Goal: Task Accomplishment & Management: Use online tool/utility

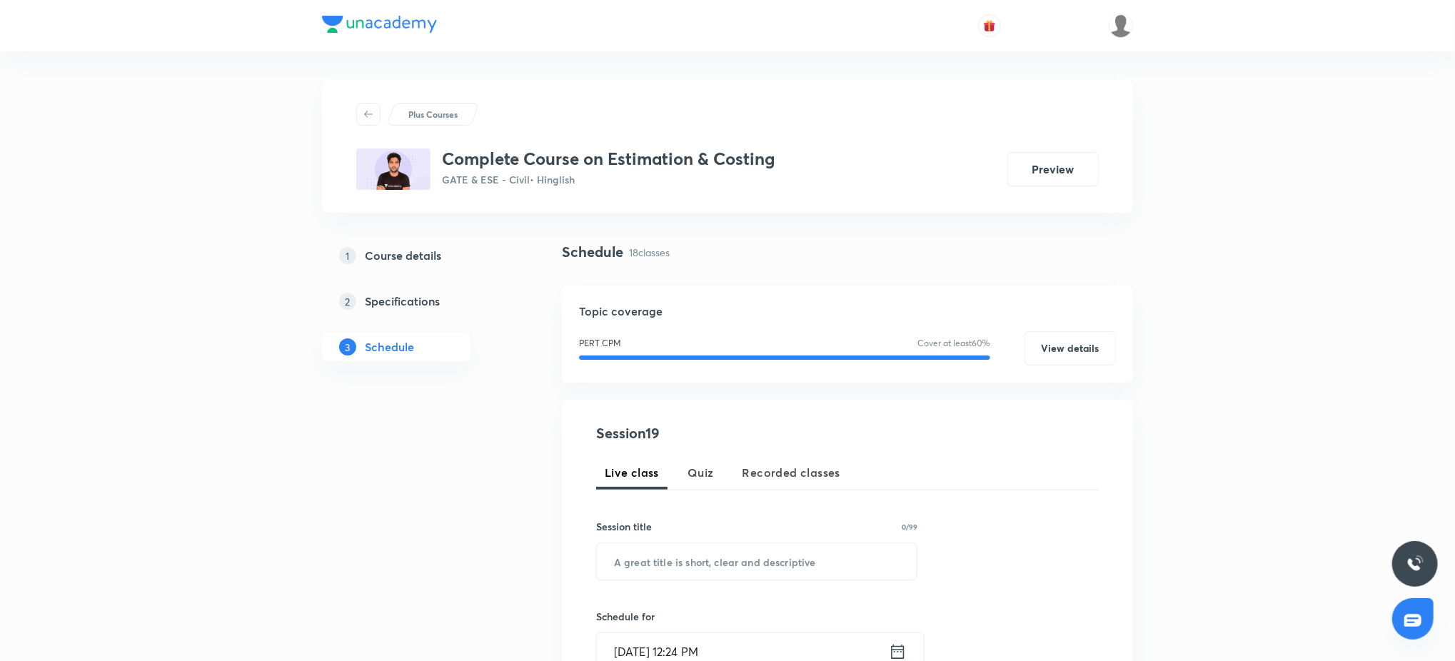
scroll to position [2408, 0]
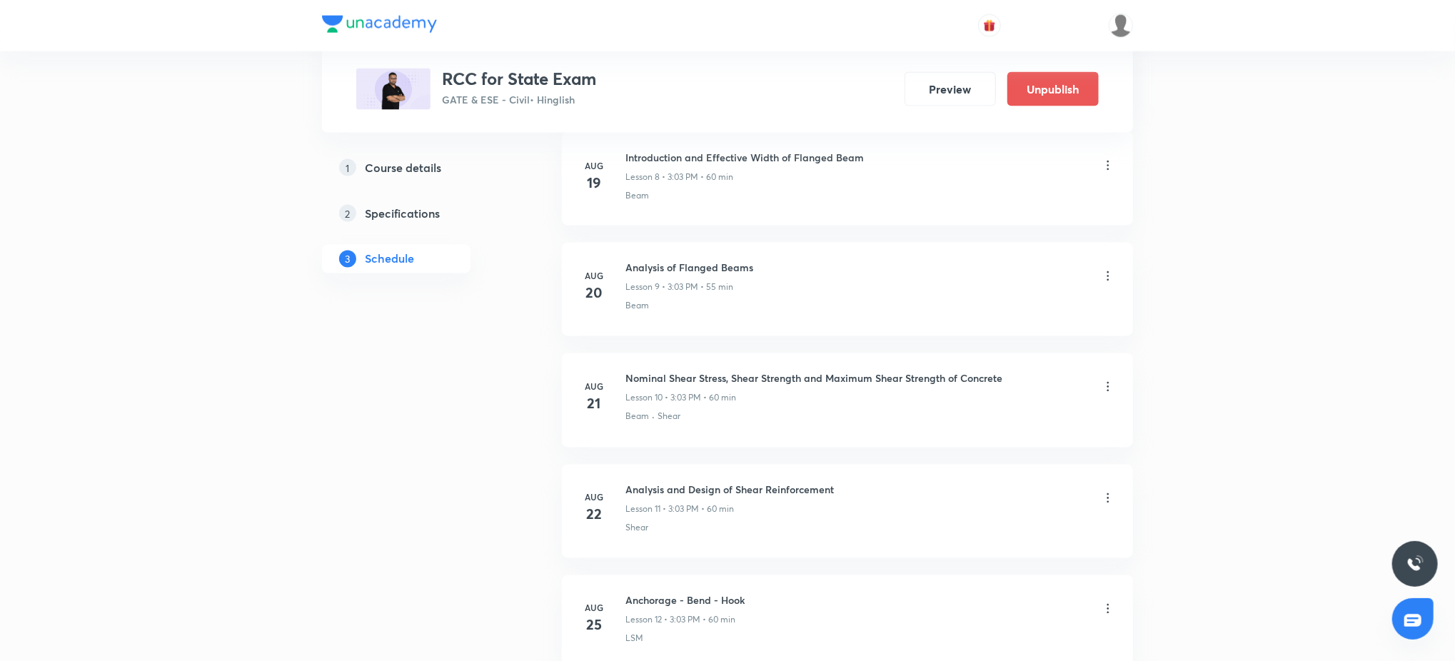
scroll to position [3737, 0]
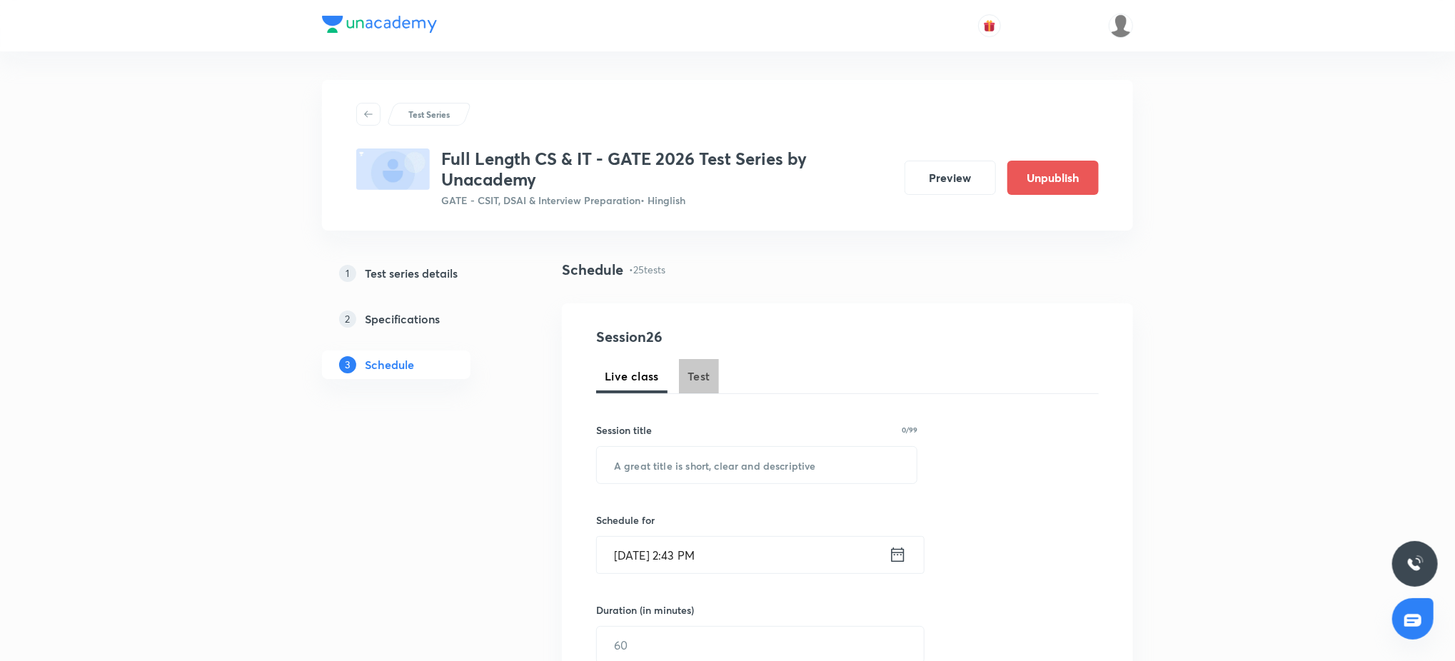
click at [708, 375] on span "Test" at bounding box center [698, 376] width 23 height 17
drag, startPoint x: 685, startPoint y: 485, endPoint x: 681, endPoint y: 467, distance: 18.3
click at [681, 467] on div "Session 26 Live class Test Session title 0/99 ​ Schedule for Sep 5, 2025, 2:43 …" at bounding box center [847, 660] width 502 height 669
click at [681, 467] on input "text" at bounding box center [757, 465] width 320 height 36
paste input "Operating Systems Topic Test – 1"
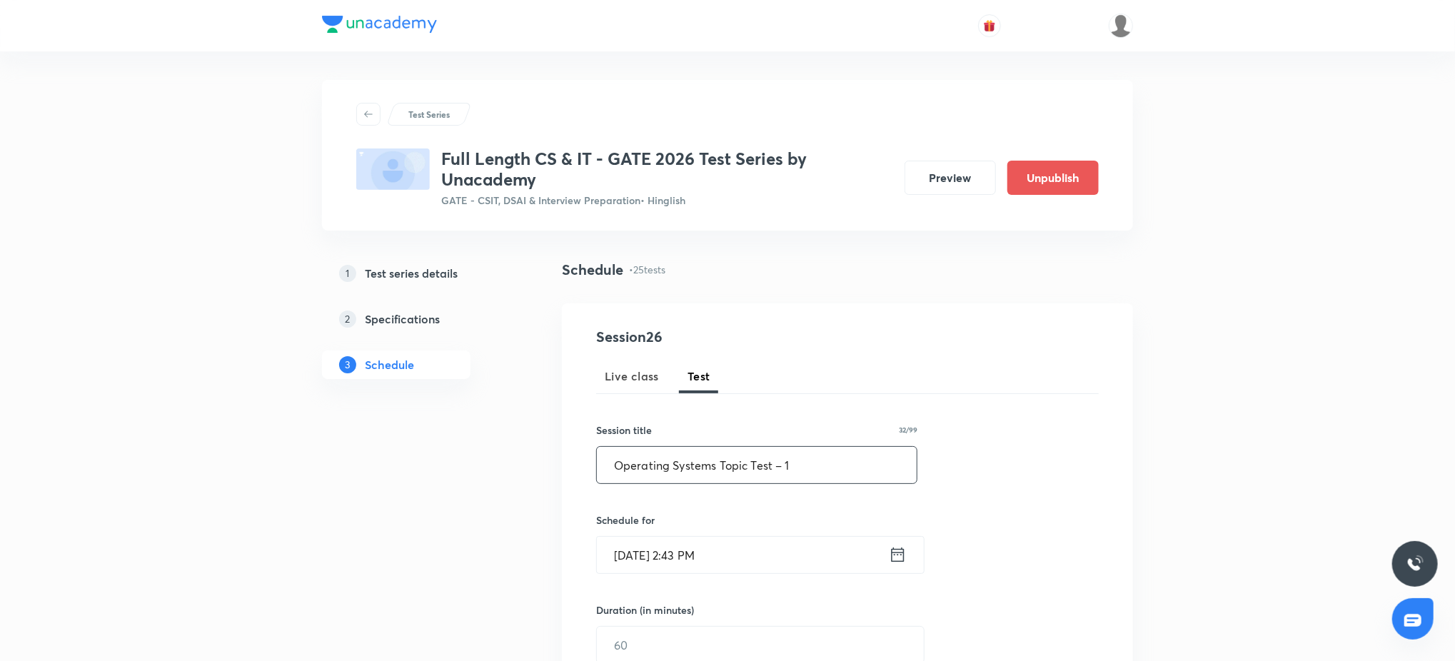
type input "Operating Systems Topic Test – 1"
click at [751, 495] on input "Sep 5, 2025, 2:43 PM" at bounding box center [743, 555] width 292 height 36
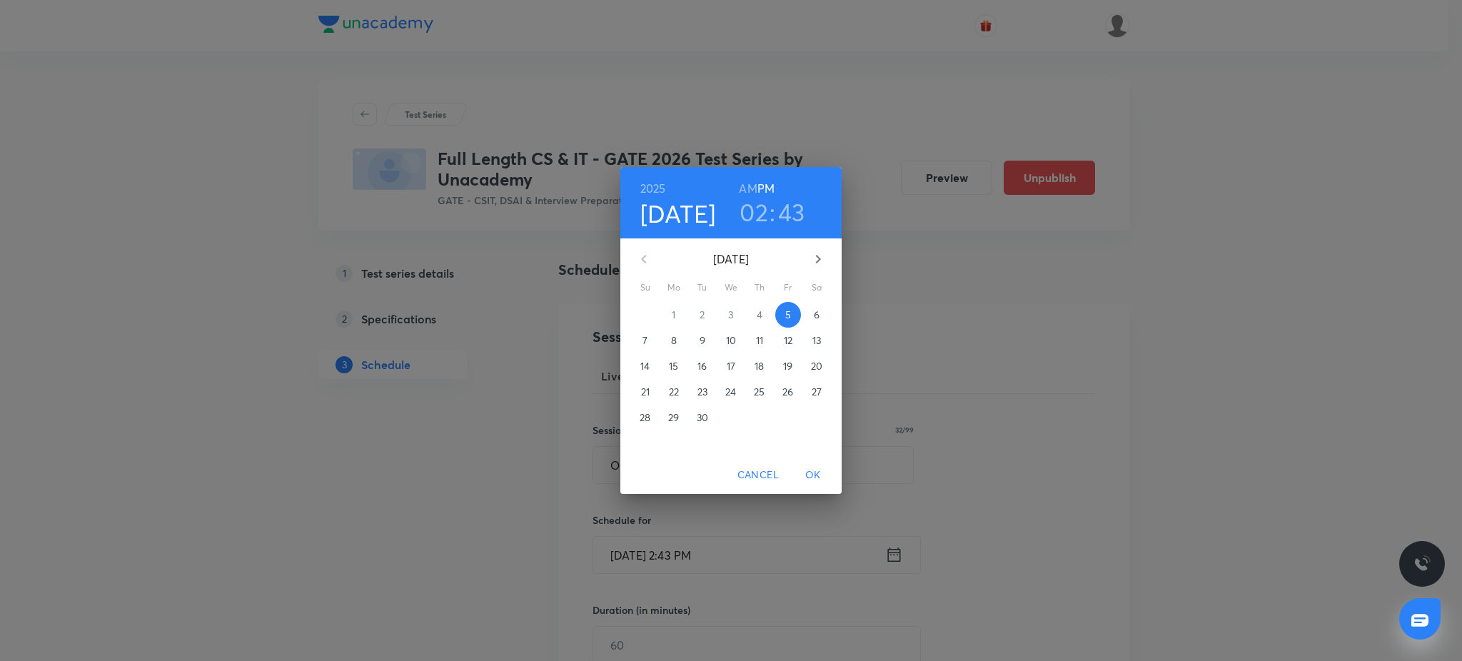
click at [814, 273] on button "button" at bounding box center [818, 259] width 34 height 34
click at [667, 310] on span "1" at bounding box center [674, 315] width 26 height 14
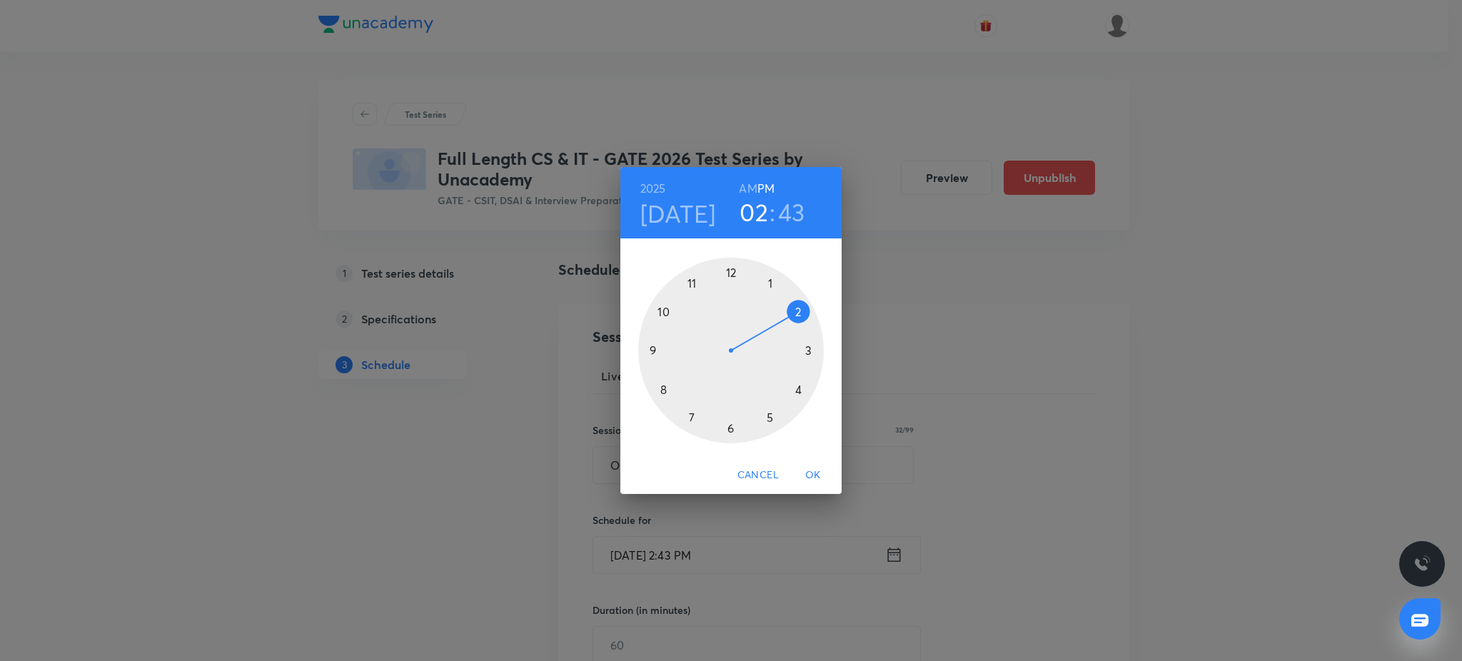
click at [654, 352] on div at bounding box center [731, 351] width 186 height 186
click at [729, 270] on div at bounding box center [731, 351] width 186 height 186
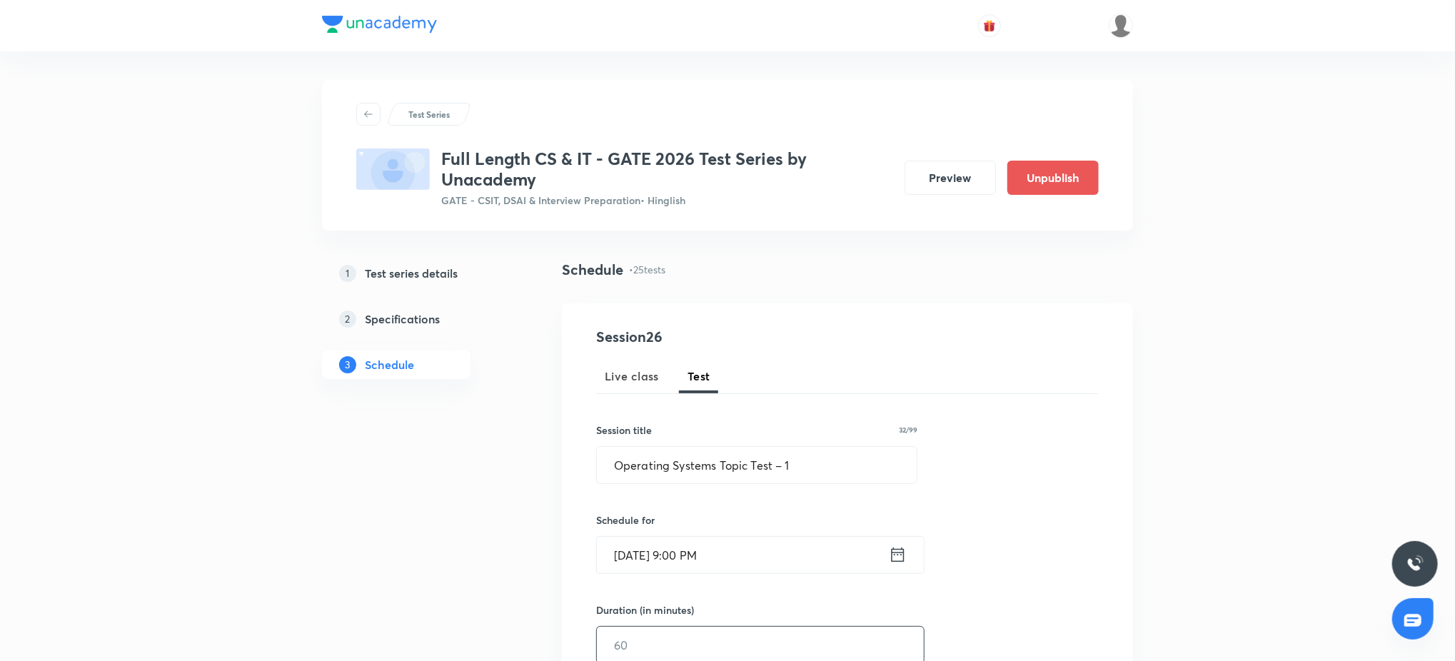
click at [635, 495] on input "text" at bounding box center [760, 645] width 327 height 36
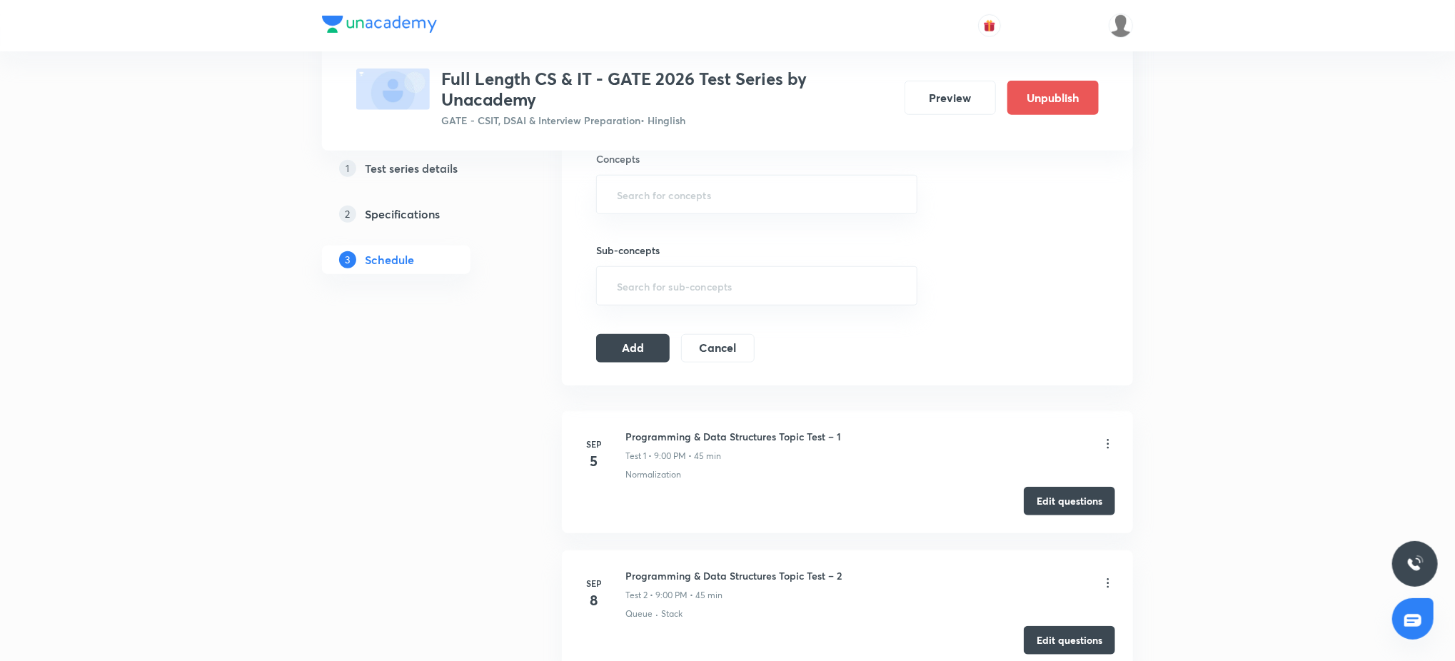
scroll to position [609, 0]
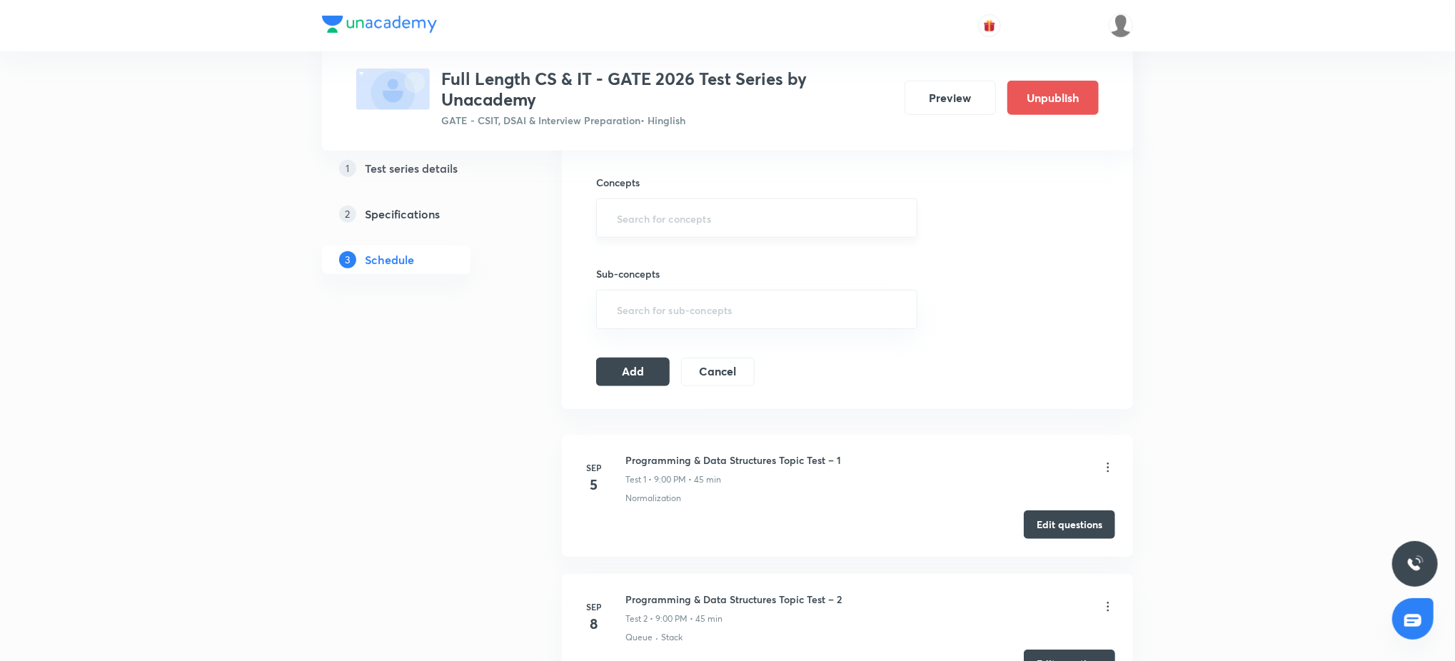
type input "45"
click at [661, 208] on input "text" at bounding box center [756, 218] width 285 height 26
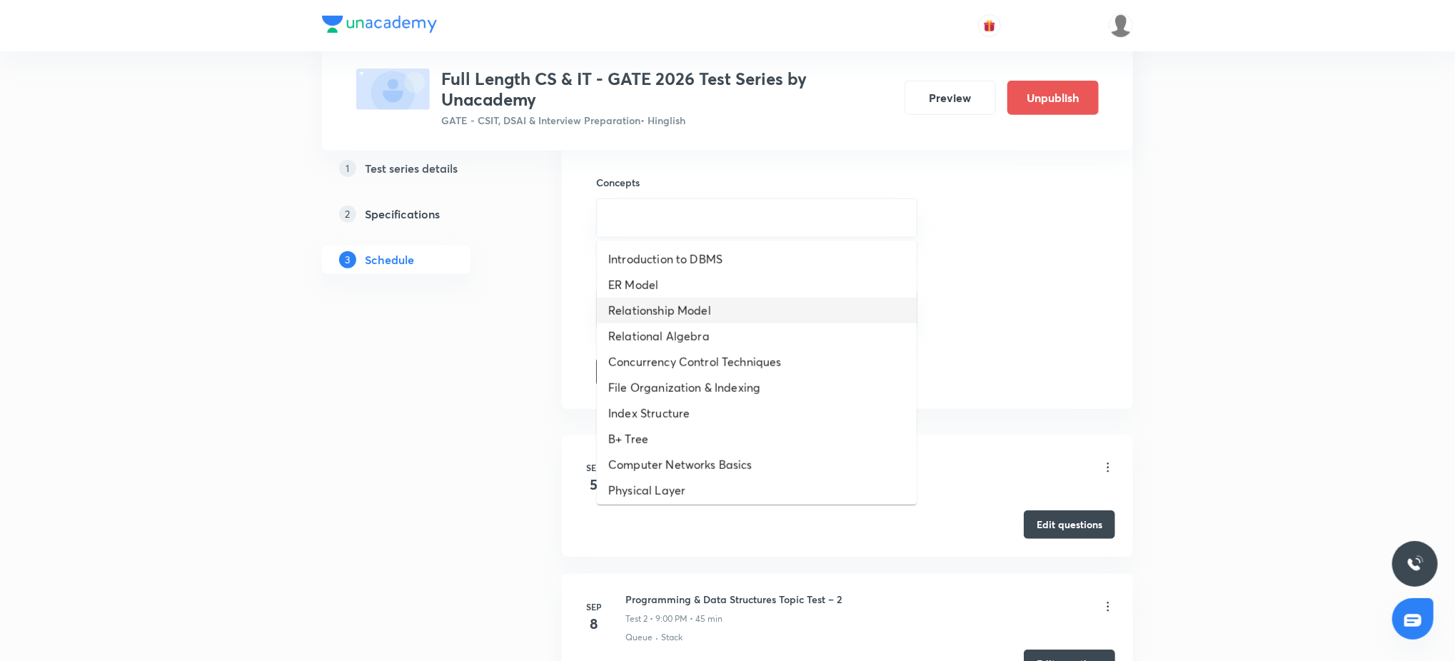
click at [655, 314] on li "Relationship Model" at bounding box center [757, 311] width 320 height 26
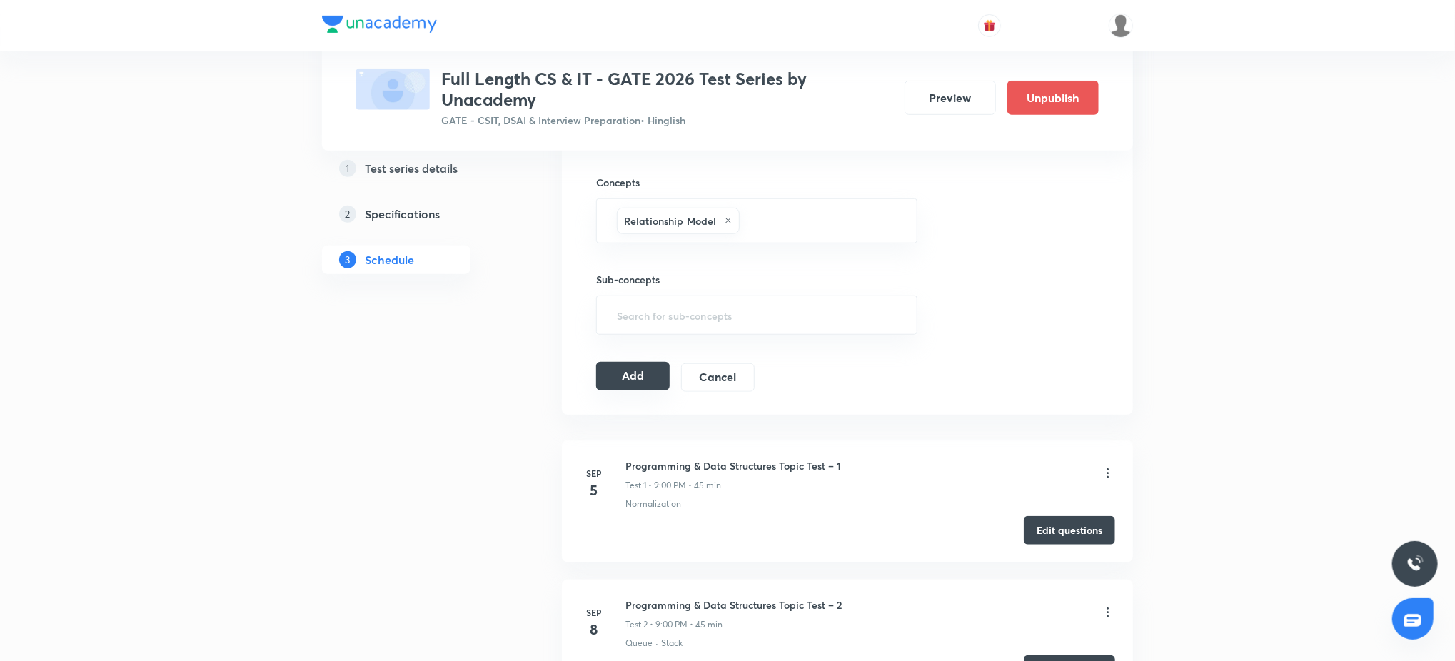
click at [619, 378] on button "Add" at bounding box center [633, 376] width 74 height 29
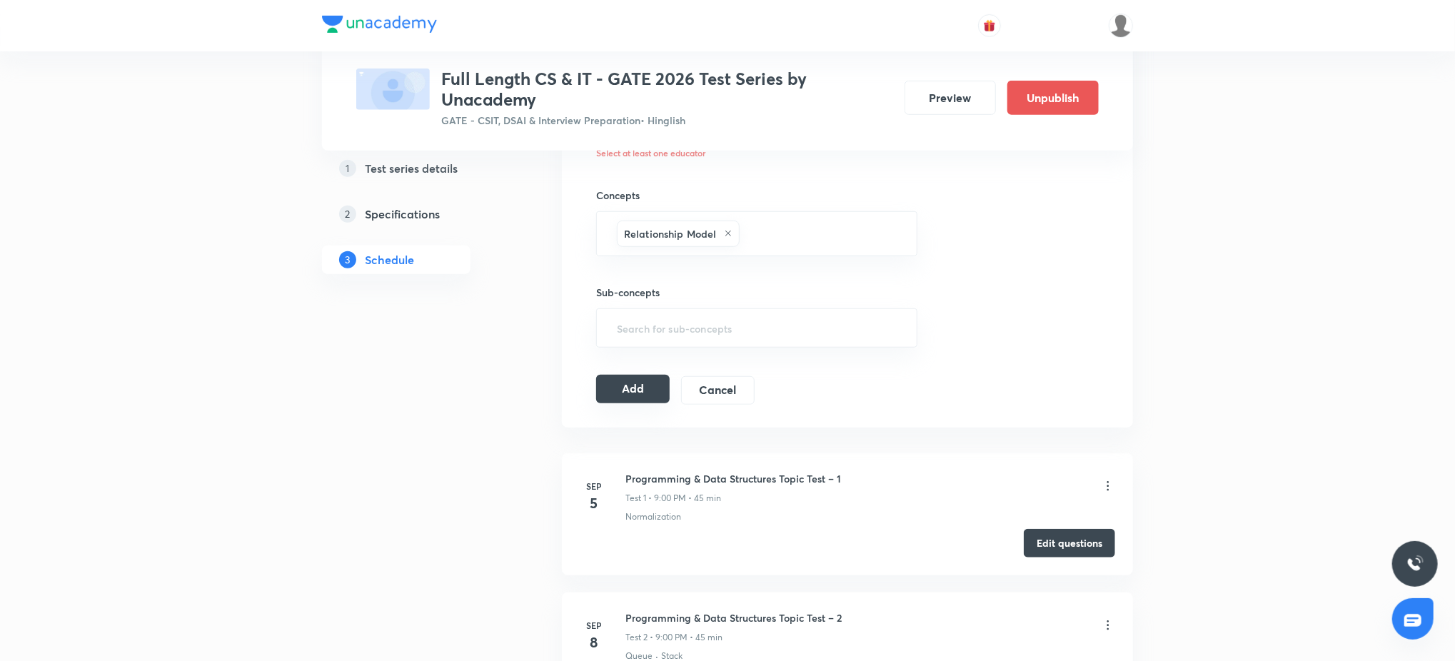
click at [622, 386] on button "Add" at bounding box center [633, 389] width 74 height 29
click at [648, 388] on button "Add" at bounding box center [633, 389] width 74 height 29
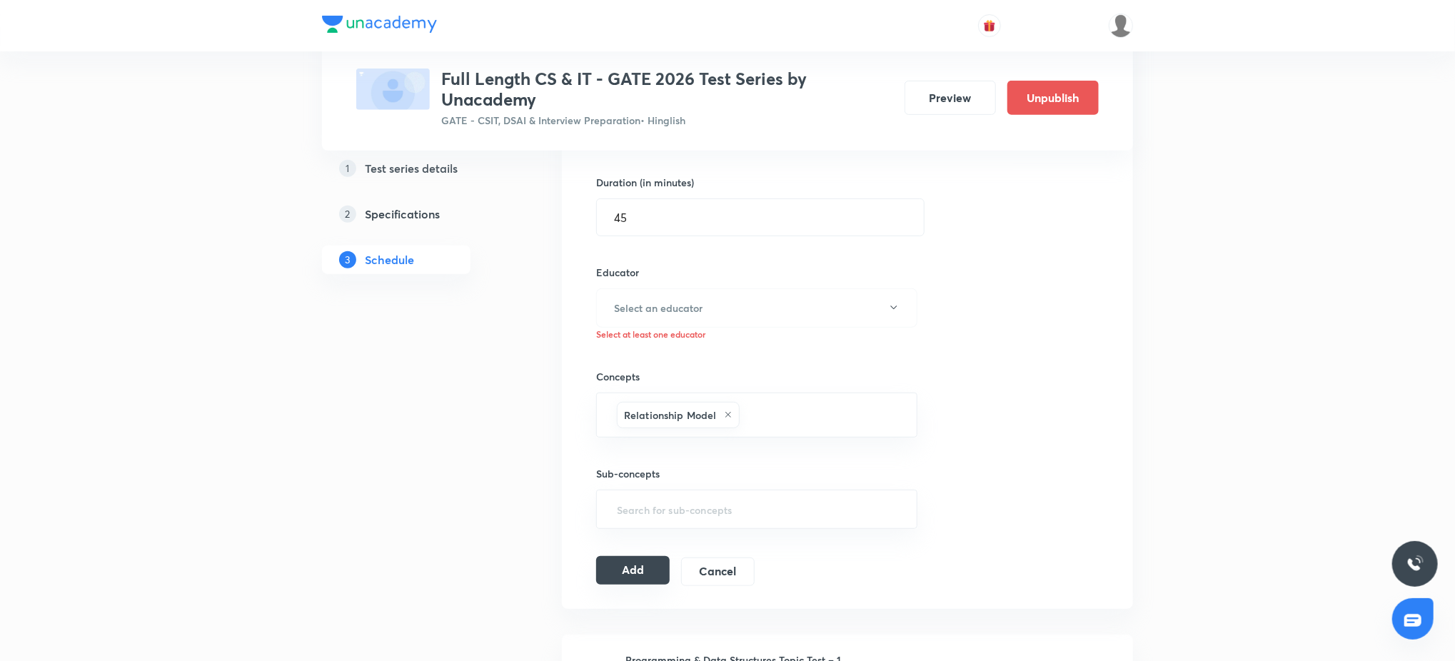
scroll to position [405, 0]
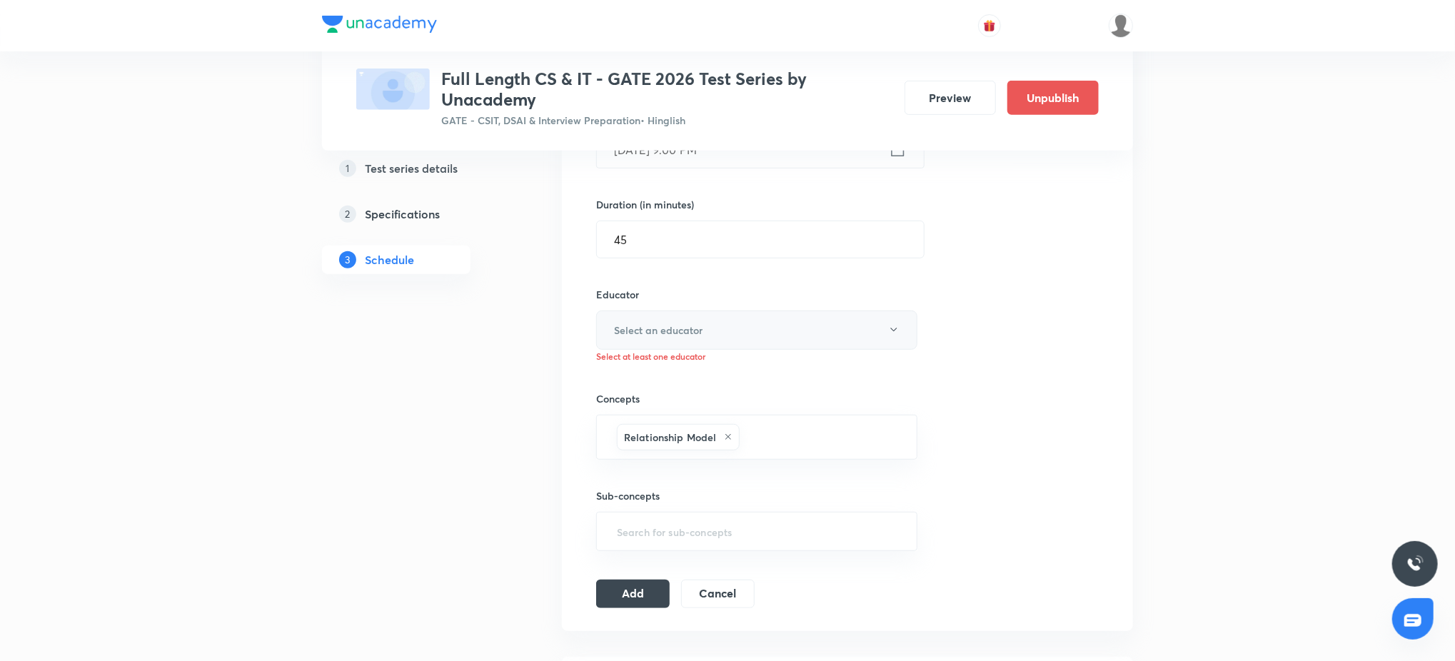
click at [660, 330] on h6 "Select an educator" at bounding box center [658, 330] width 89 height 15
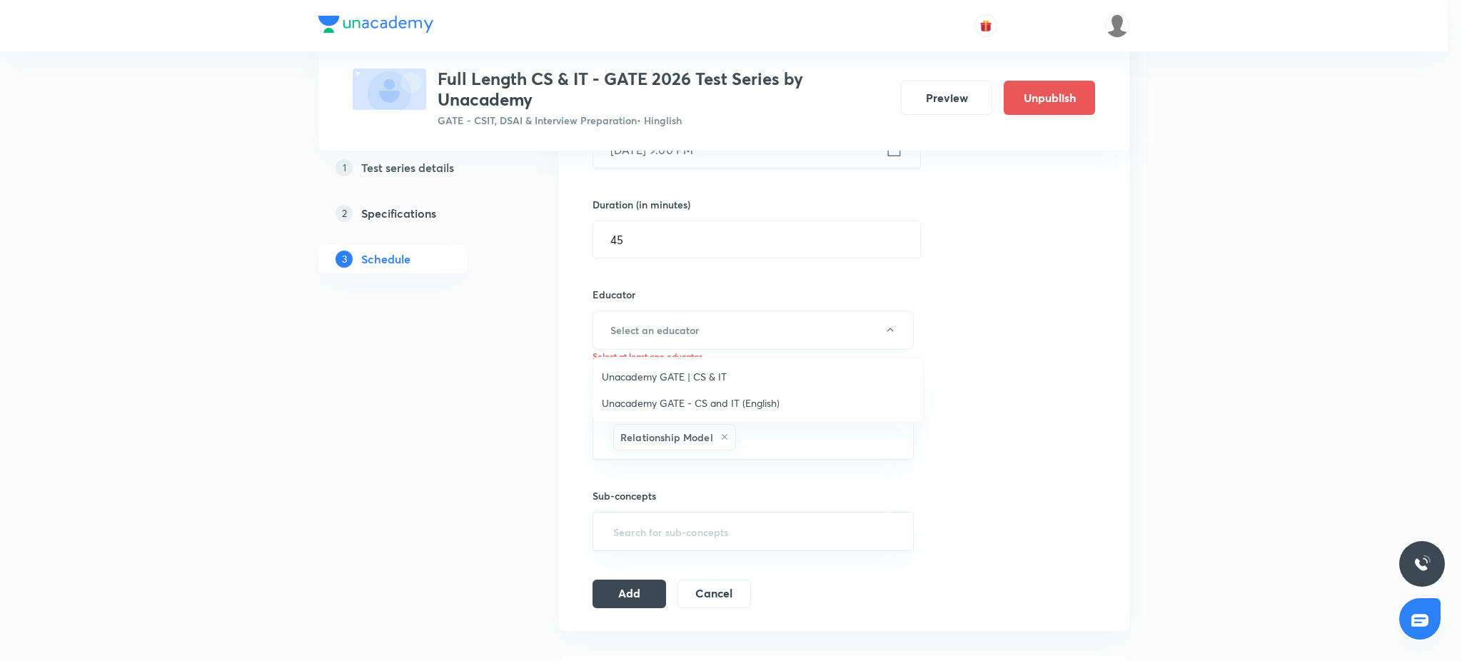
click at [653, 375] on span "Unacademy GATE | CS & IT" at bounding box center [758, 376] width 313 height 15
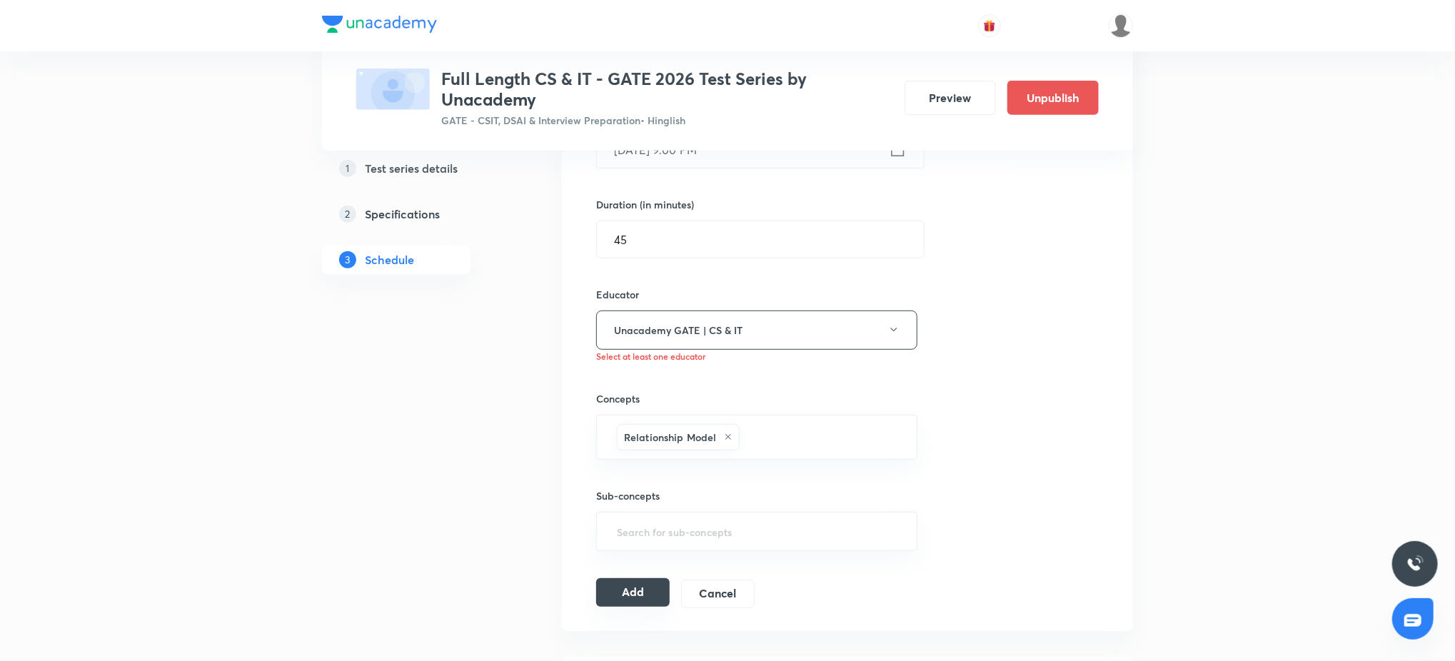
click at [630, 495] on button "Add" at bounding box center [633, 592] width 74 height 29
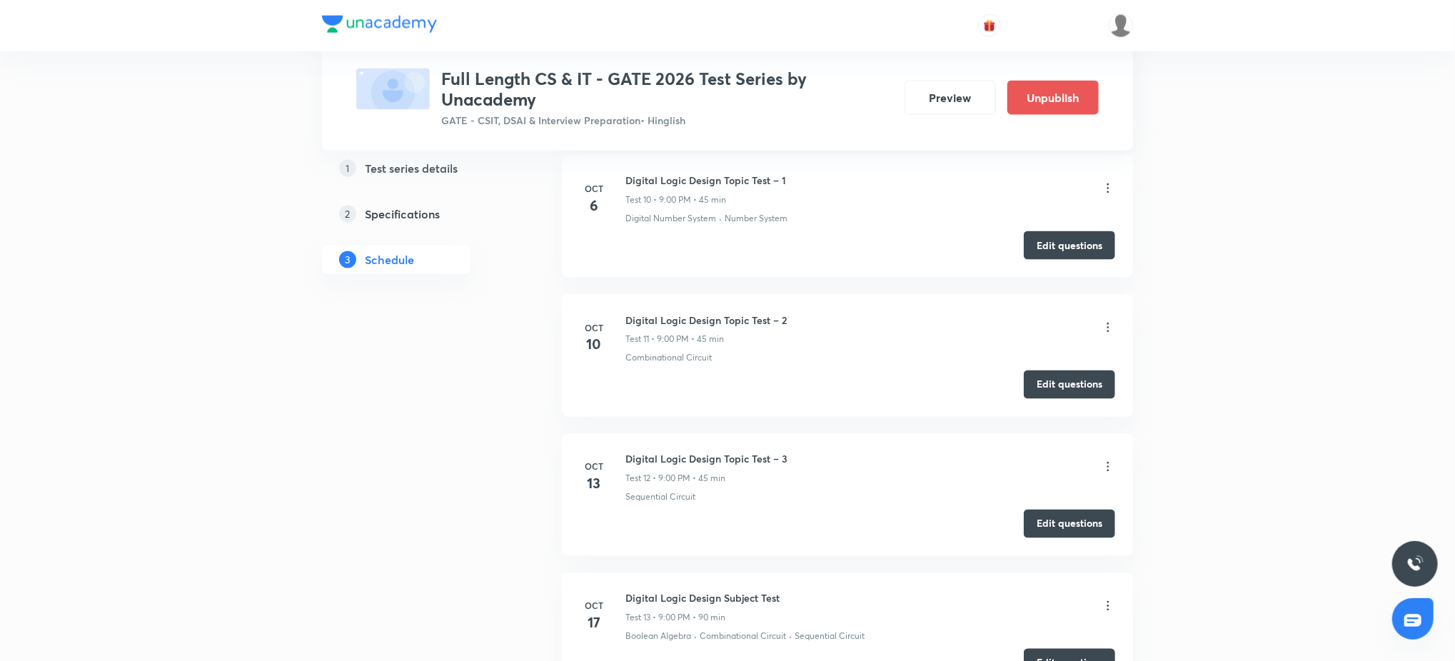
scroll to position [0, 0]
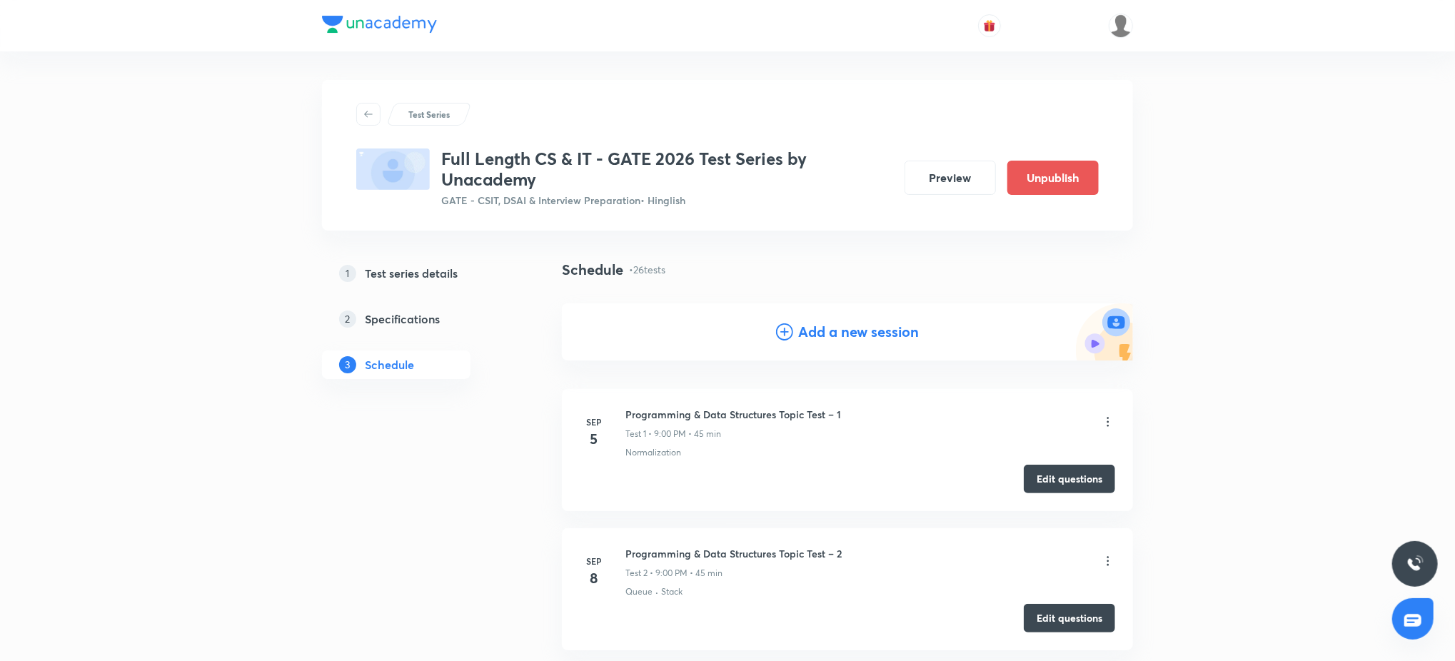
click at [829, 338] on h4 "Add a new session" at bounding box center [859, 331] width 121 height 21
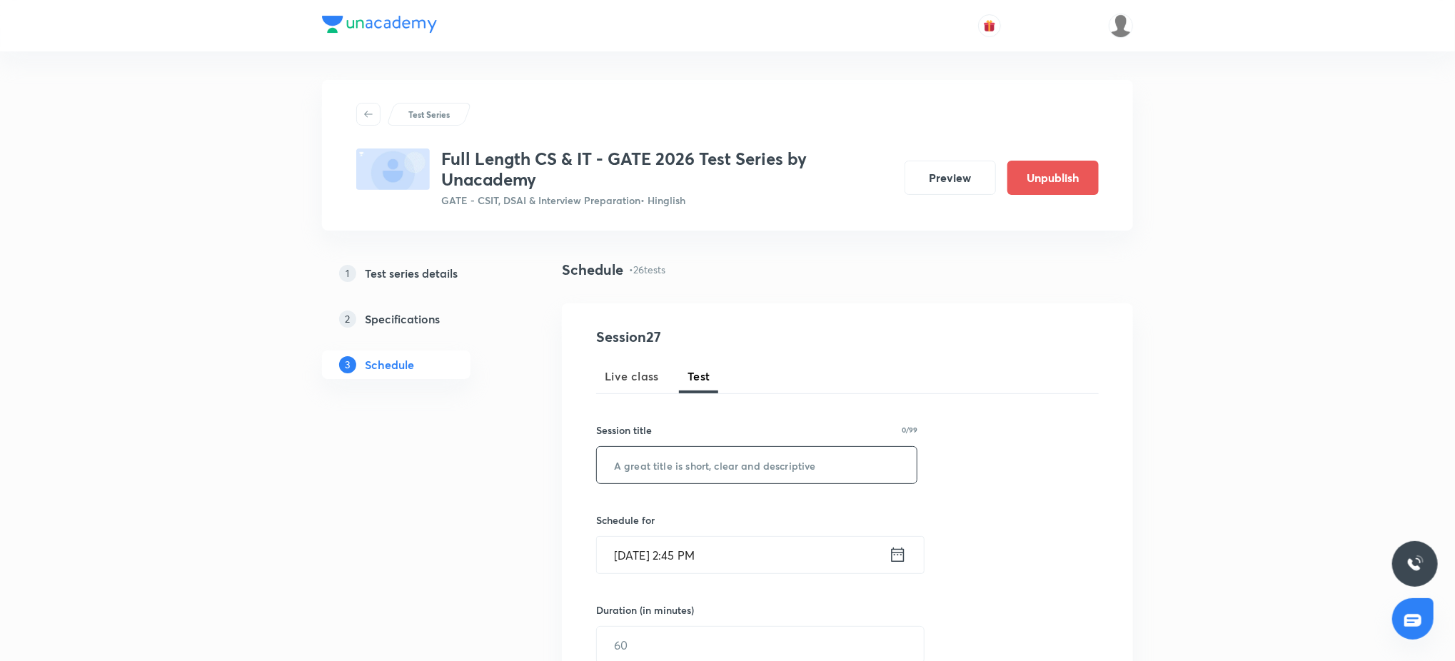
click at [719, 452] on input "text" at bounding box center [757, 465] width 320 height 36
paste input "Operating Systems Topic Test – 2"
type input "Operating Systems Topic Test – 2"
click at [741, 495] on input "Sep 5, 2025, 2:45 PM" at bounding box center [743, 555] width 292 height 36
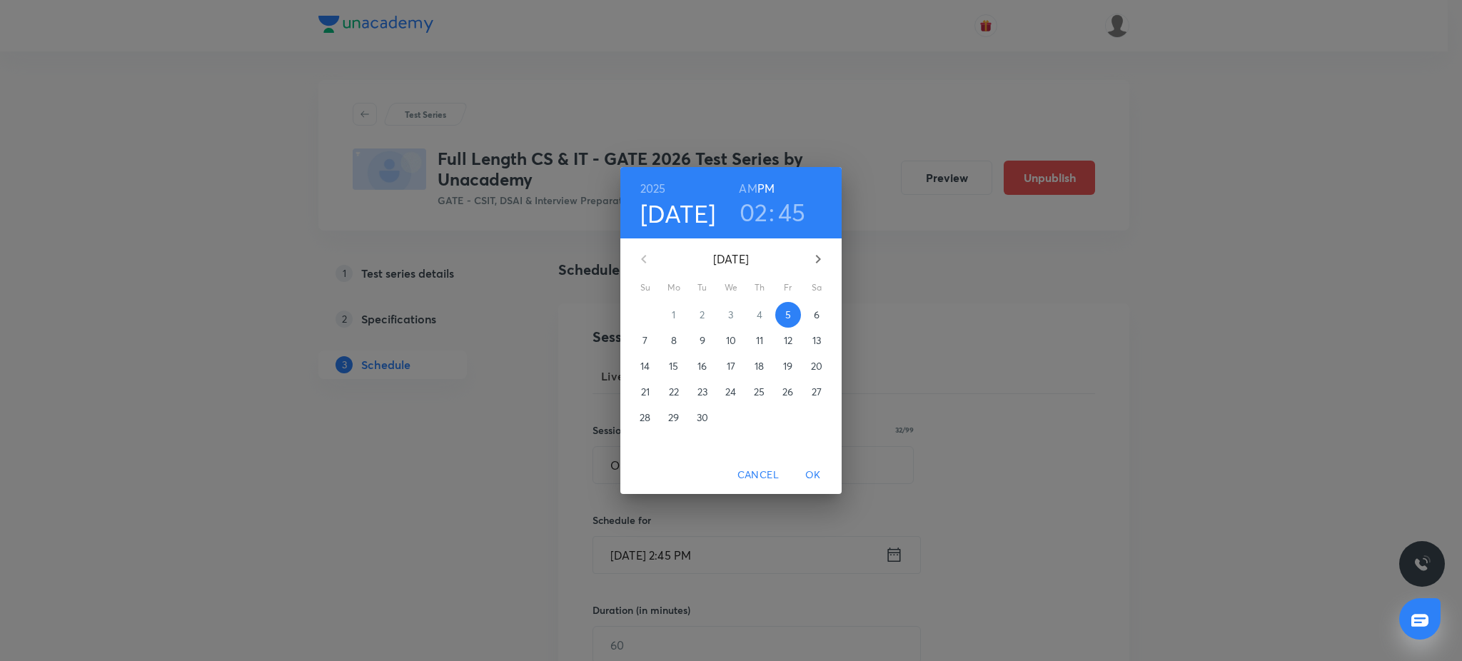
click at [816, 253] on icon "button" at bounding box center [817, 259] width 17 height 17
click at [785, 314] on p "5" at bounding box center [788, 315] width 6 height 14
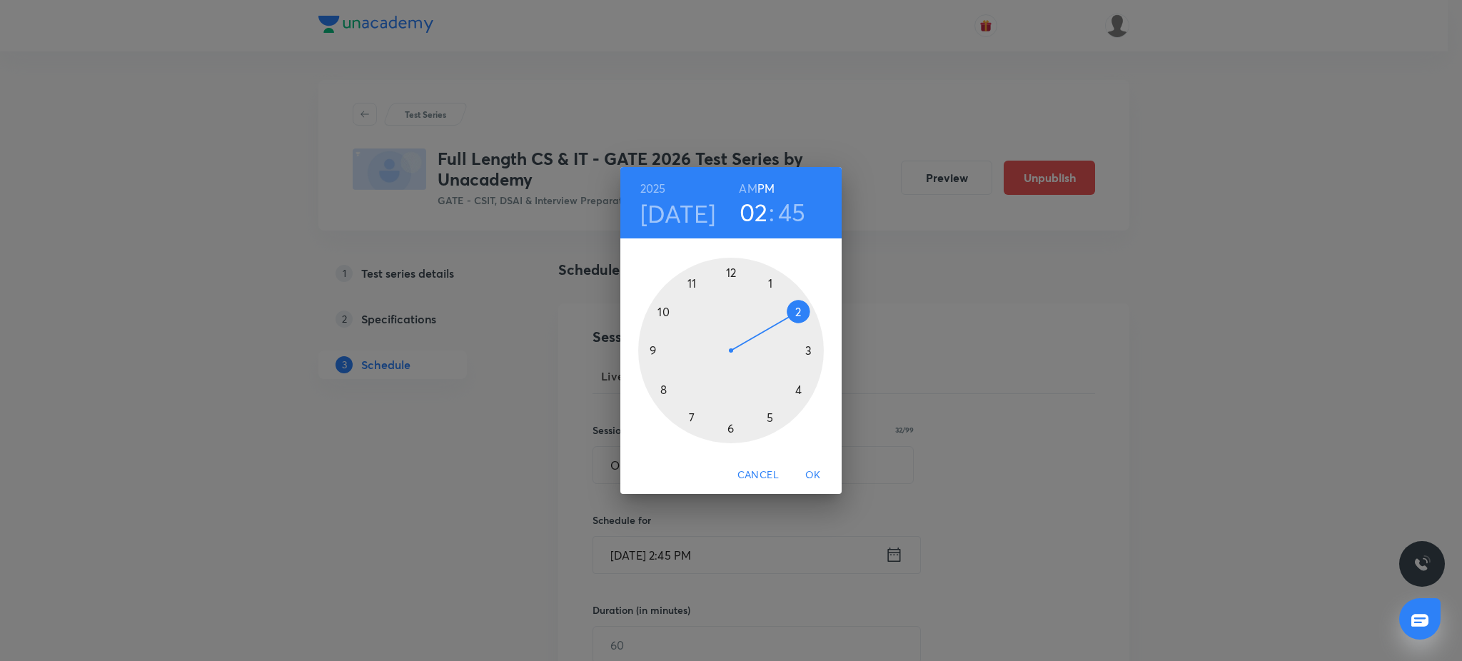
click at [648, 349] on div at bounding box center [731, 351] width 186 height 186
click at [731, 271] on div at bounding box center [731, 351] width 186 height 186
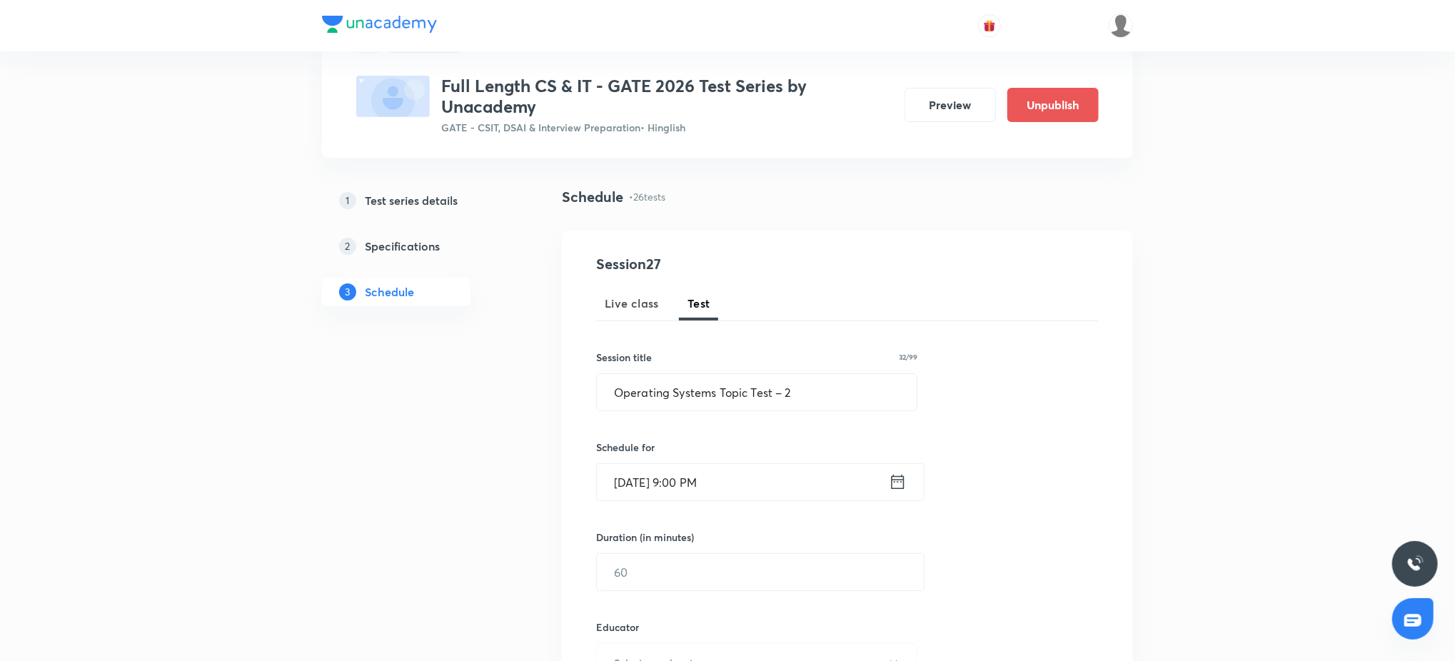
scroll to position [203, 0]
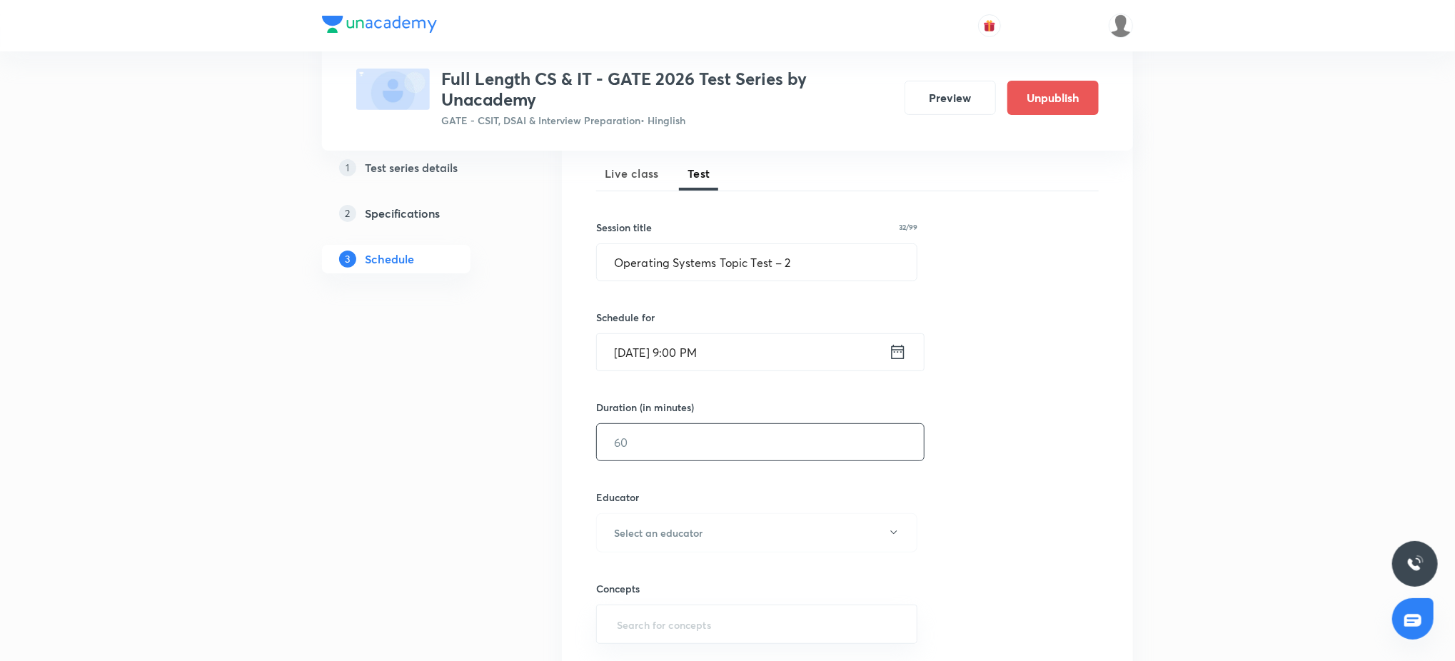
click at [664, 433] on input "text" at bounding box center [760, 442] width 327 height 36
type input "45"
click at [671, 495] on h6 "Select an educator" at bounding box center [658, 532] width 89 height 15
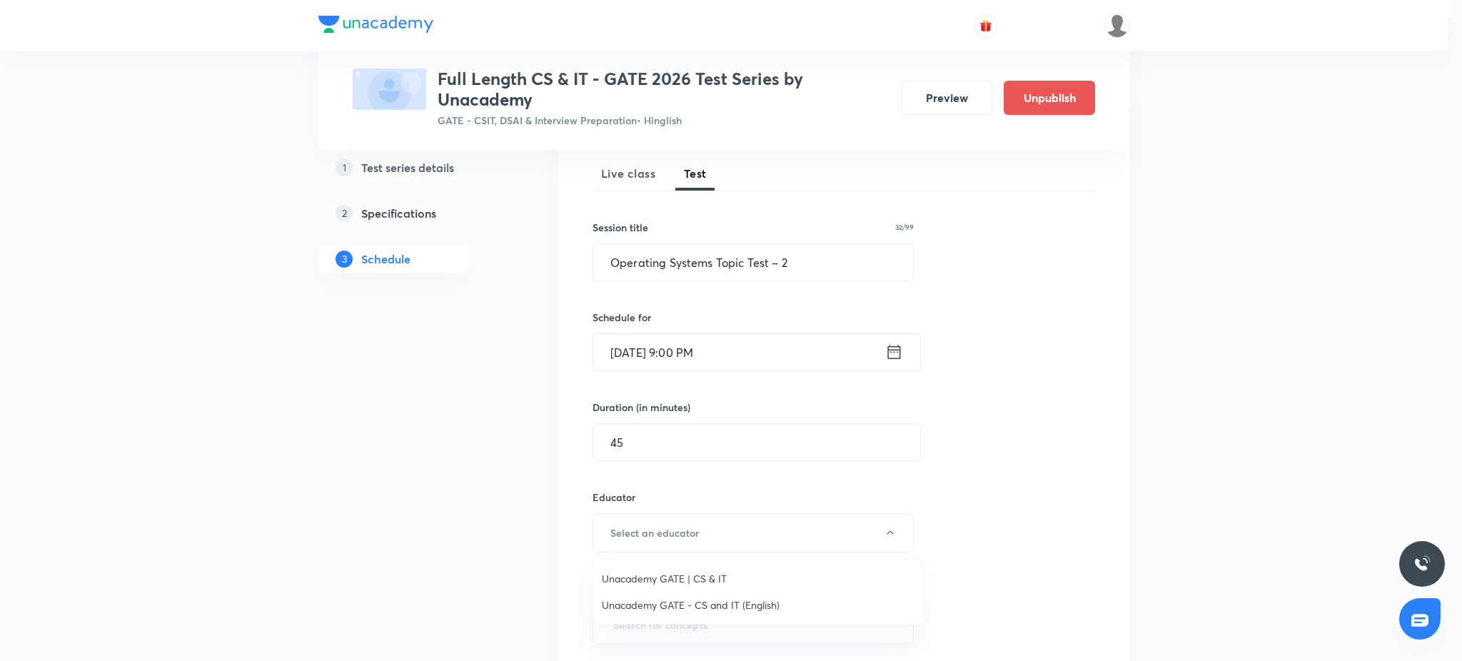
click at [659, 495] on span "Unacademy GATE | CS & IT" at bounding box center [758, 578] width 313 height 15
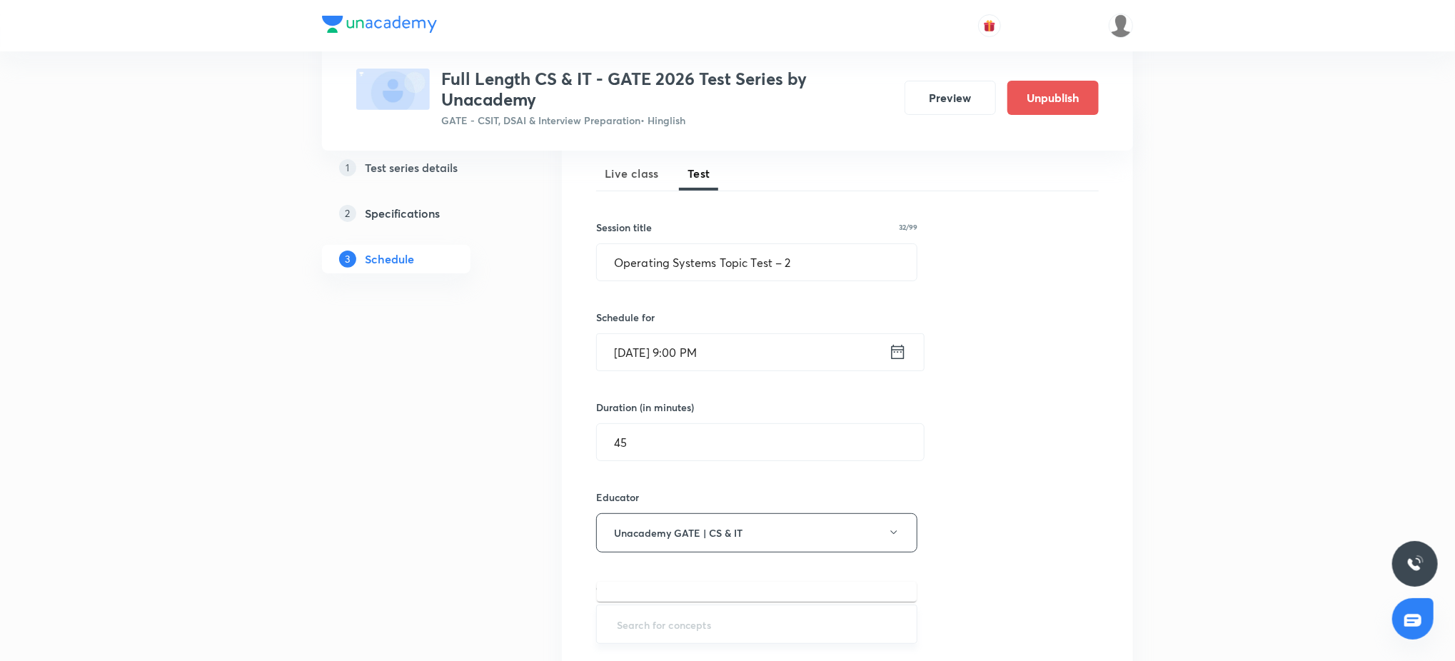
click at [665, 495] on input "text" at bounding box center [756, 624] width 285 height 26
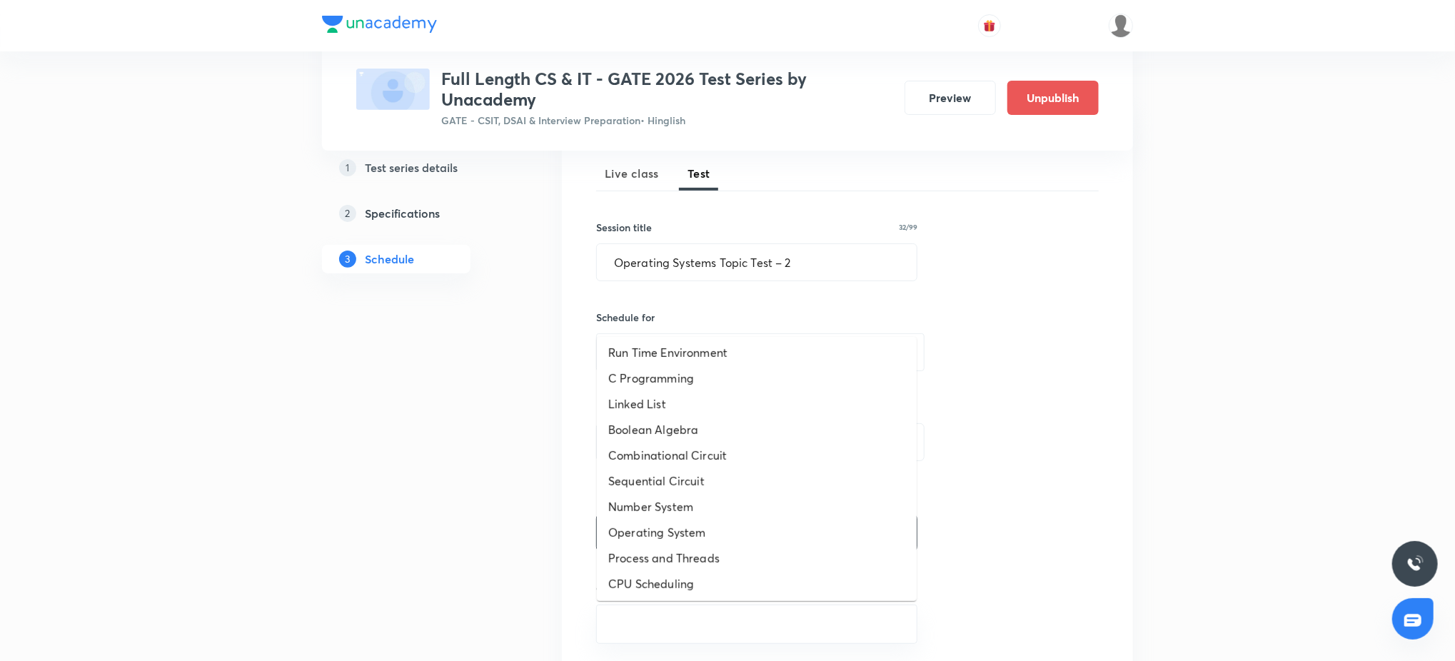
scroll to position [774, 0]
click at [672, 495] on li "Operating System" at bounding box center [757, 507] width 320 height 26
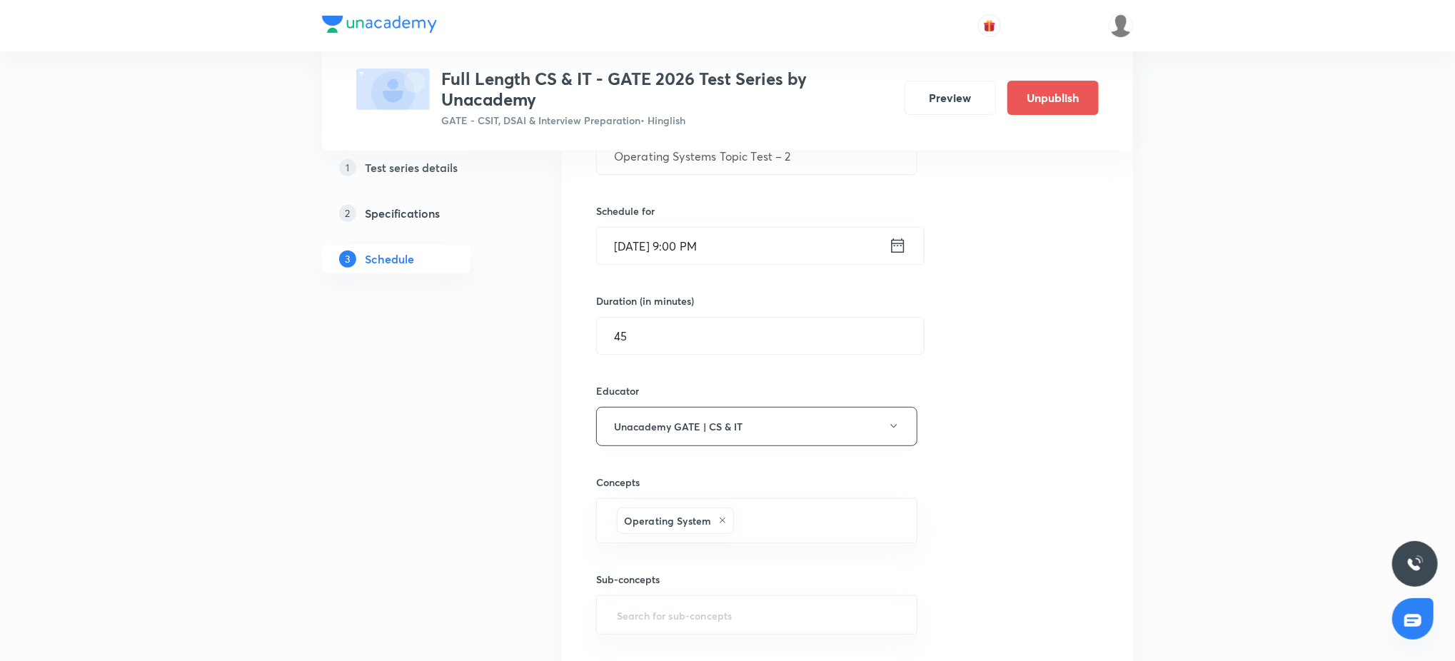
scroll to position [380, 0]
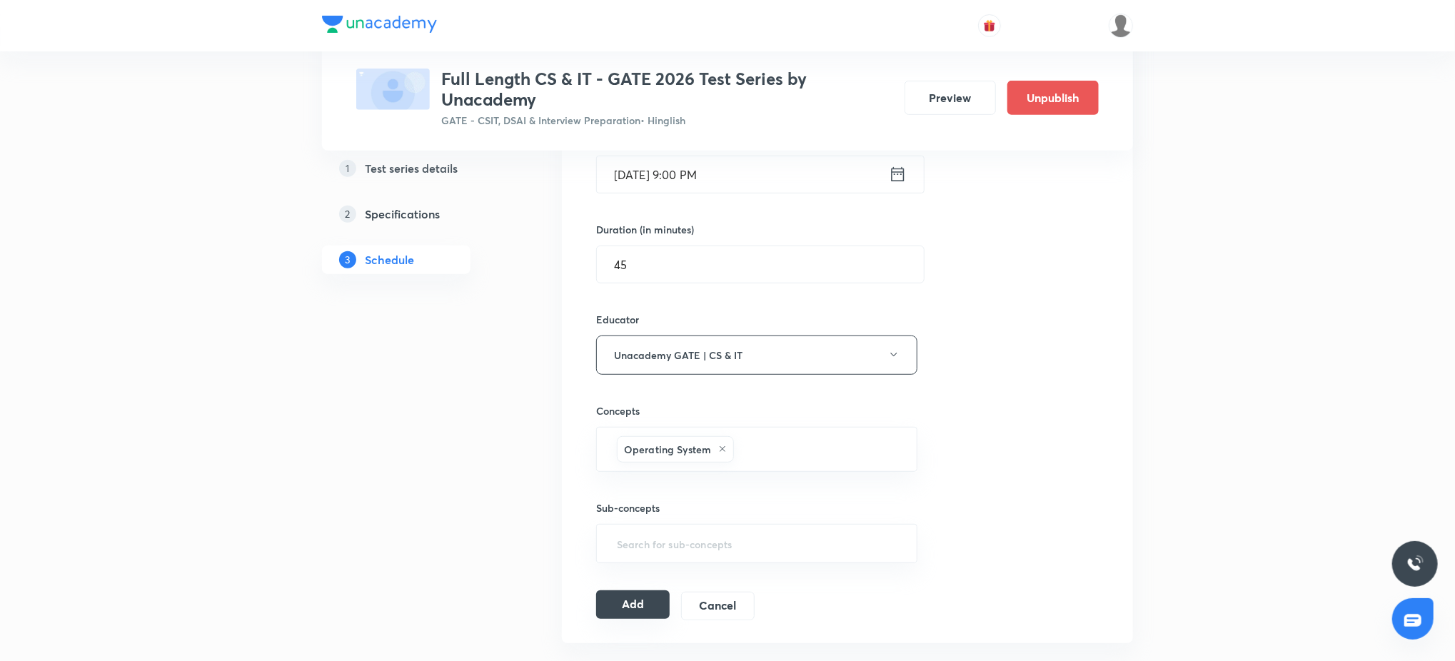
click at [637, 495] on button "Add" at bounding box center [633, 604] width 74 height 29
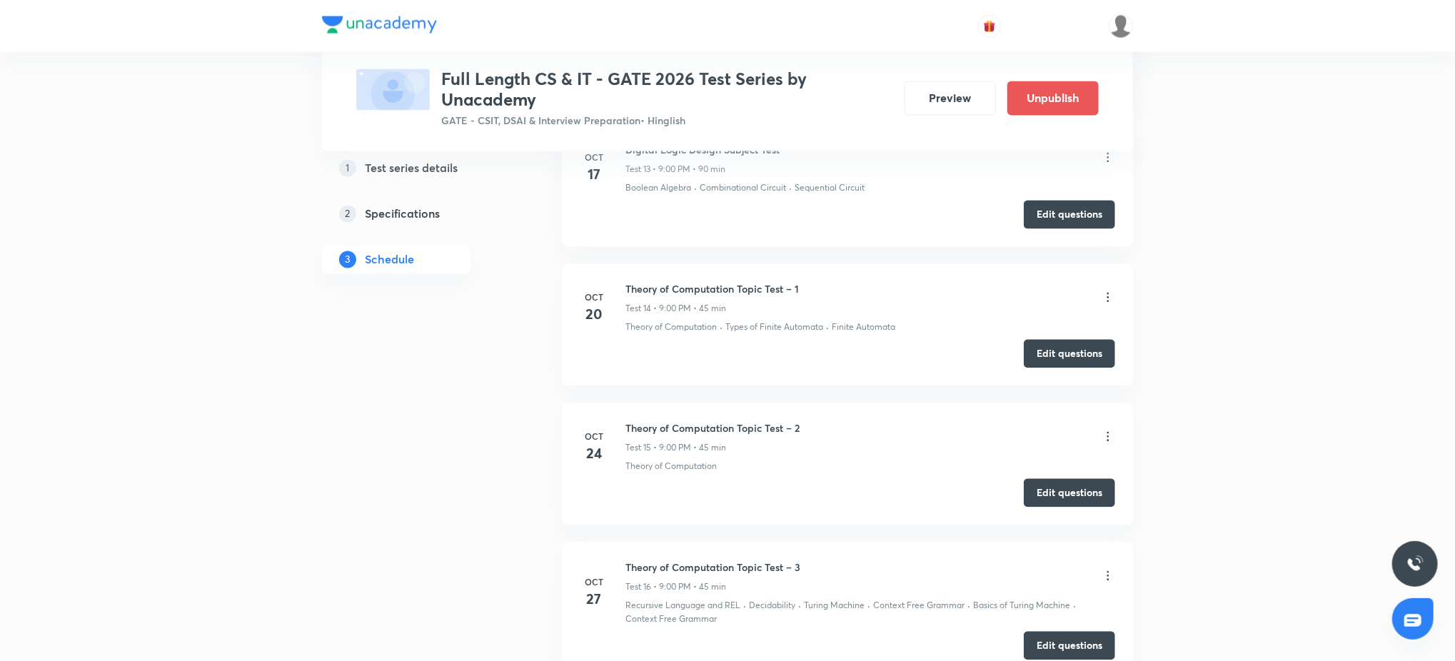
scroll to position [0, 0]
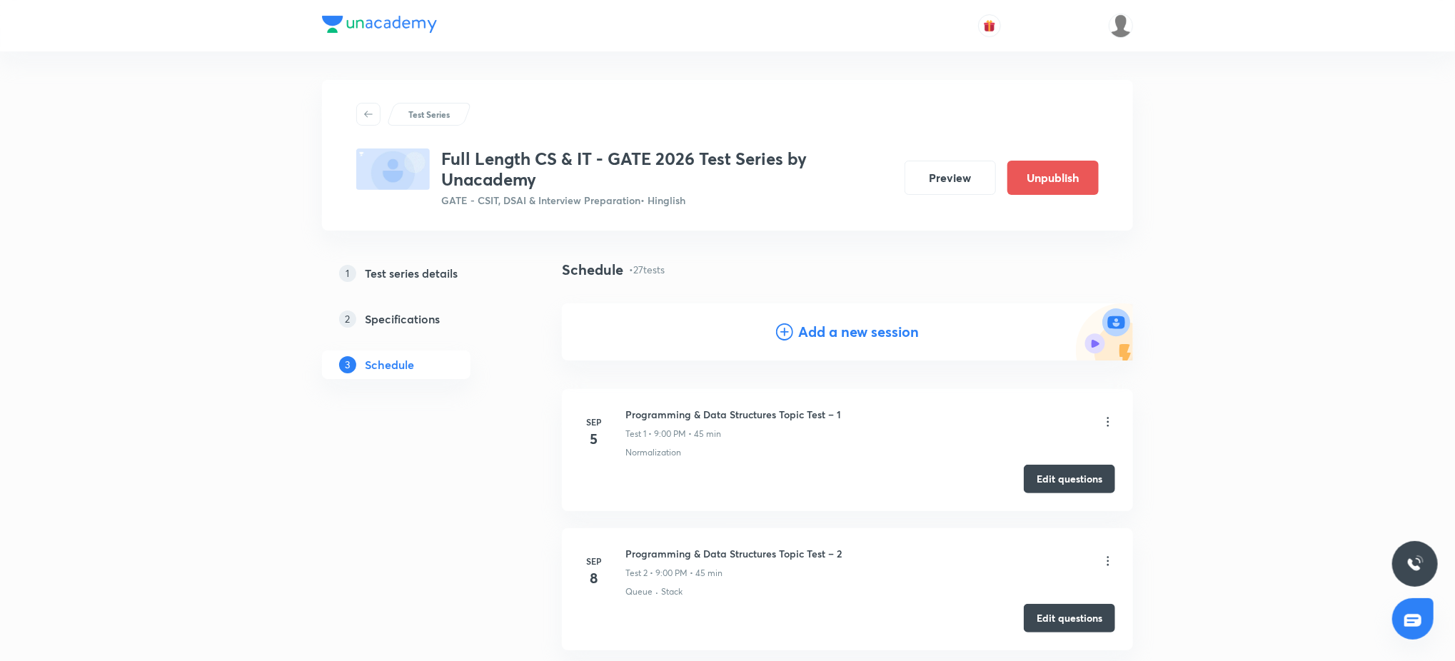
click at [826, 335] on h4 "Add a new session" at bounding box center [859, 331] width 121 height 21
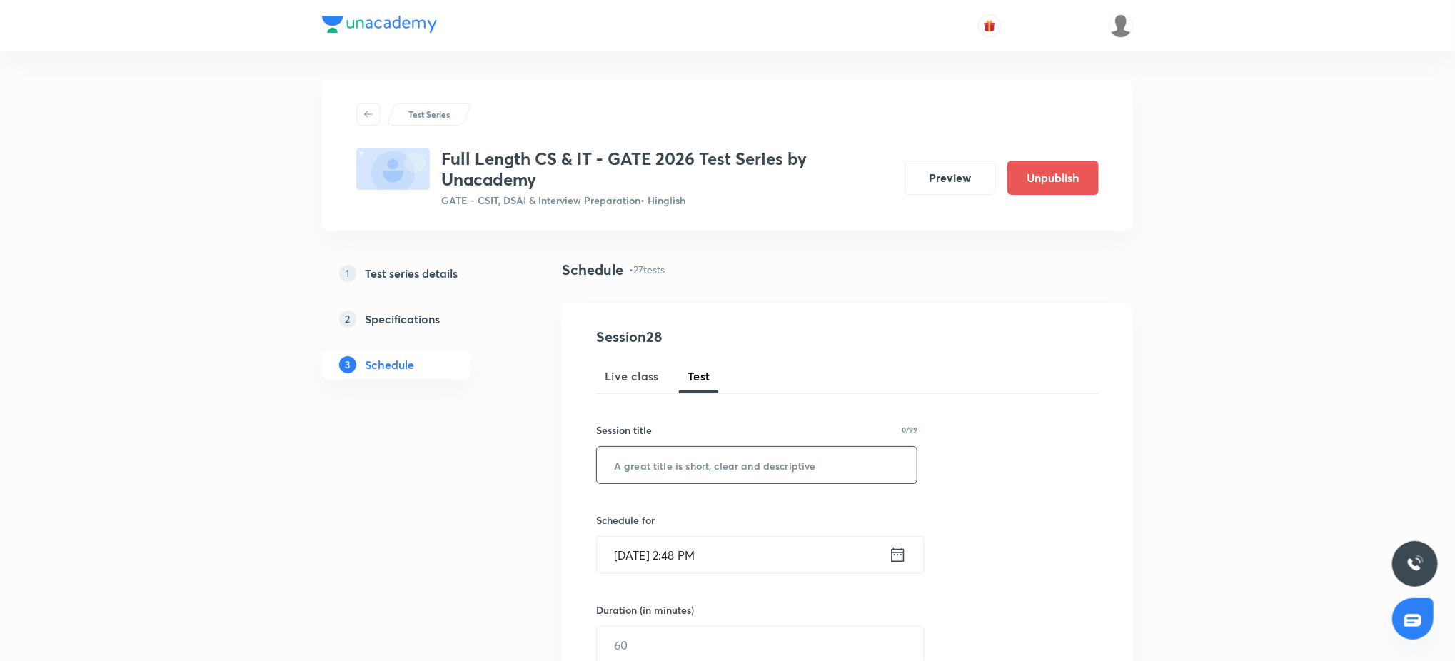
click at [708, 463] on input "text" at bounding box center [757, 465] width 320 height 36
paste input "Operating Systems Topic Test – 3"
type input "Operating Systems Topic Test – 3"
click at [738, 495] on input "Sep 5, 2025, 2:48 PM" at bounding box center [743, 555] width 292 height 36
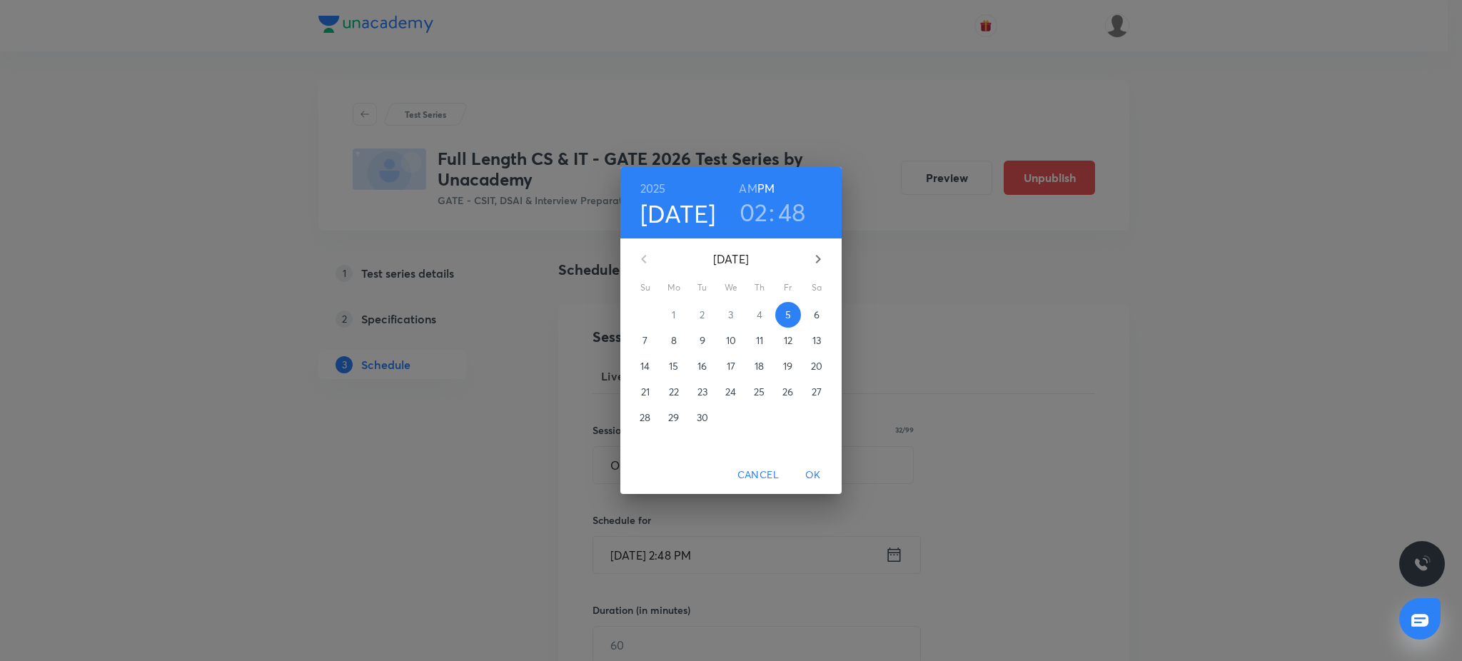
click at [817, 251] on icon "button" at bounding box center [817, 259] width 17 height 17
click at [784, 342] on p "12" at bounding box center [788, 340] width 9 height 14
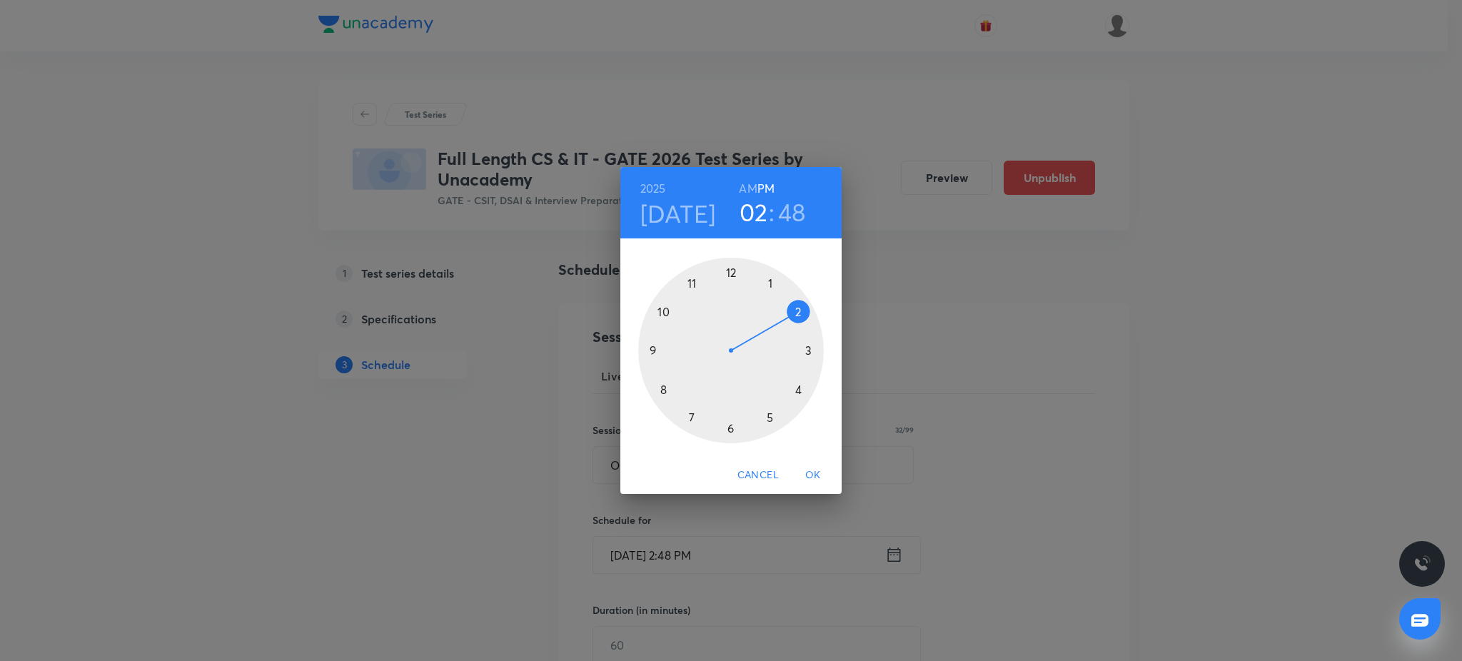
click at [649, 350] on div at bounding box center [731, 351] width 186 height 186
click at [727, 272] on div at bounding box center [731, 351] width 186 height 186
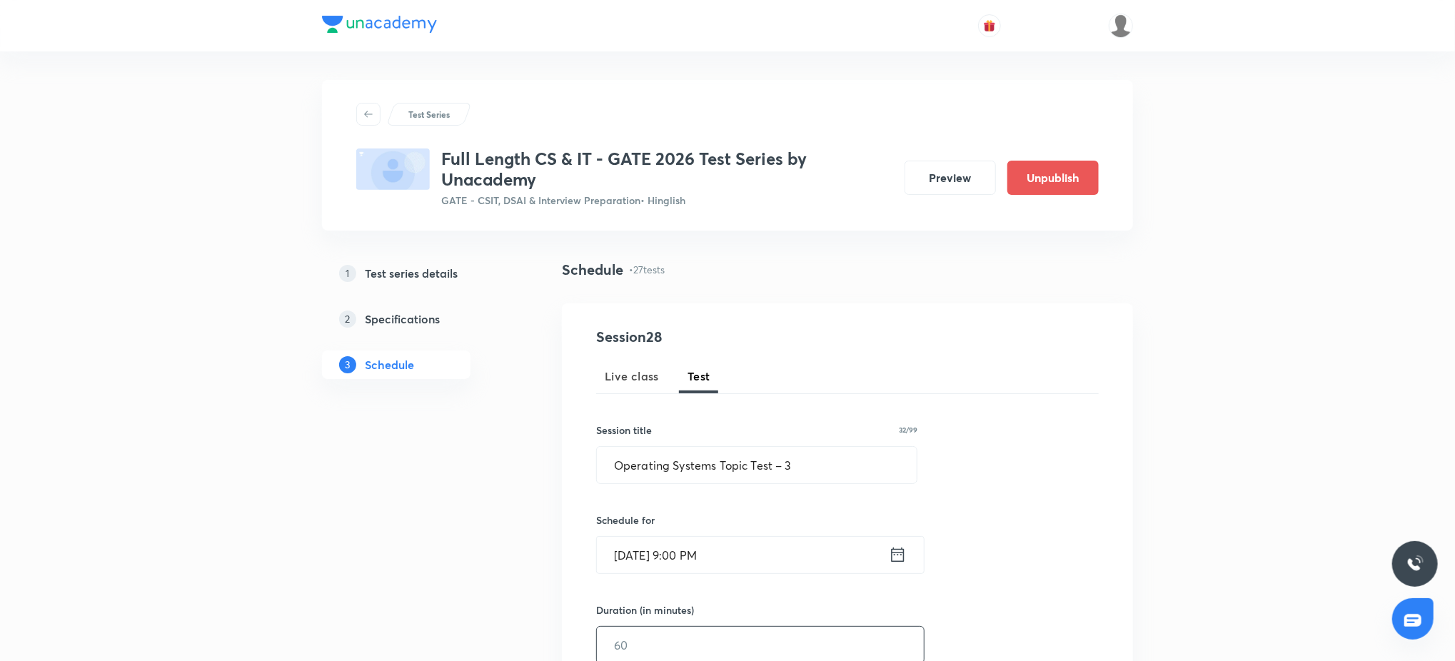
click at [662, 495] on input "text" at bounding box center [760, 645] width 327 height 36
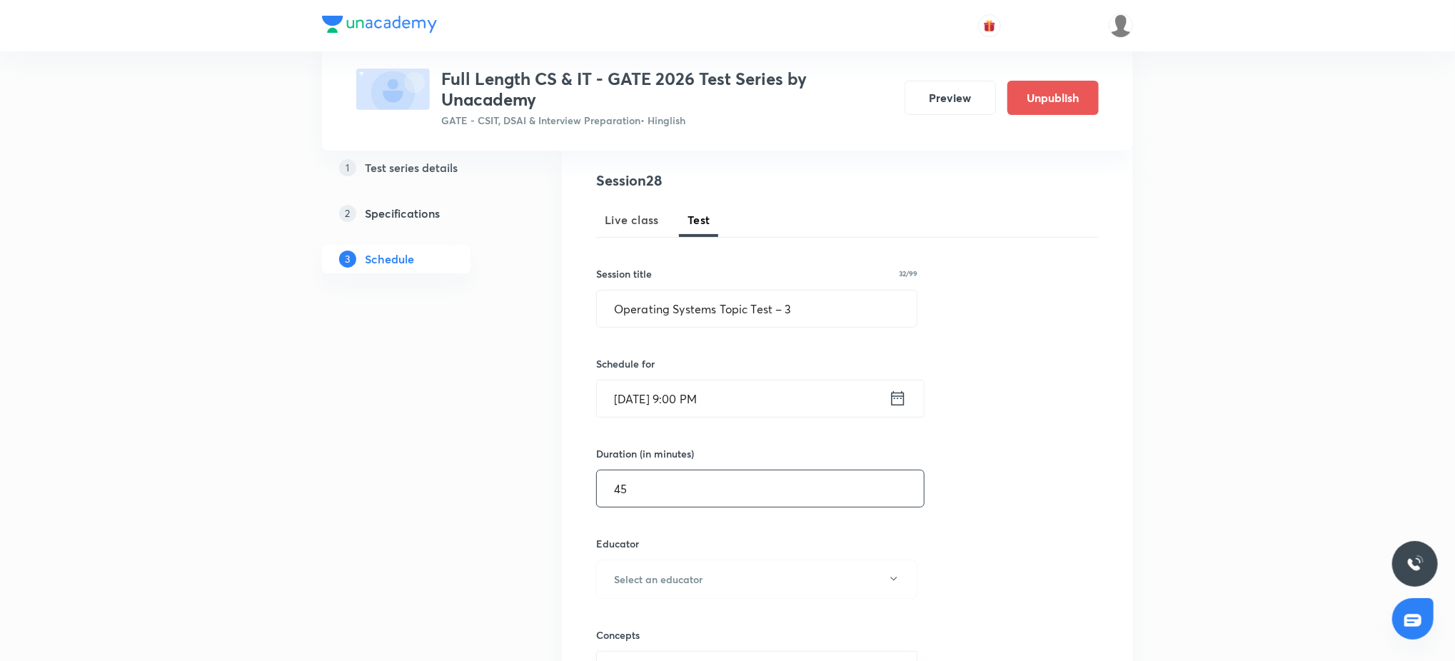
scroll to position [177, 0]
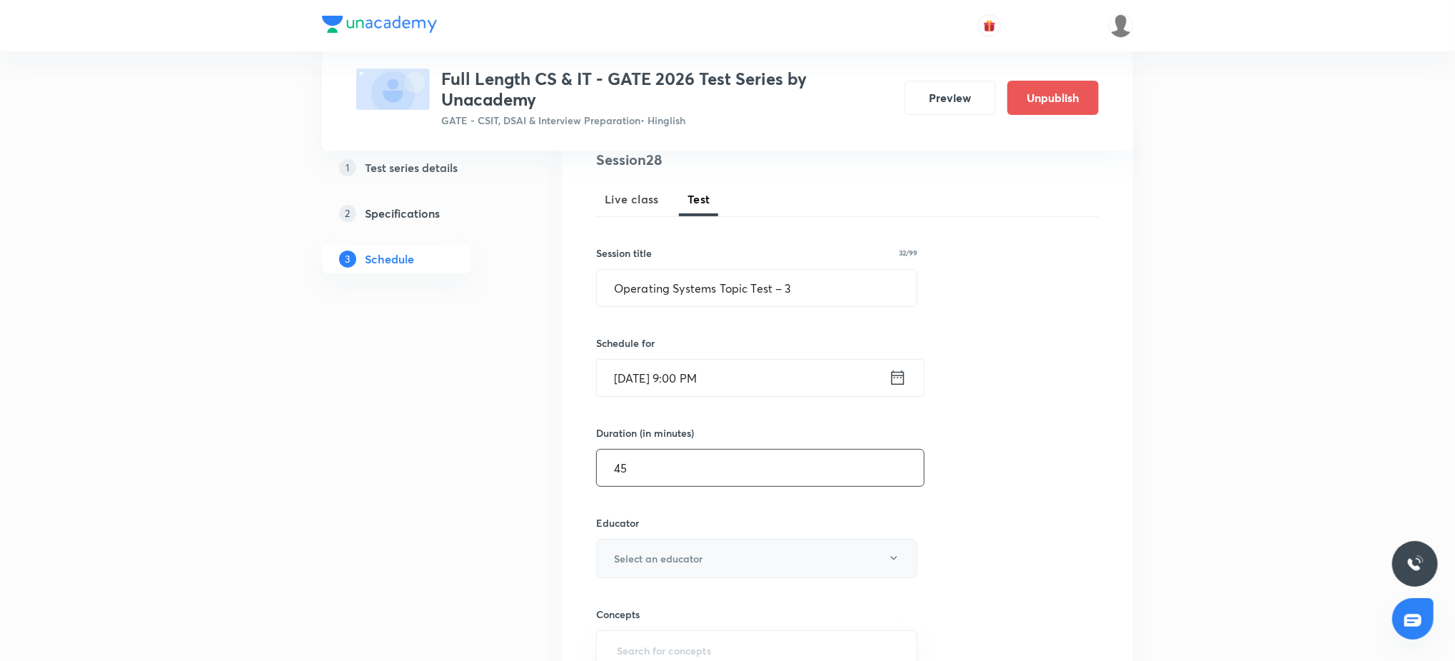
type input "45"
click at [669, 495] on button "Select an educator" at bounding box center [756, 558] width 321 height 39
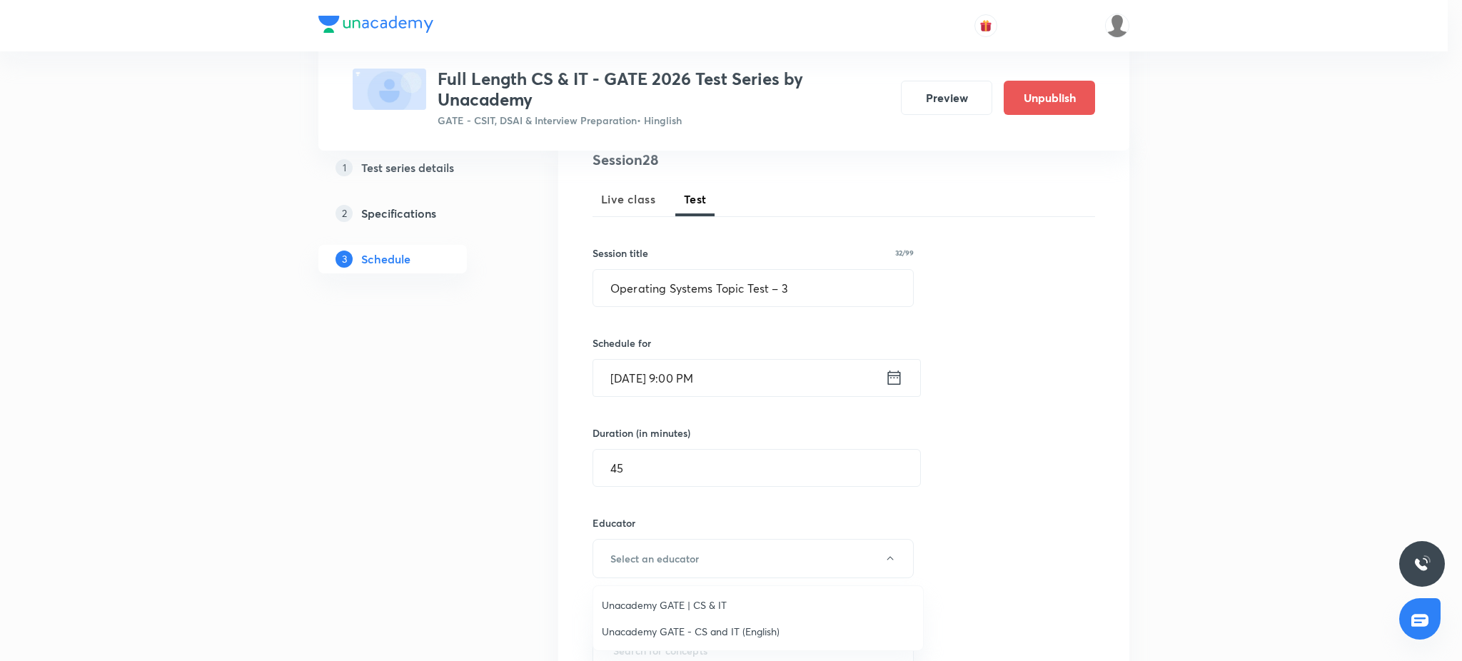
click at [656, 495] on span "Unacademy GATE | CS & IT" at bounding box center [758, 604] width 313 height 15
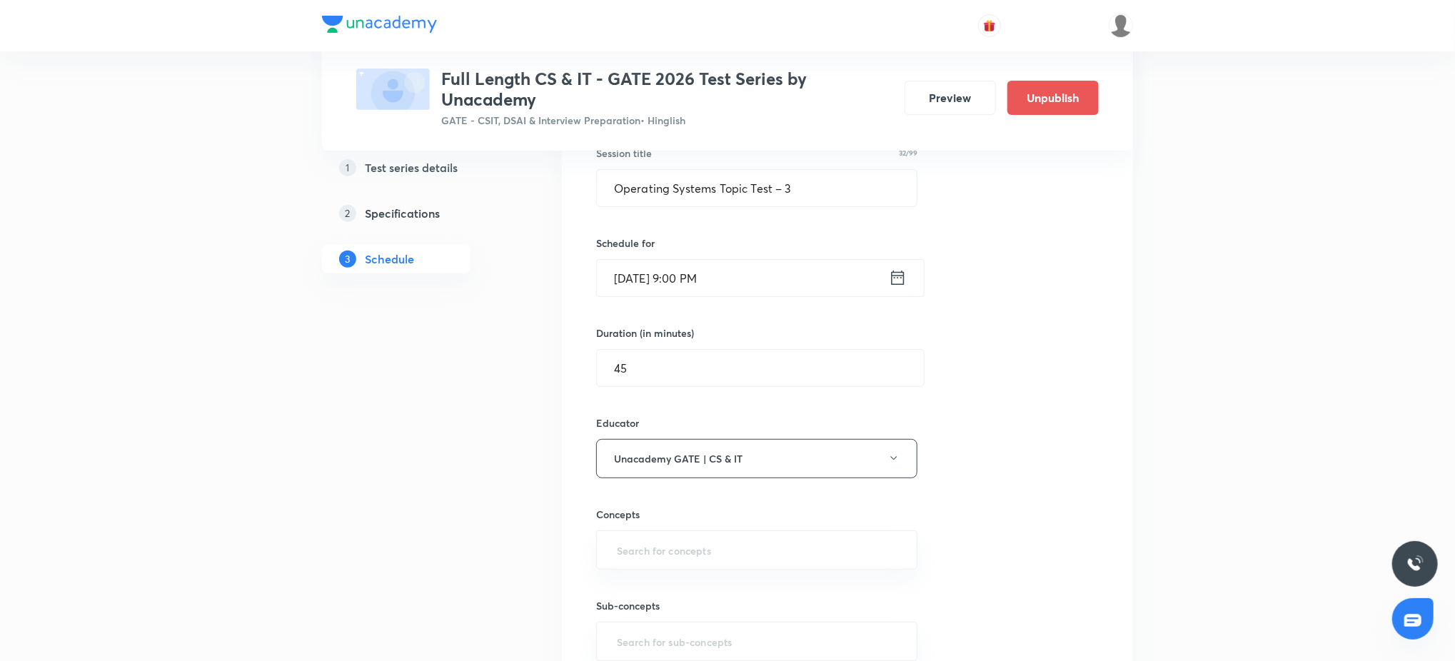
scroll to position [279, 0]
click at [660, 495] on input "text" at bounding box center [756, 548] width 285 height 26
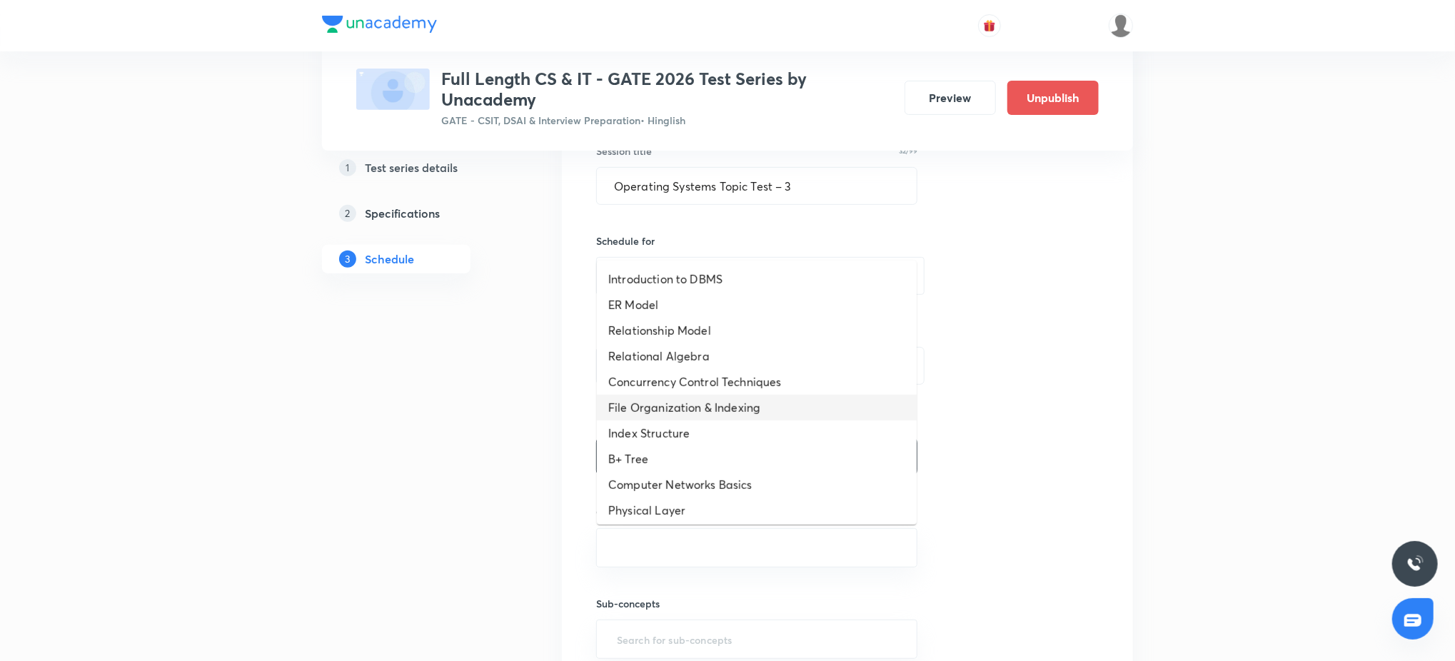
click at [699, 405] on li "File Organization & Indexing" at bounding box center [757, 408] width 320 height 26
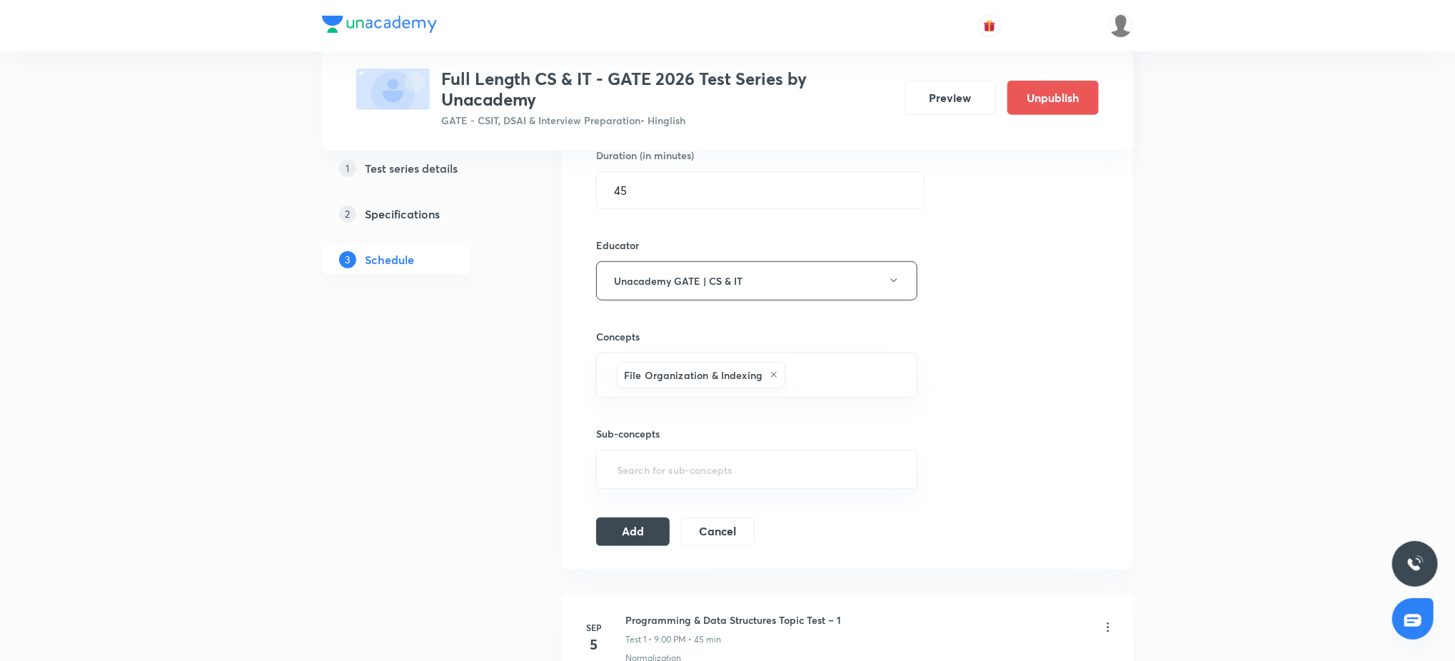
scroll to position [457, 0]
click at [648, 495] on button "Add" at bounding box center [633, 528] width 74 height 29
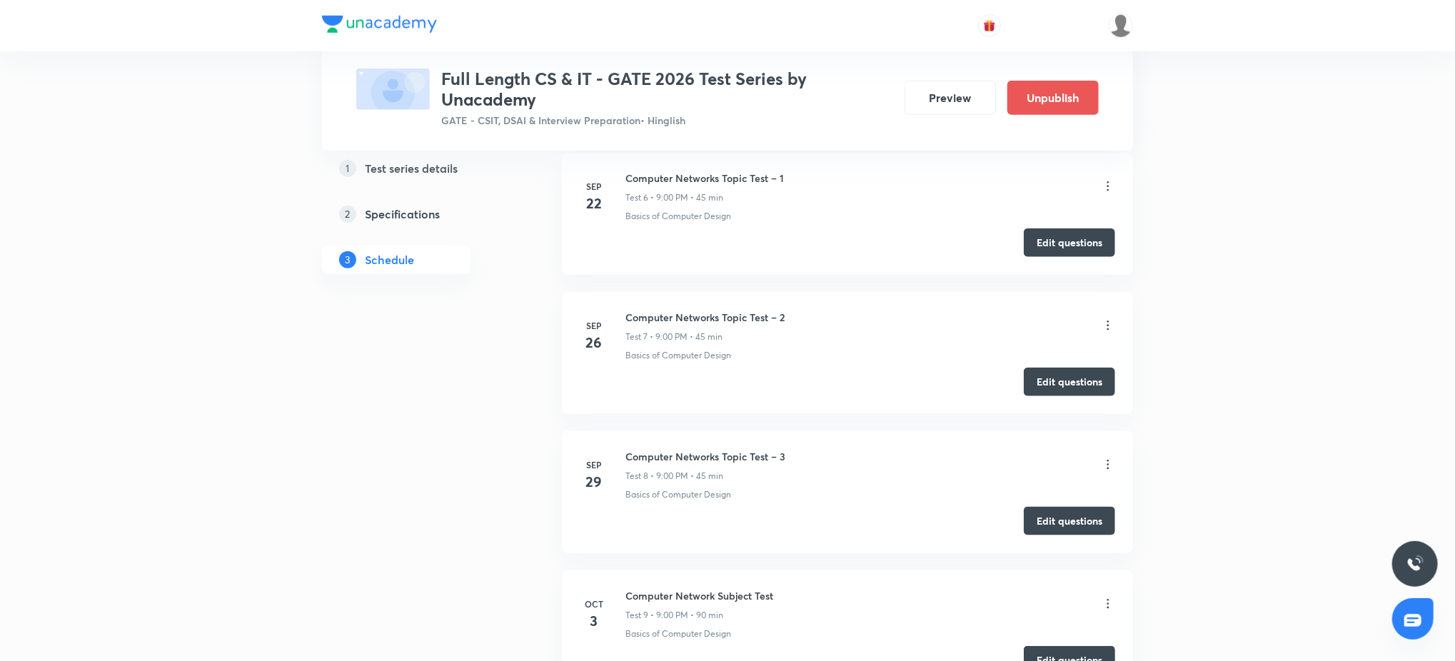
scroll to position [0, 0]
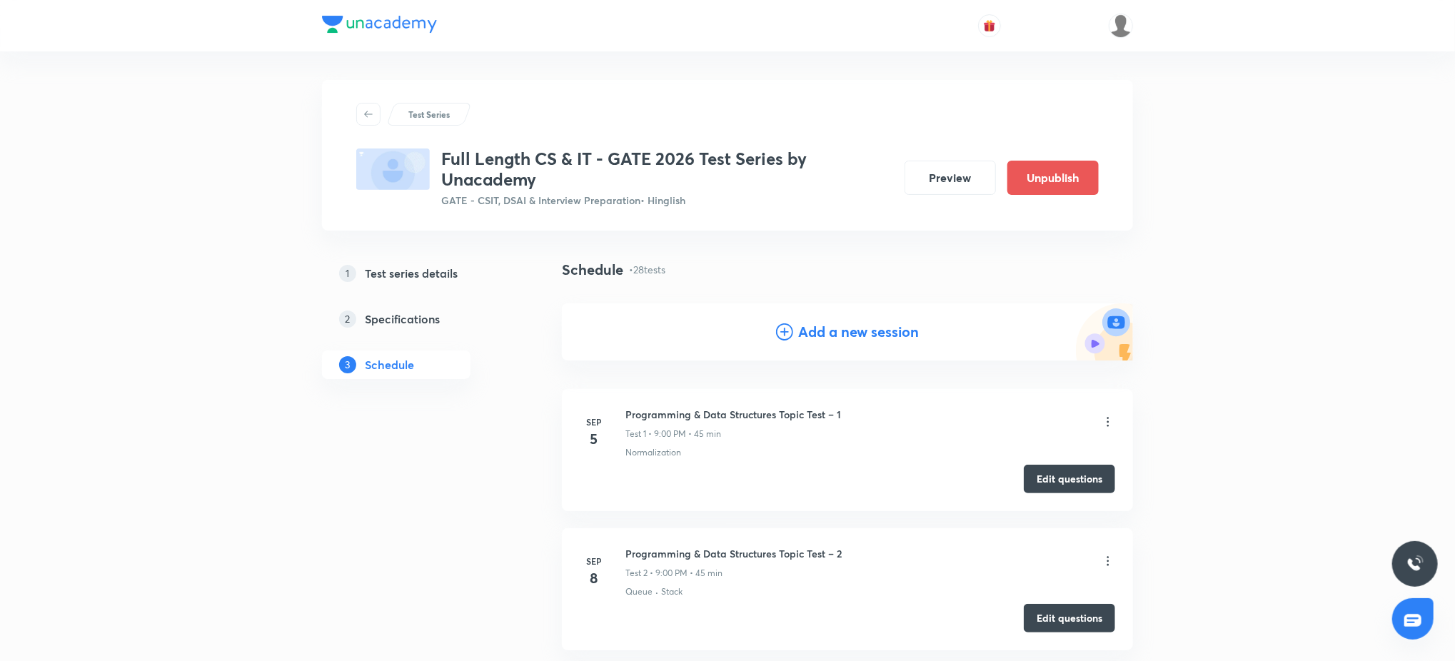
click at [861, 338] on h4 "Add a new session" at bounding box center [859, 331] width 121 height 21
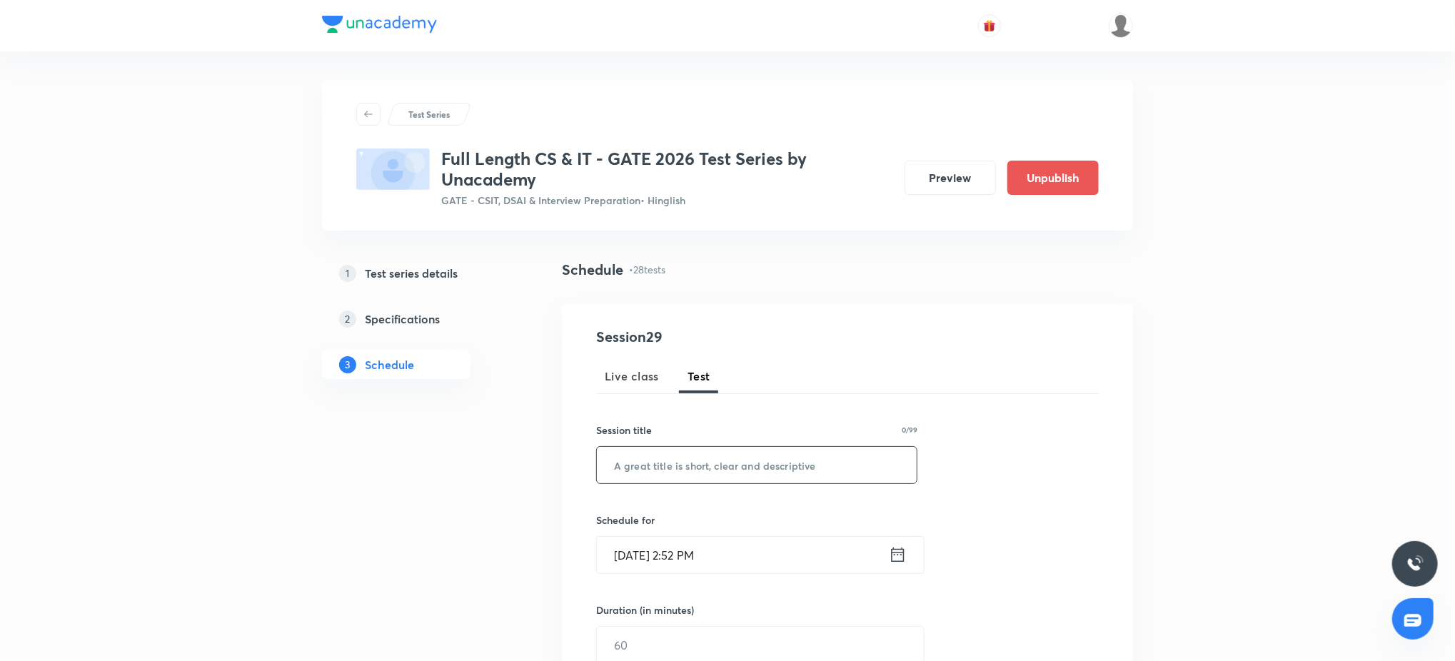
click at [817, 465] on input "text" at bounding box center [757, 465] width 320 height 36
paste input "Operating Systems Subject Test"
type input "Operating Systems Subject Test"
click at [777, 495] on input "Sep 5, 2025, 2:52 PM" at bounding box center [743, 555] width 292 height 36
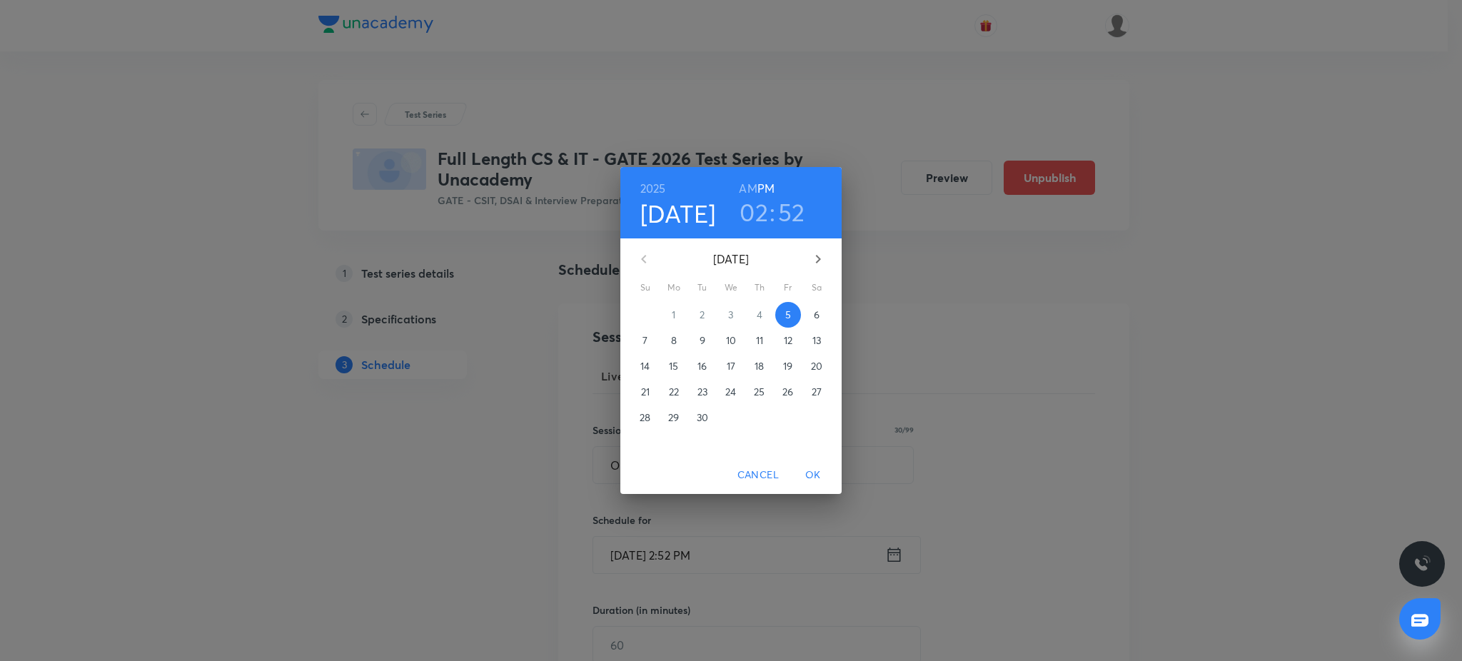
click at [822, 263] on icon "button" at bounding box center [817, 259] width 17 height 17
click at [669, 360] on p "15" at bounding box center [673, 366] width 9 height 14
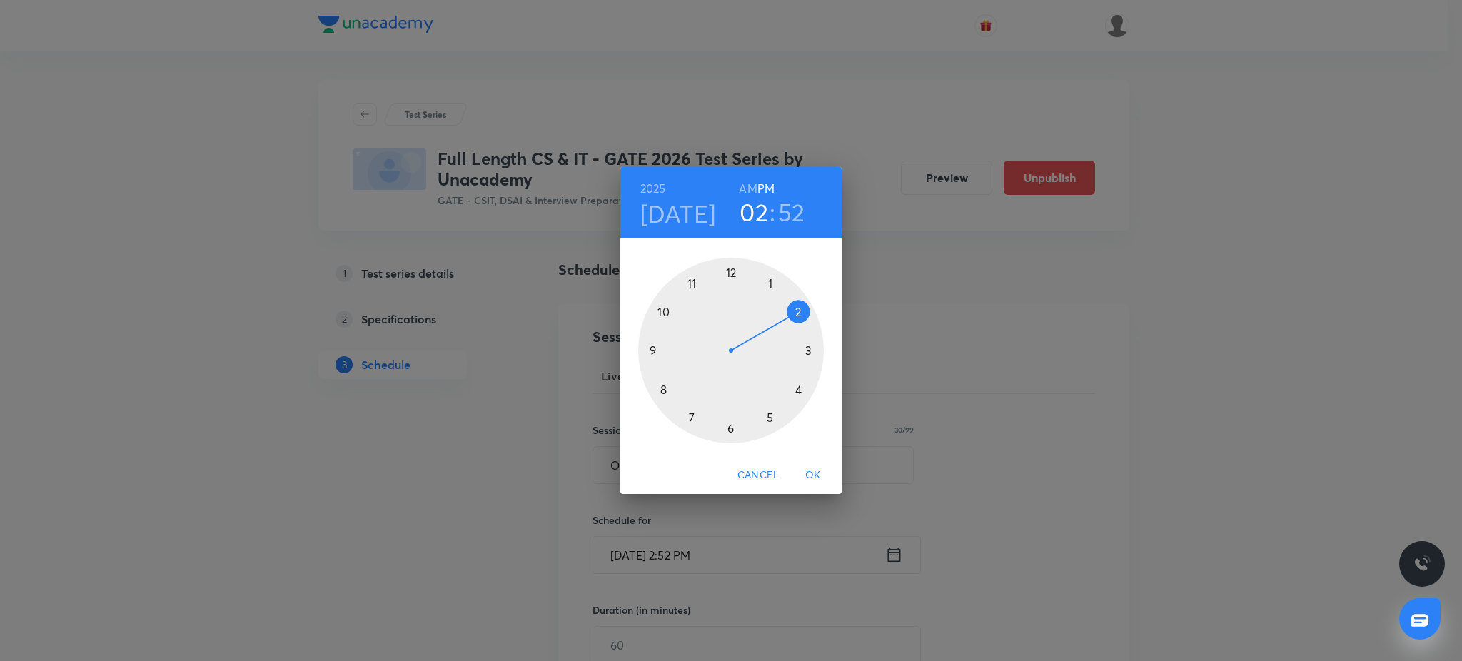
click at [649, 350] on div at bounding box center [731, 351] width 186 height 186
click at [732, 268] on div at bounding box center [731, 351] width 186 height 186
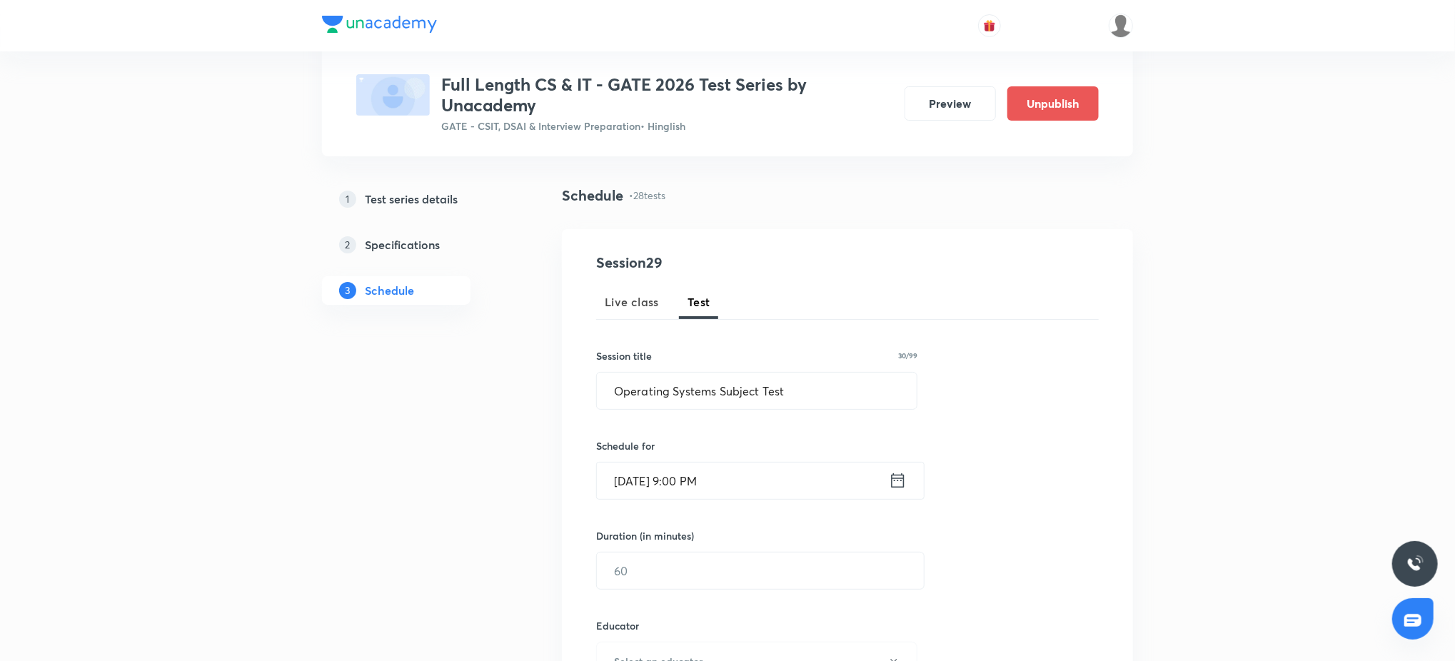
scroll to position [76, 0]
click at [670, 495] on input "text" at bounding box center [760, 569] width 327 height 36
type input "0"
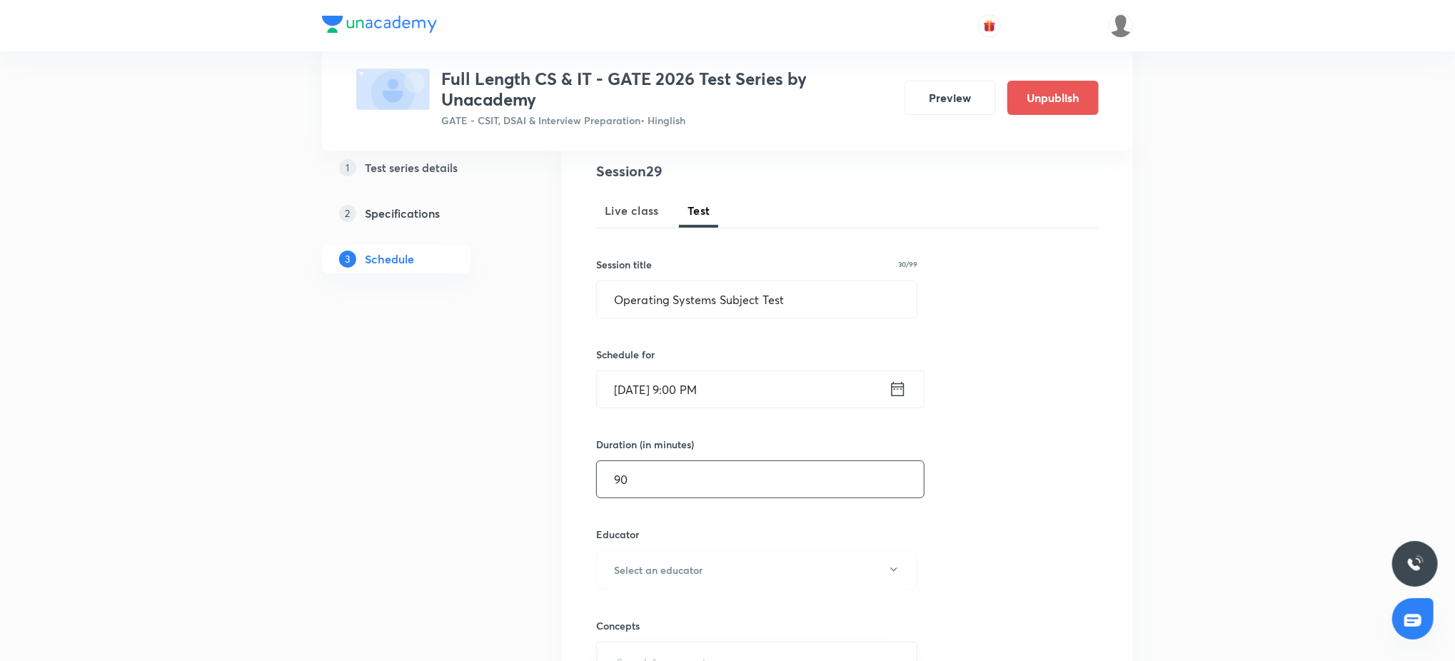
scroll to position [177, 0]
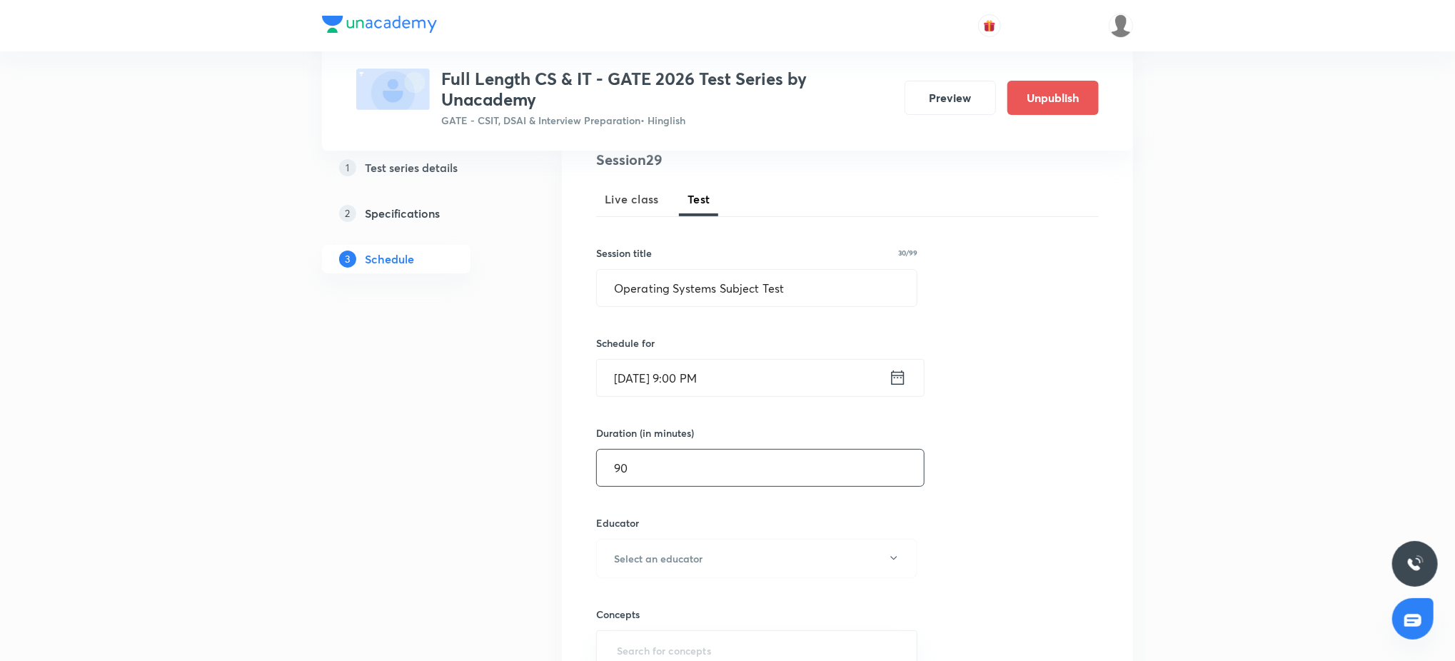
type input "90"
click at [670, 495] on button "Select an educator" at bounding box center [756, 558] width 321 height 39
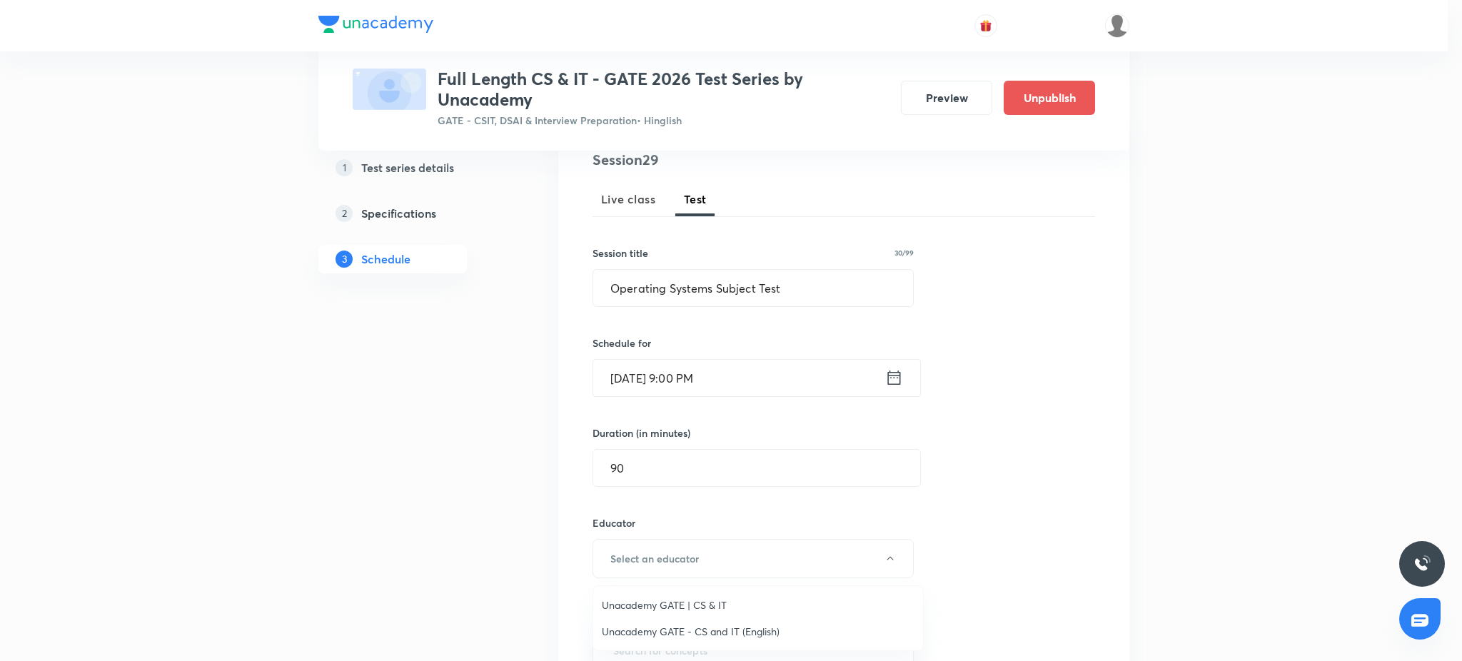
click at [662, 495] on span "Unacademy GATE | CS & IT" at bounding box center [758, 604] width 313 height 15
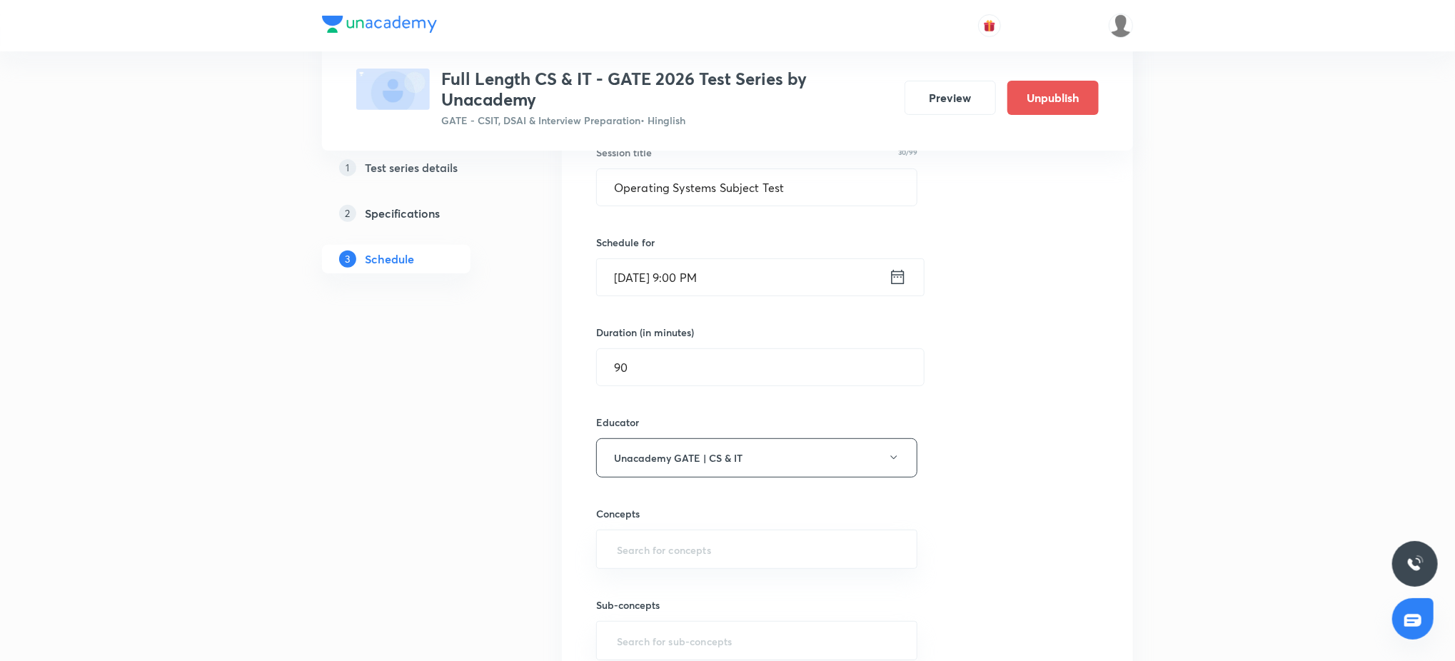
scroll to position [279, 0]
click at [657, 495] on input "text" at bounding box center [756, 548] width 285 height 26
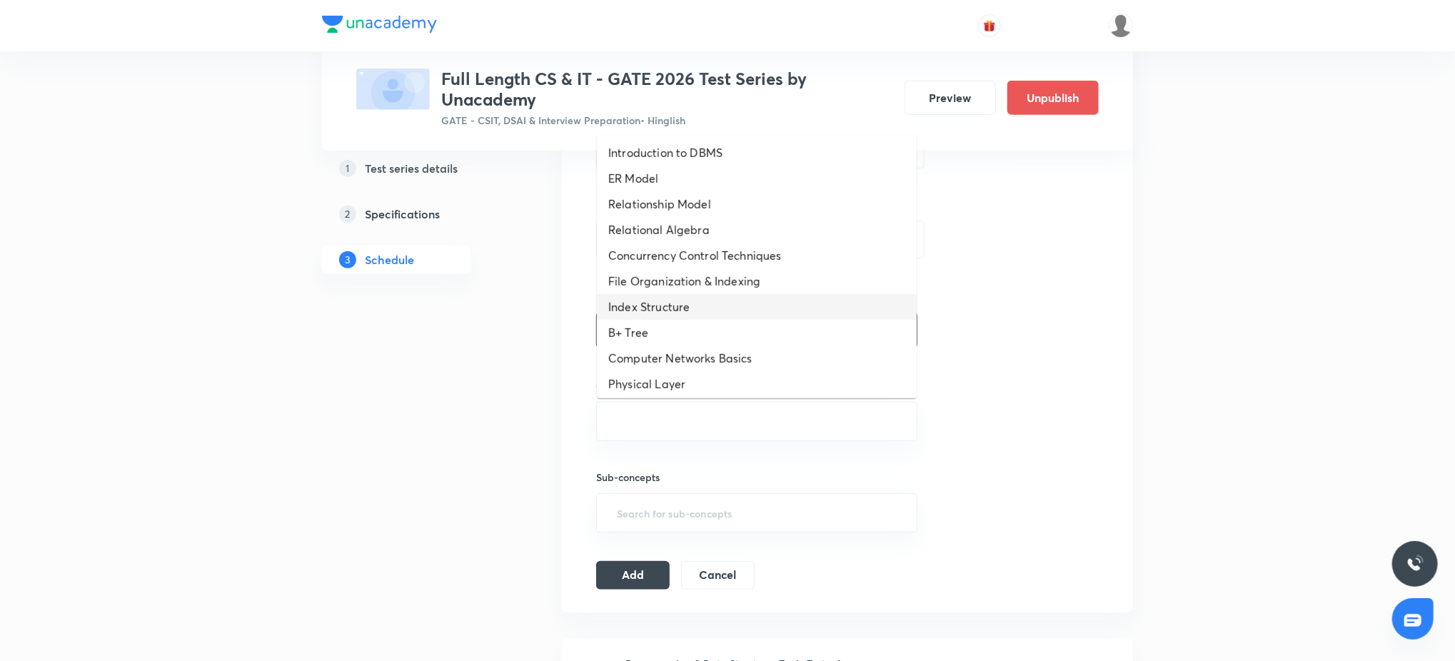
scroll to position [774, 0]
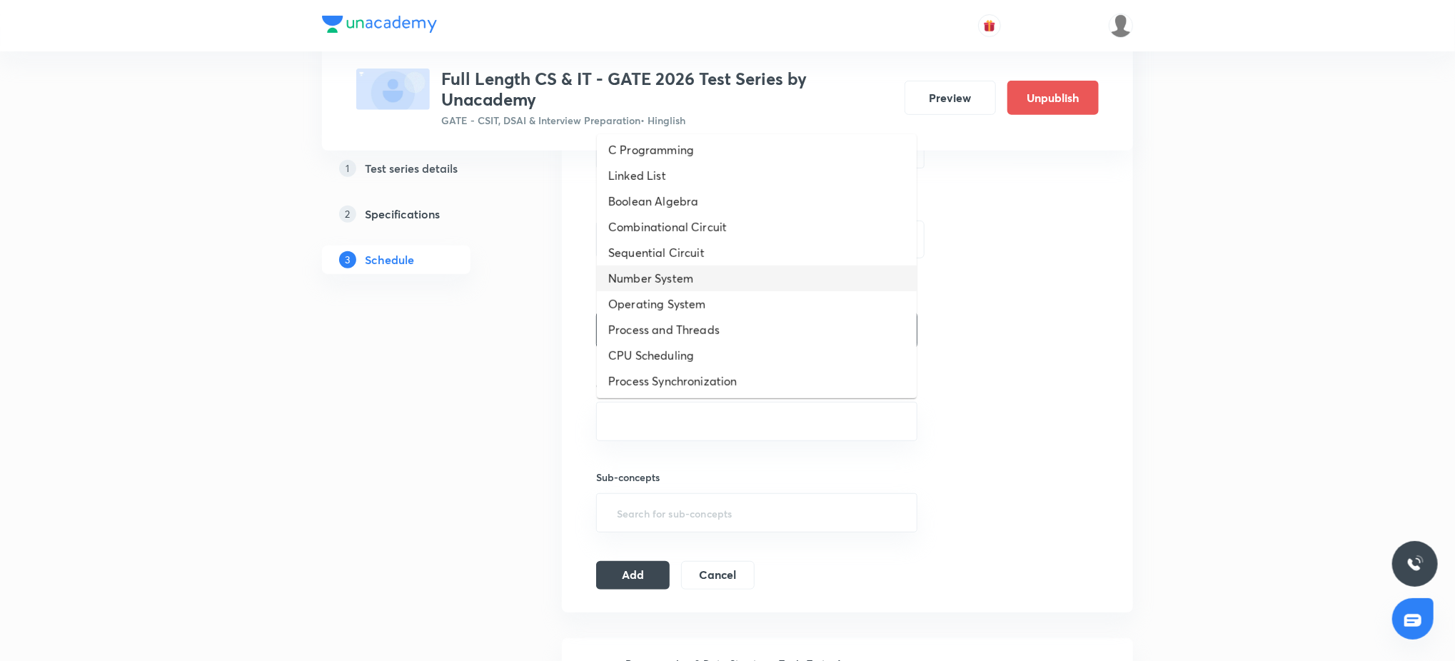
click at [672, 268] on li "Number System" at bounding box center [757, 279] width 320 height 26
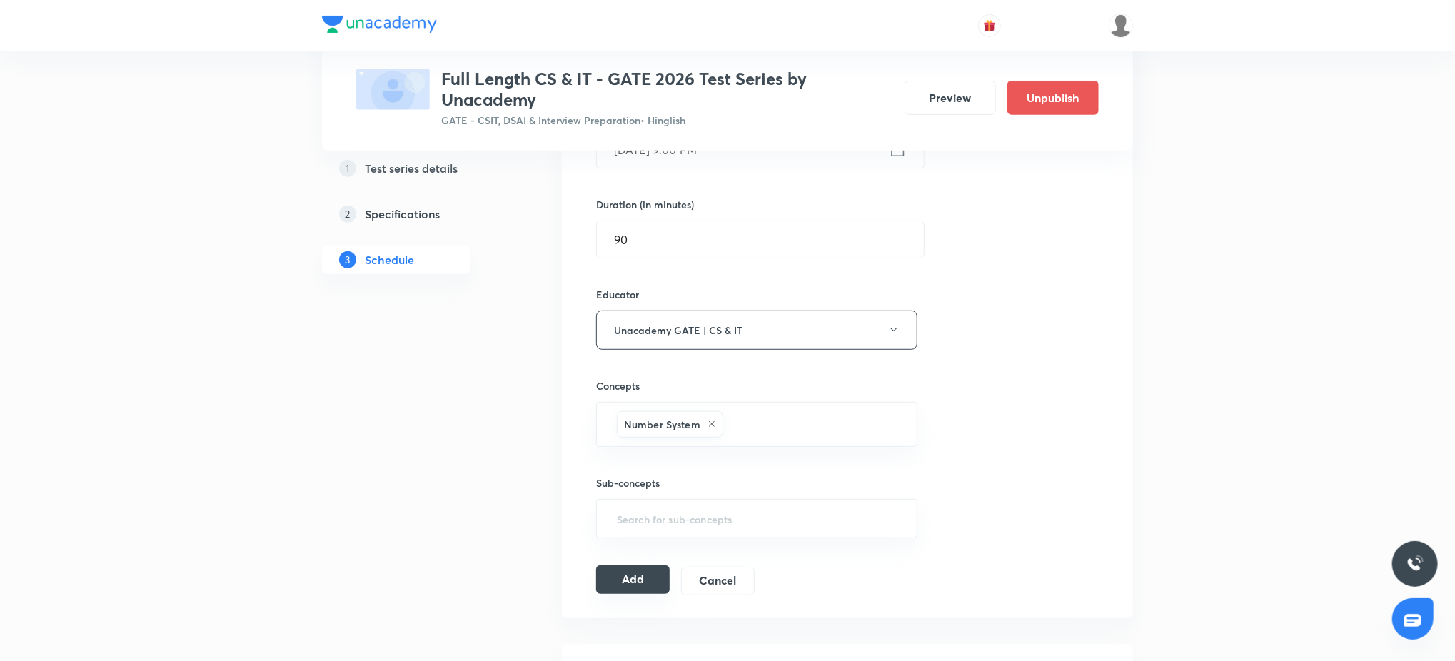
click at [622, 495] on button "Add" at bounding box center [633, 579] width 74 height 29
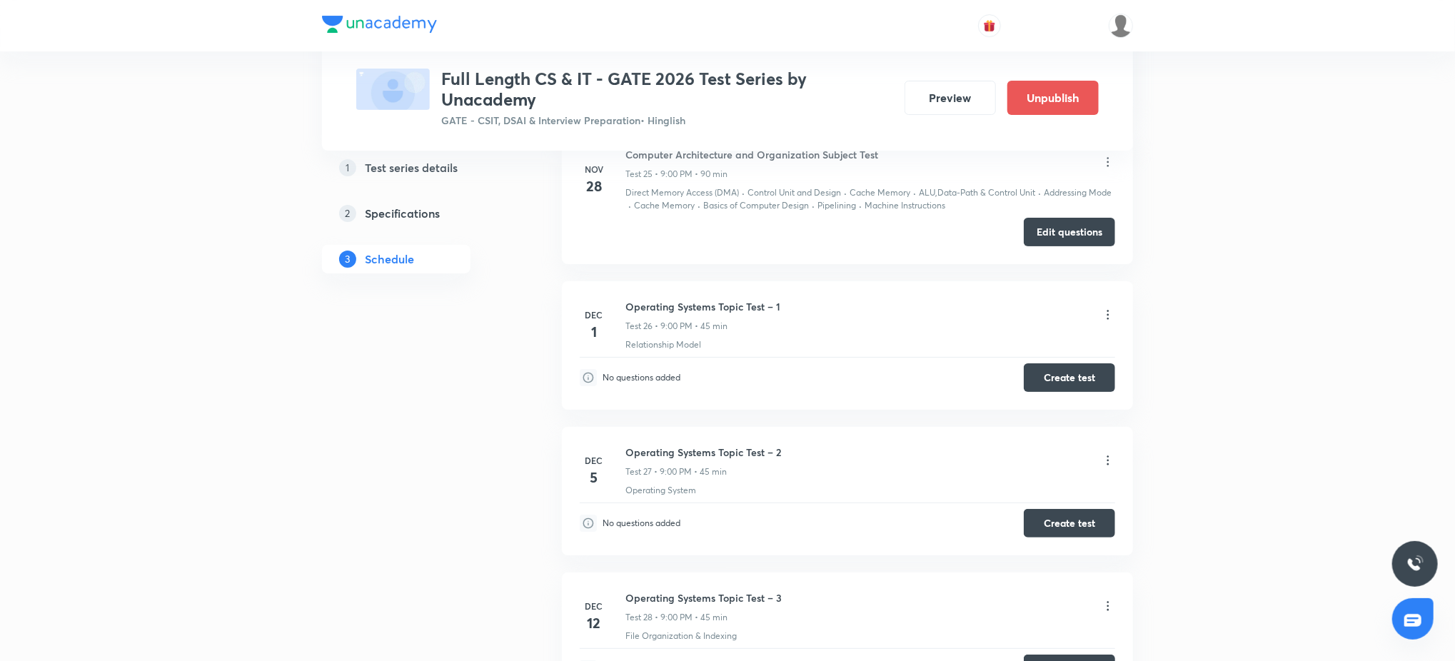
scroll to position [3656, 0]
click at [1034, 370] on button "Create test" at bounding box center [1068, 377] width 91 height 29
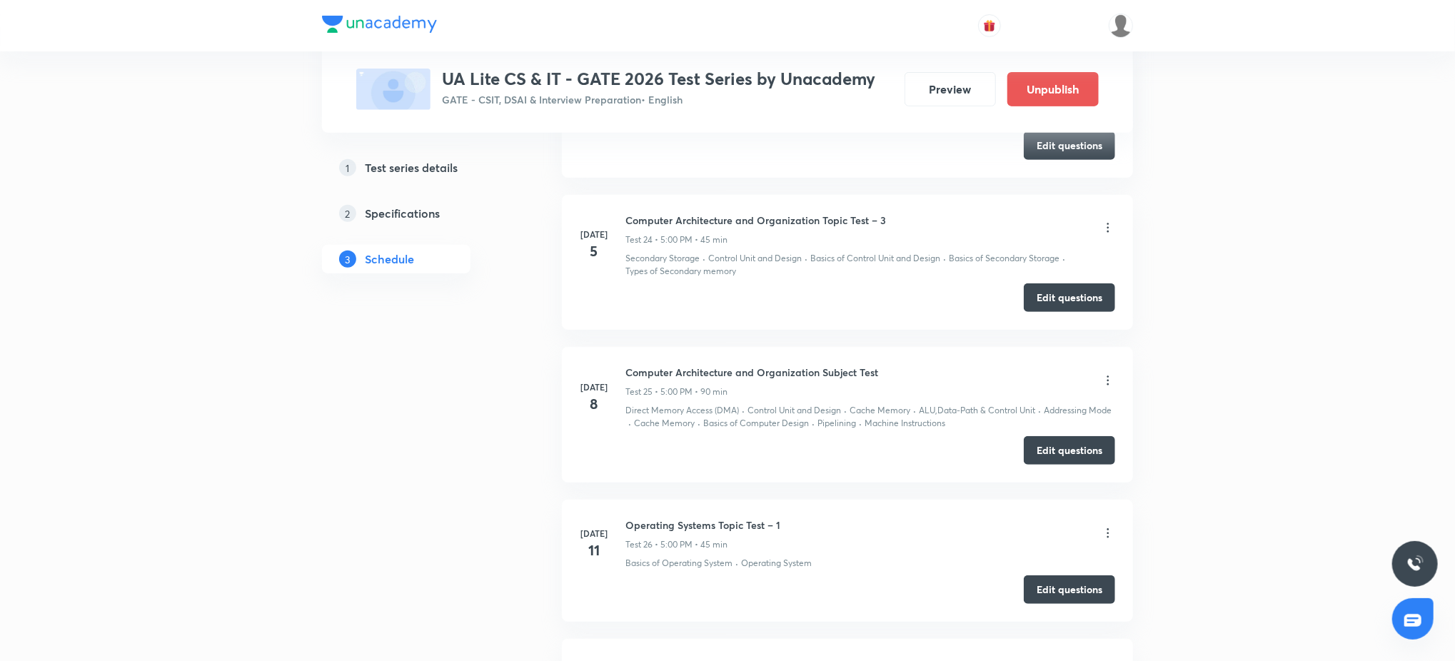
scroll to position [3980, 0]
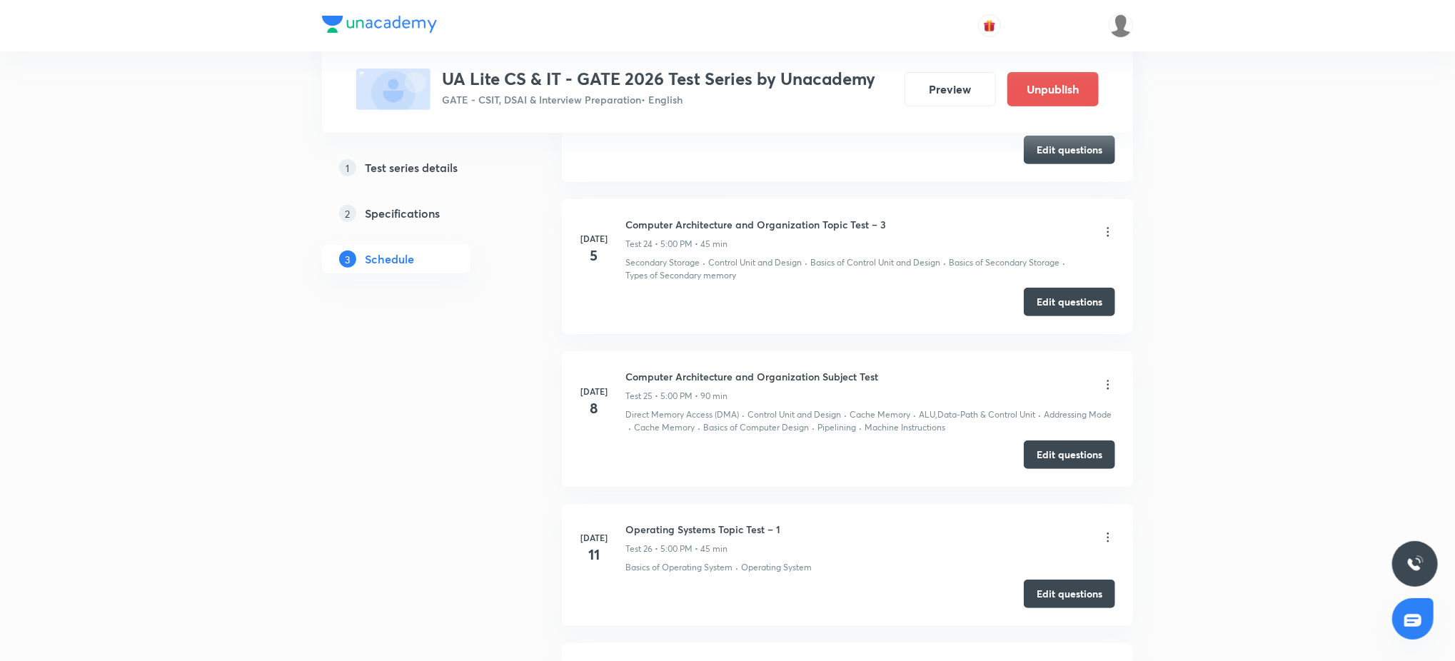
click at [688, 530] on h6 "Operating Systems Topic Test – 1" at bounding box center [702, 529] width 155 height 15
copy h6 "Operating Systems Topic Test – 1"
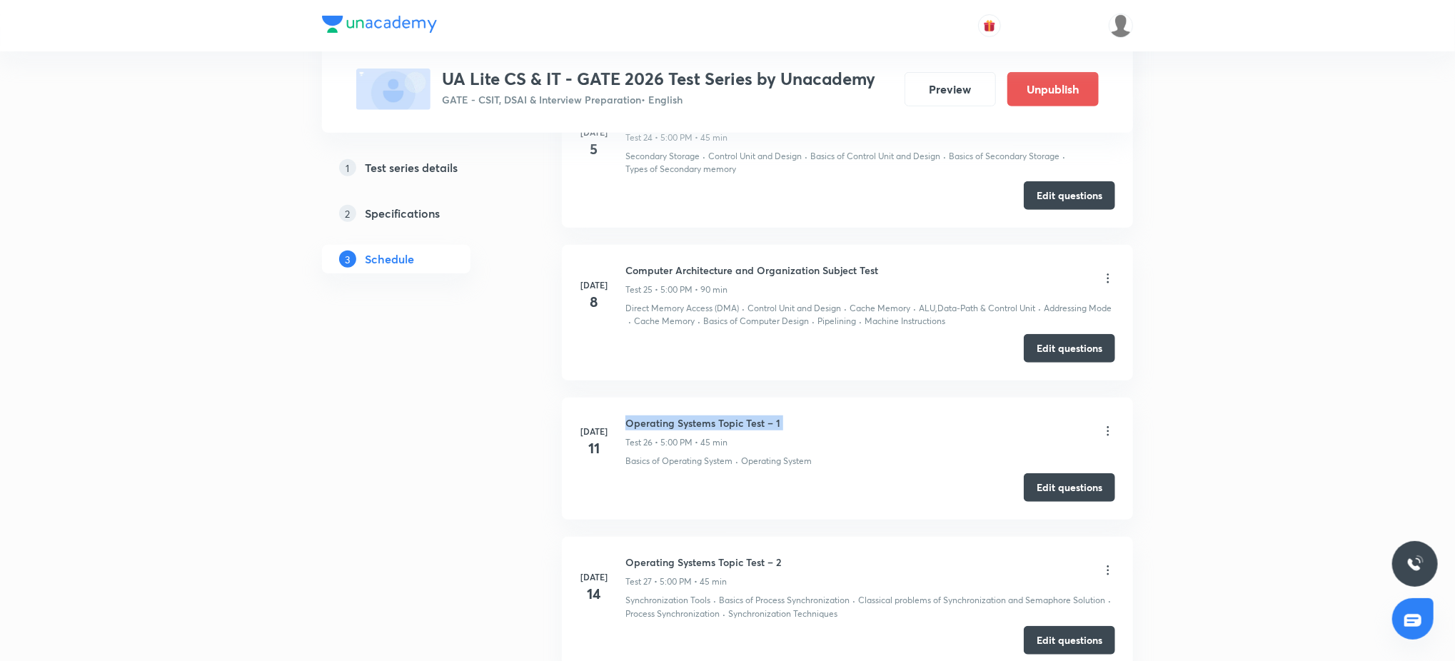
scroll to position [4132, 0]
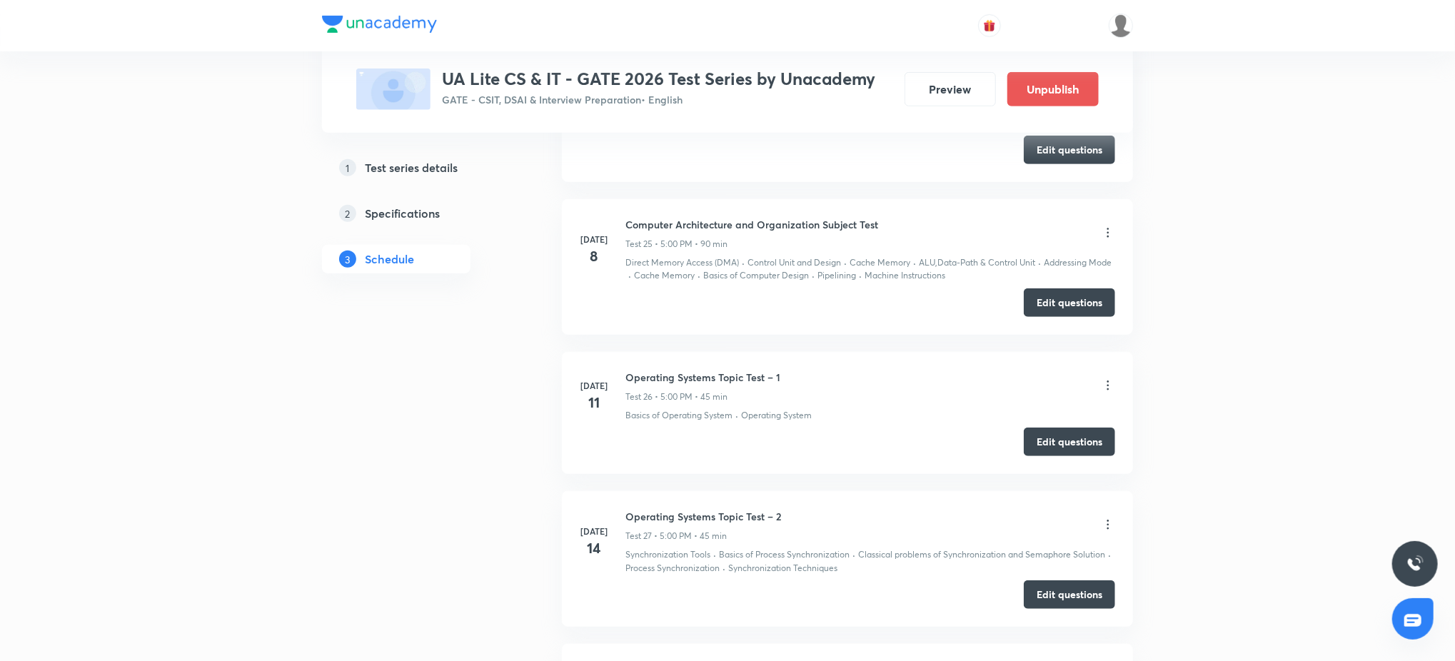
click at [686, 517] on h6 "Operating Systems Topic Test – 2" at bounding box center [703, 516] width 156 height 15
copy h6 "Operating Systems Topic Test – 2"
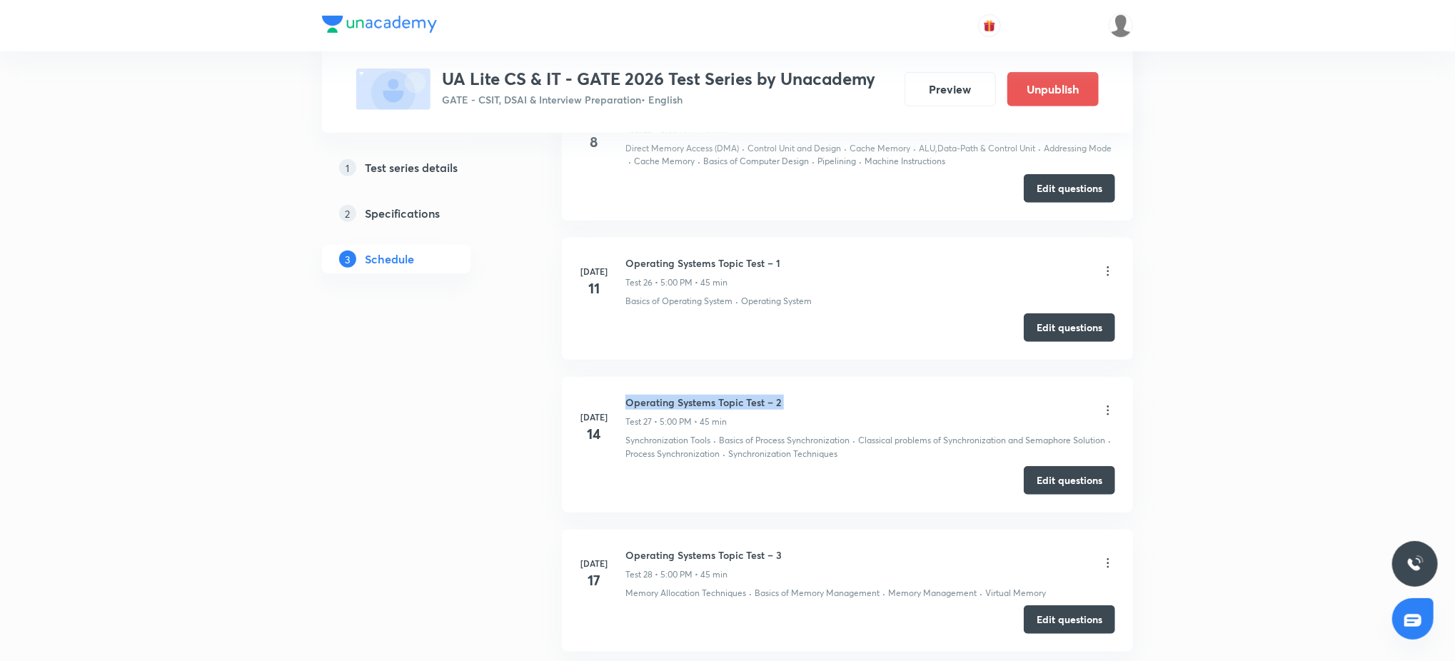
scroll to position [4258, 0]
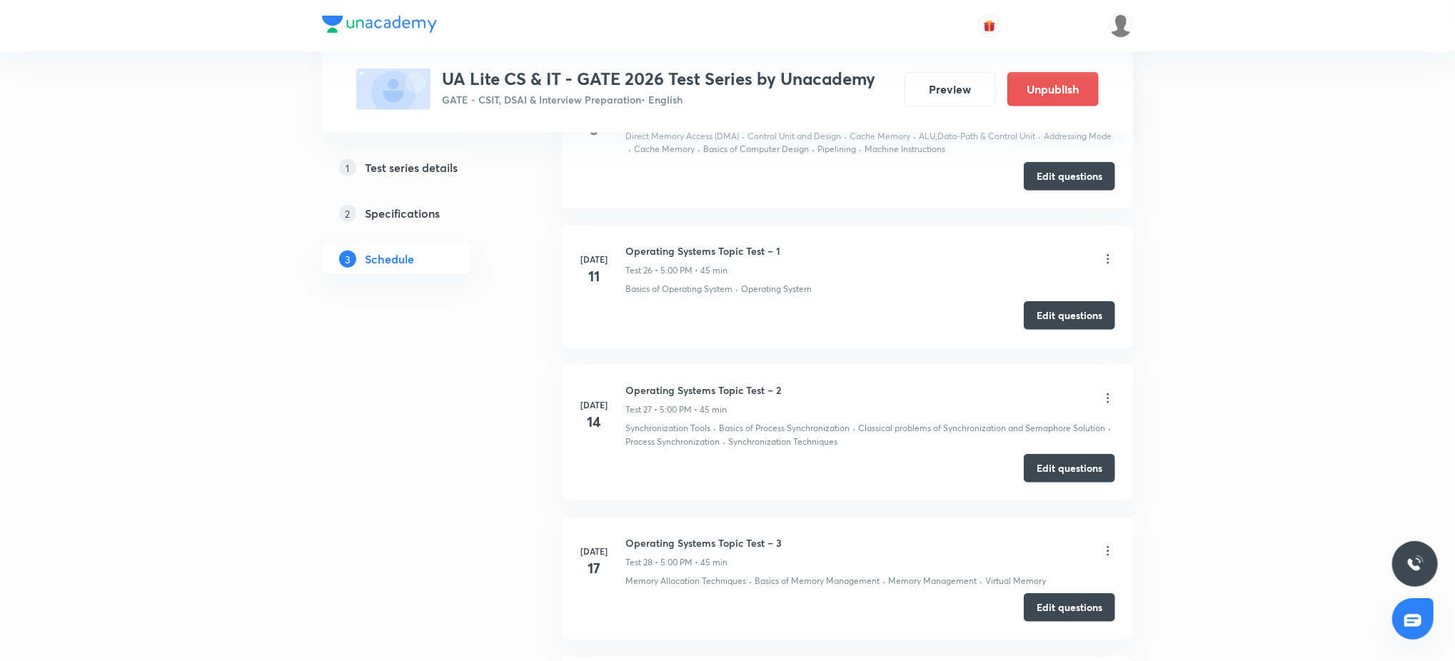
click at [699, 542] on h6 "Operating Systems Topic Test – 3" at bounding box center [703, 542] width 156 height 15
copy h6 "Operating Systems Topic Test – 3"
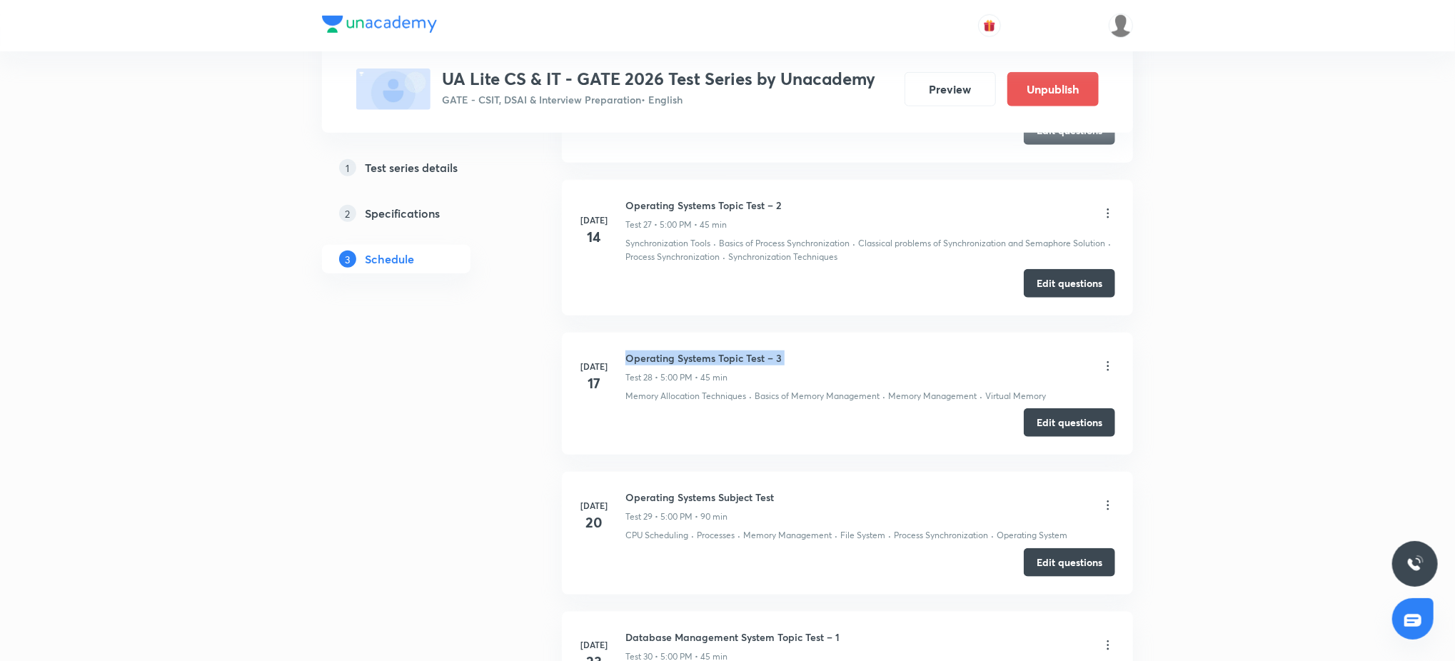
scroll to position [4538, 0]
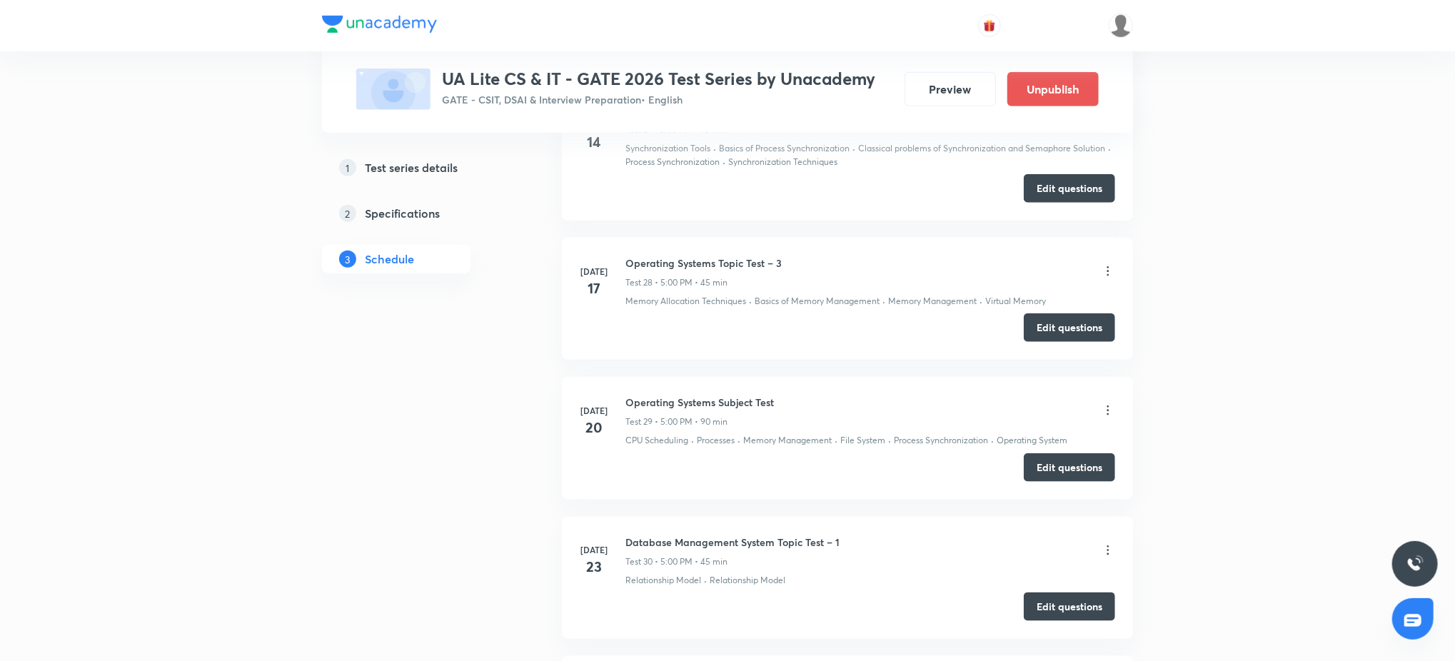
click at [734, 400] on h6 "Operating Systems Subject Test" at bounding box center [699, 402] width 148 height 15
copy h6 "Operating Systems Subject Test"
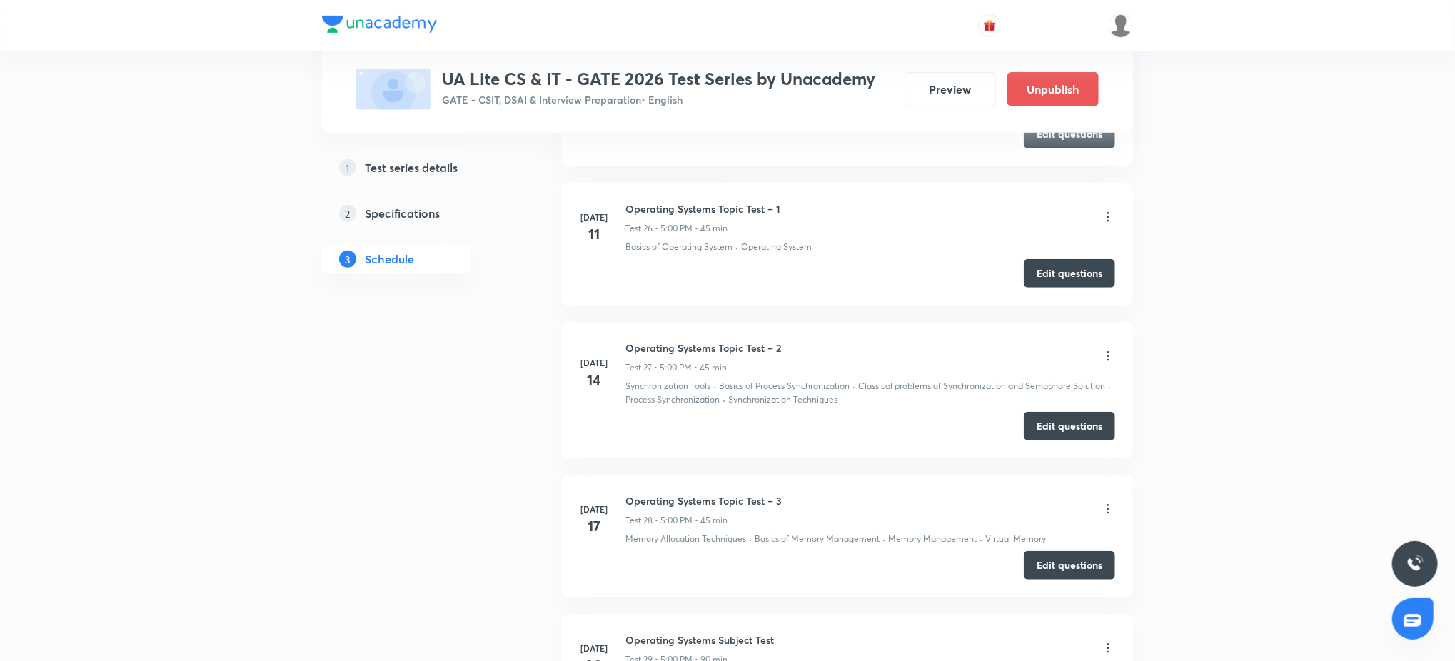
scroll to position [4284, 0]
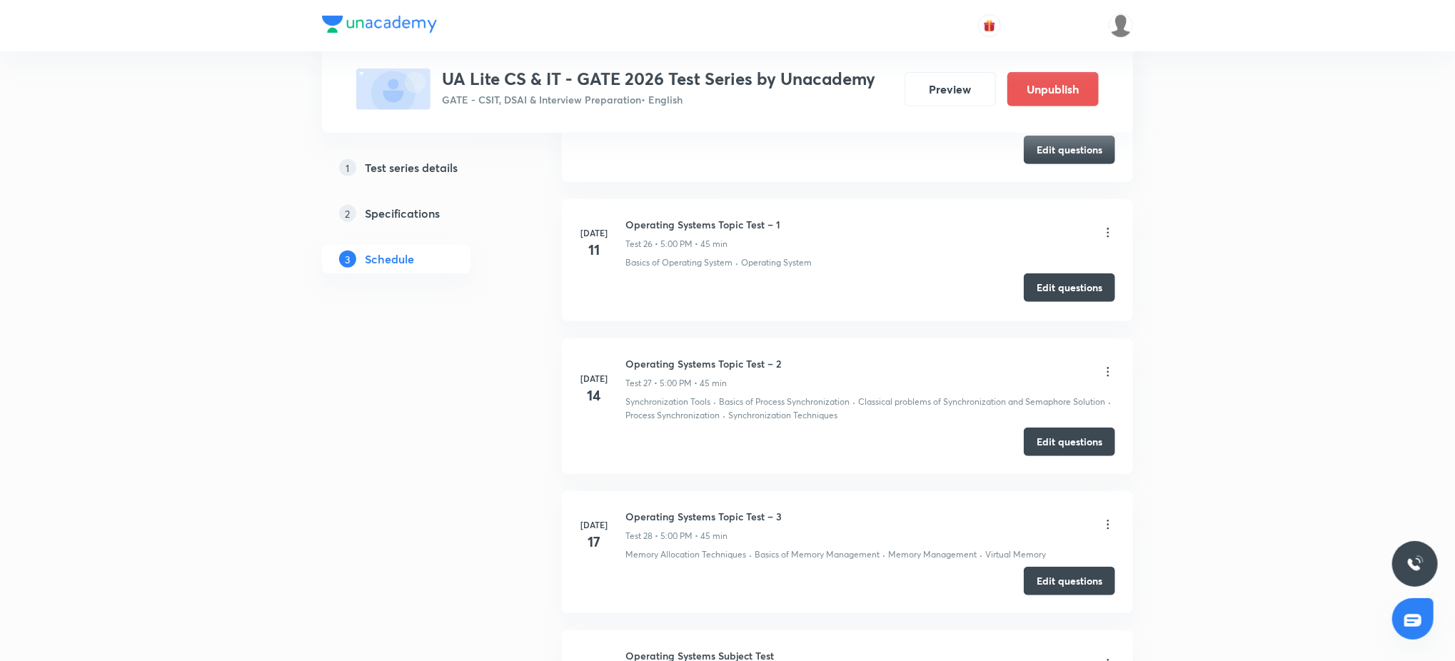
click at [1079, 290] on button "Edit questions" at bounding box center [1068, 287] width 91 height 29
click at [1024, 437] on button "Edit questions" at bounding box center [1068, 440] width 91 height 29
click at [1045, 582] on button "Edit questions" at bounding box center [1068, 579] width 91 height 29
click at [1058, 589] on button "Edit questions" at bounding box center [1068, 579] width 91 height 29
click at [1089, 582] on button "Edit questions" at bounding box center [1068, 579] width 91 height 29
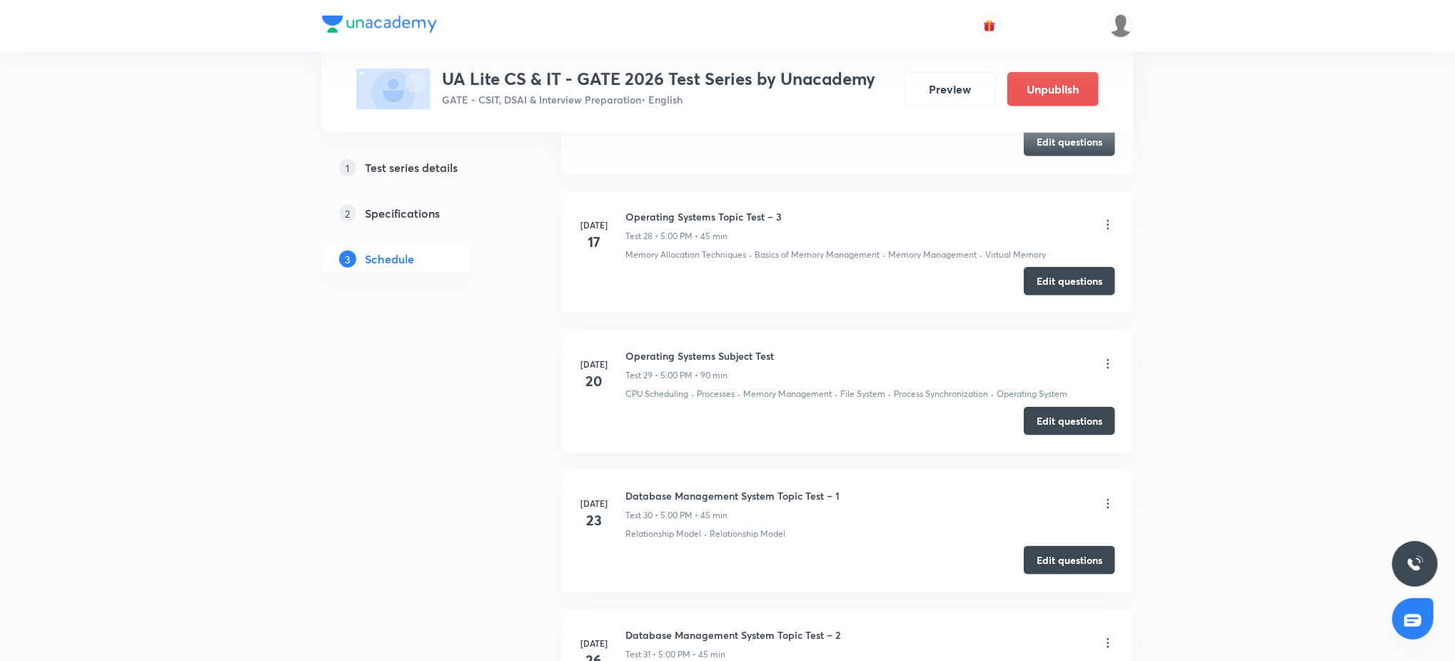
scroll to position [4563, 0]
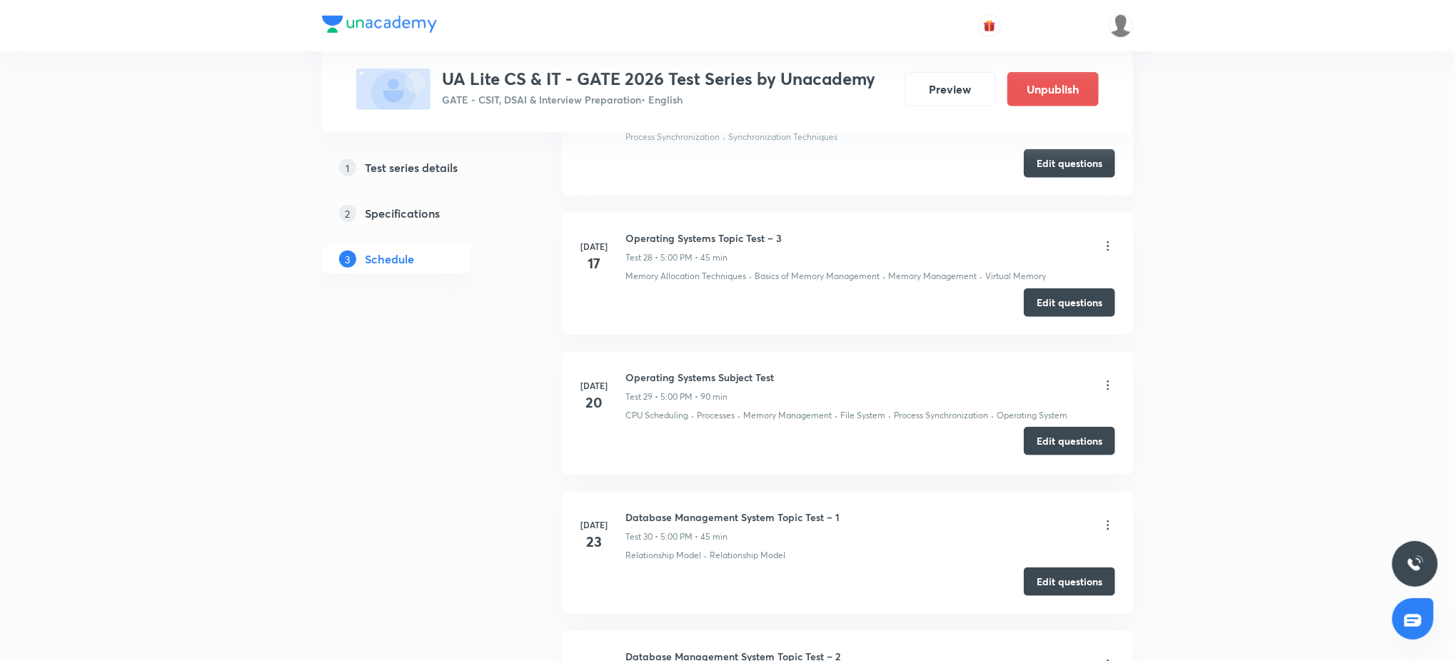
click at [1098, 443] on button "Edit questions" at bounding box center [1068, 441] width 91 height 29
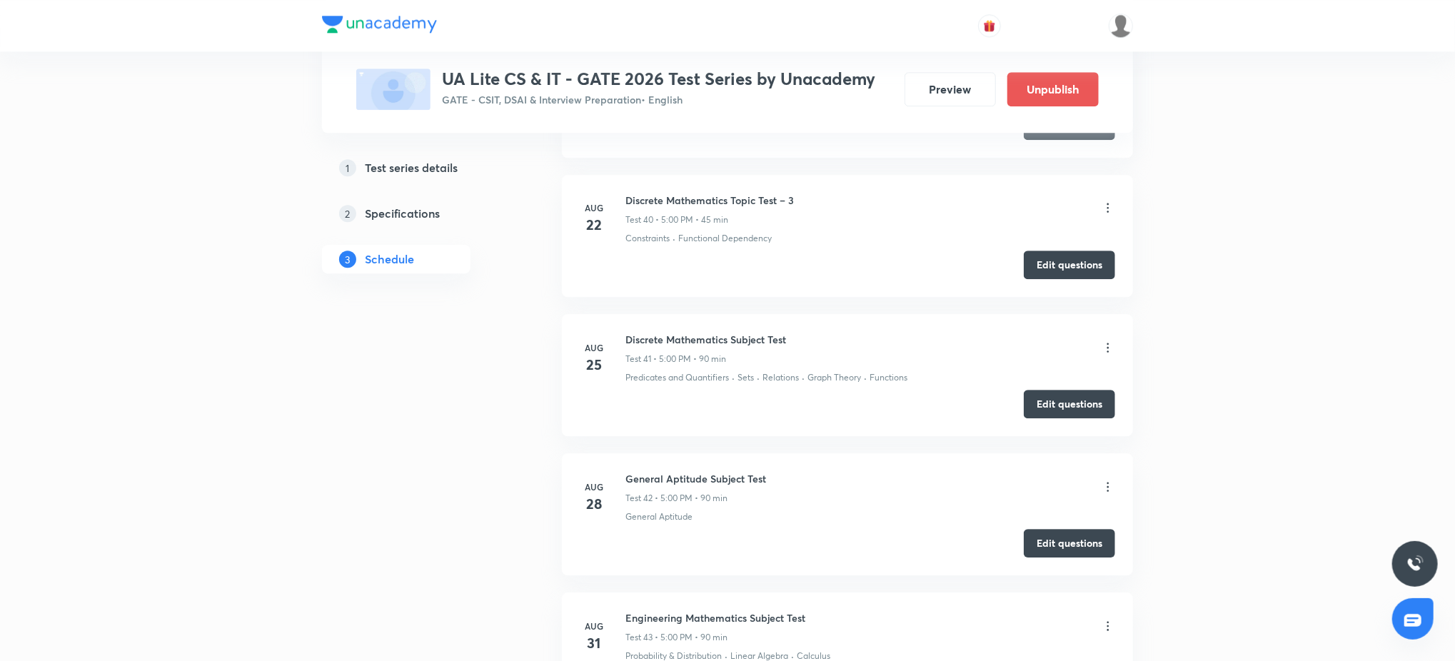
scroll to position [6898, 0]
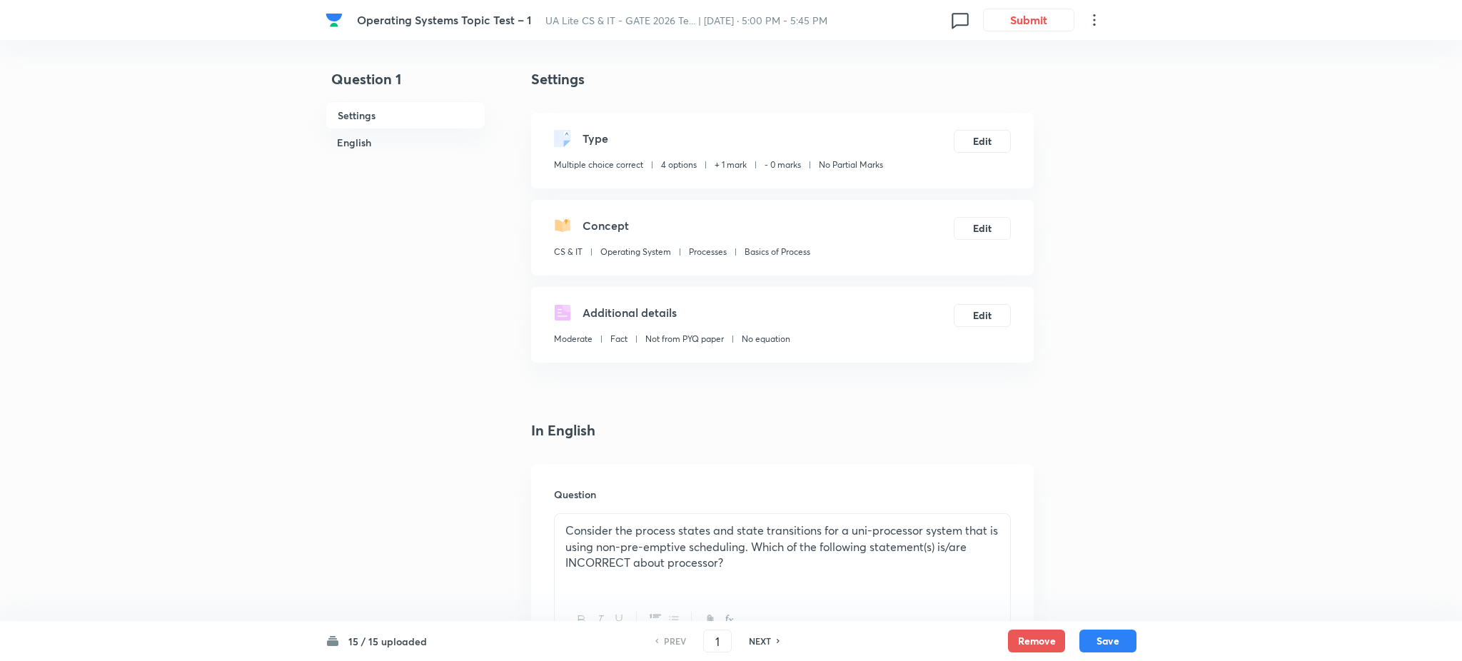
checkbox input "true"
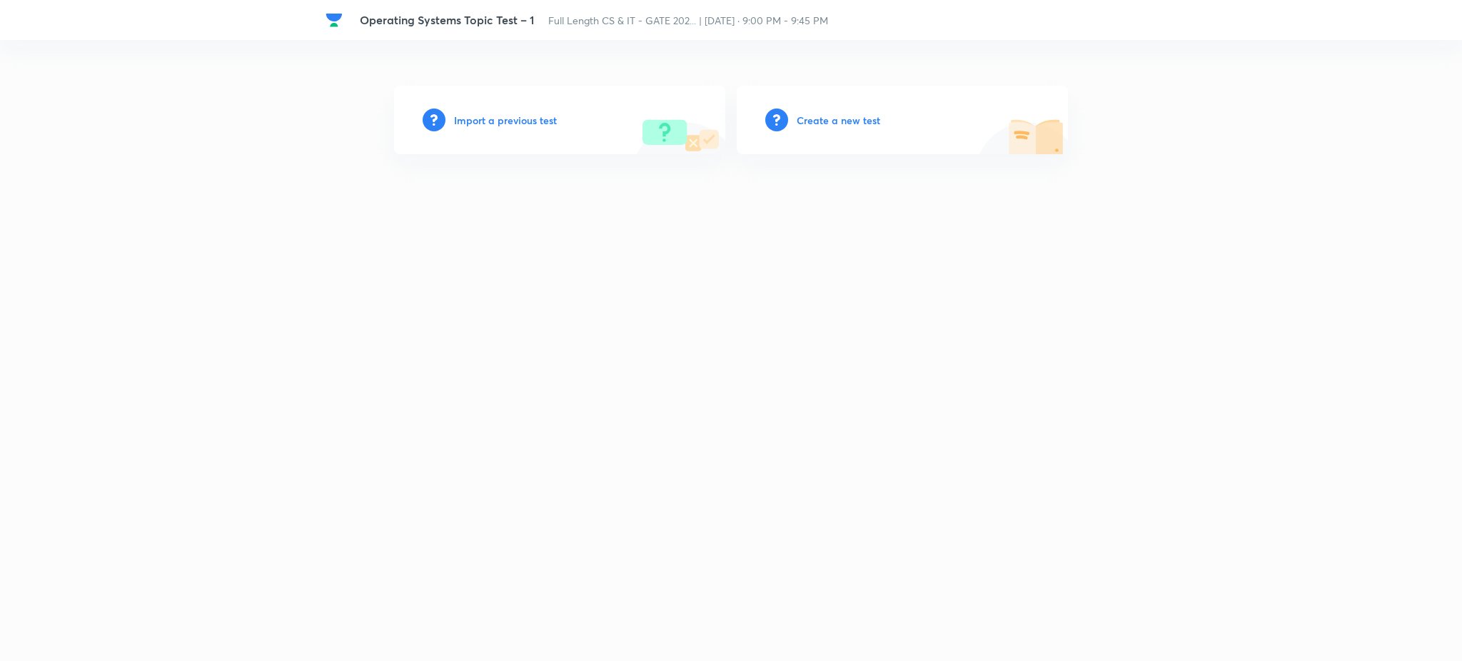
click at [522, 126] on h6 "Import a previous test" at bounding box center [505, 120] width 103 height 15
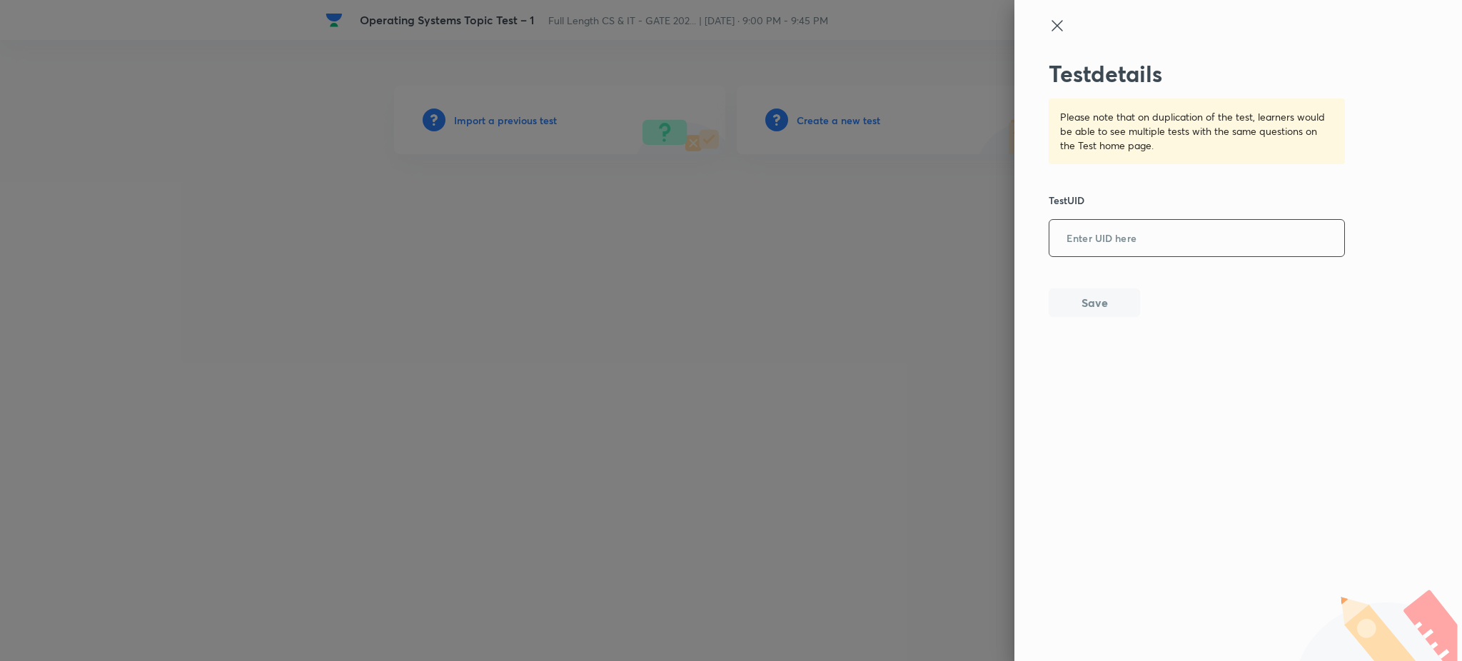
drag, startPoint x: 1156, startPoint y: 209, endPoint x: 1144, endPoint y: 228, distance: 22.4
click at [1144, 228] on div "Test details Please note that on duplication of the test, learners would be abl…" at bounding box center [1196, 188] width 297 height 257
click at [1144, 228] on input "text" at bounding box center [1196, 238] width 295 height 35
paste input "GUPH6563VY"
type input "GUPH6563VY"
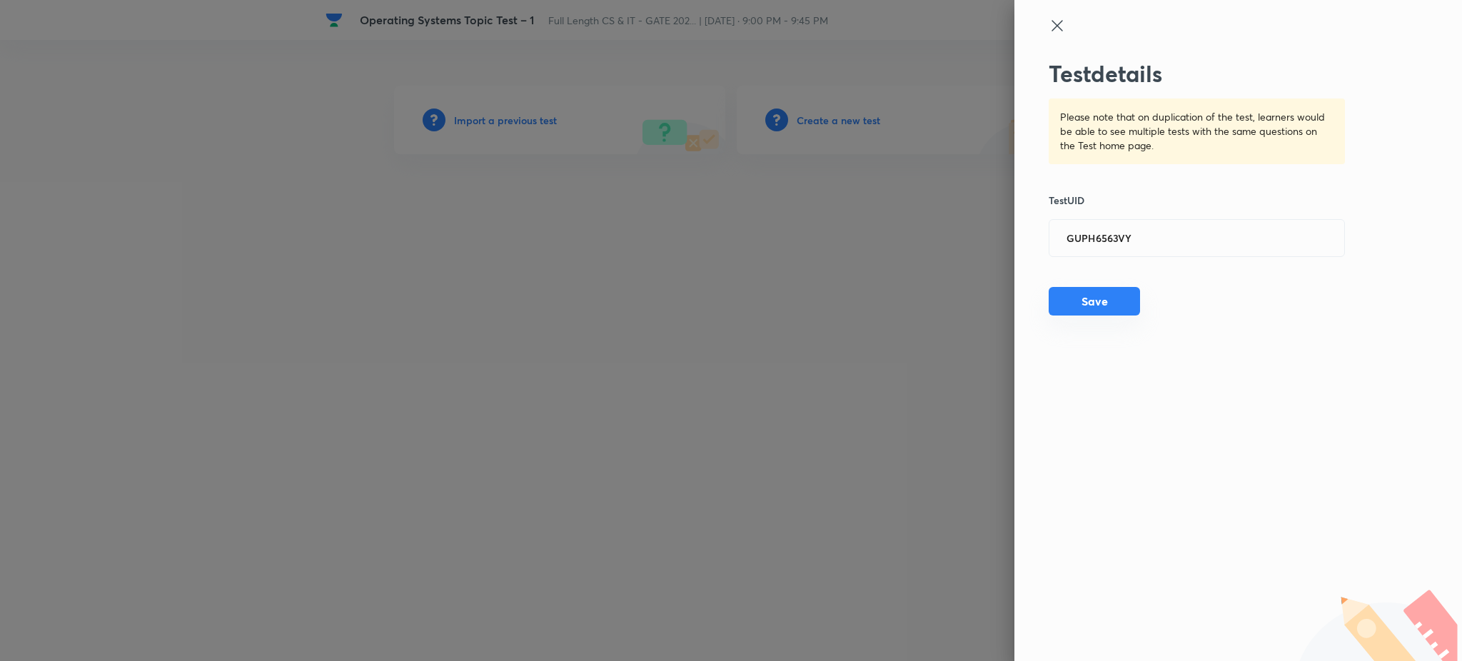
click at [1090, 295] on button "Save" at bounding box center [1093, 301] width 91 height 29
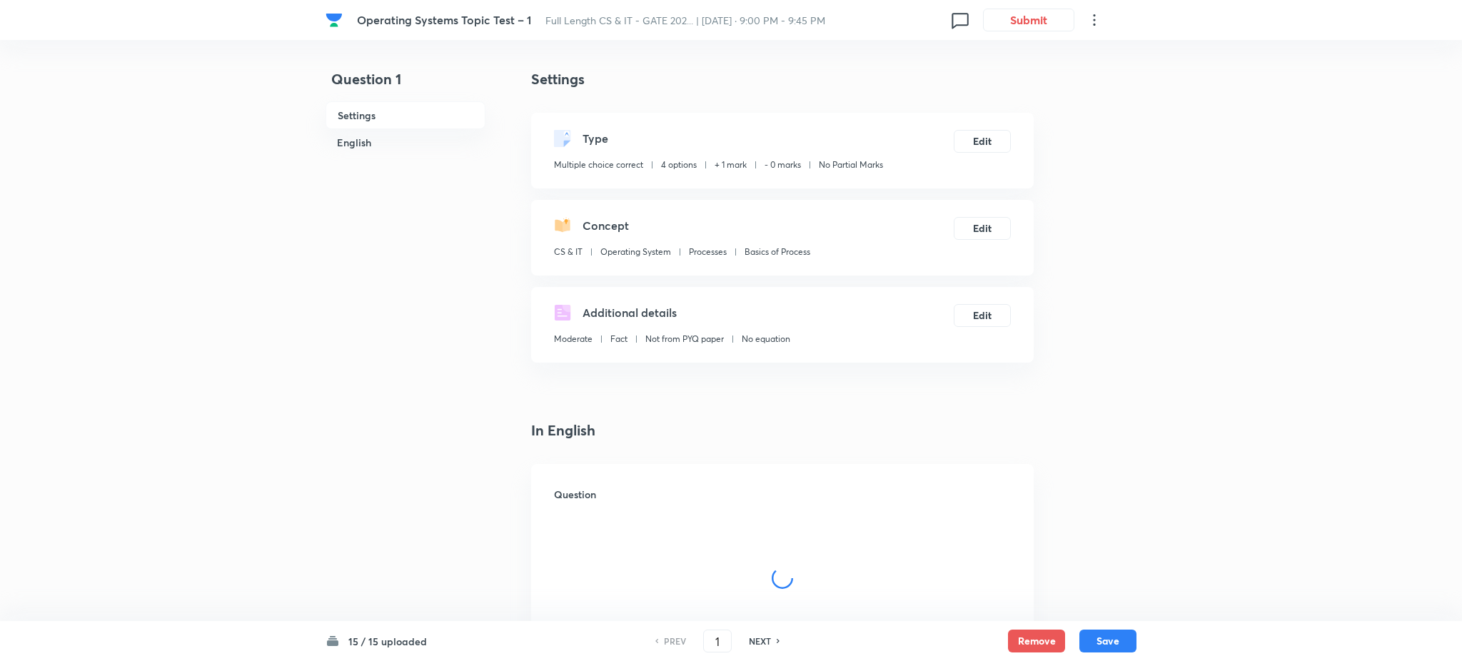
checkbox input "true"
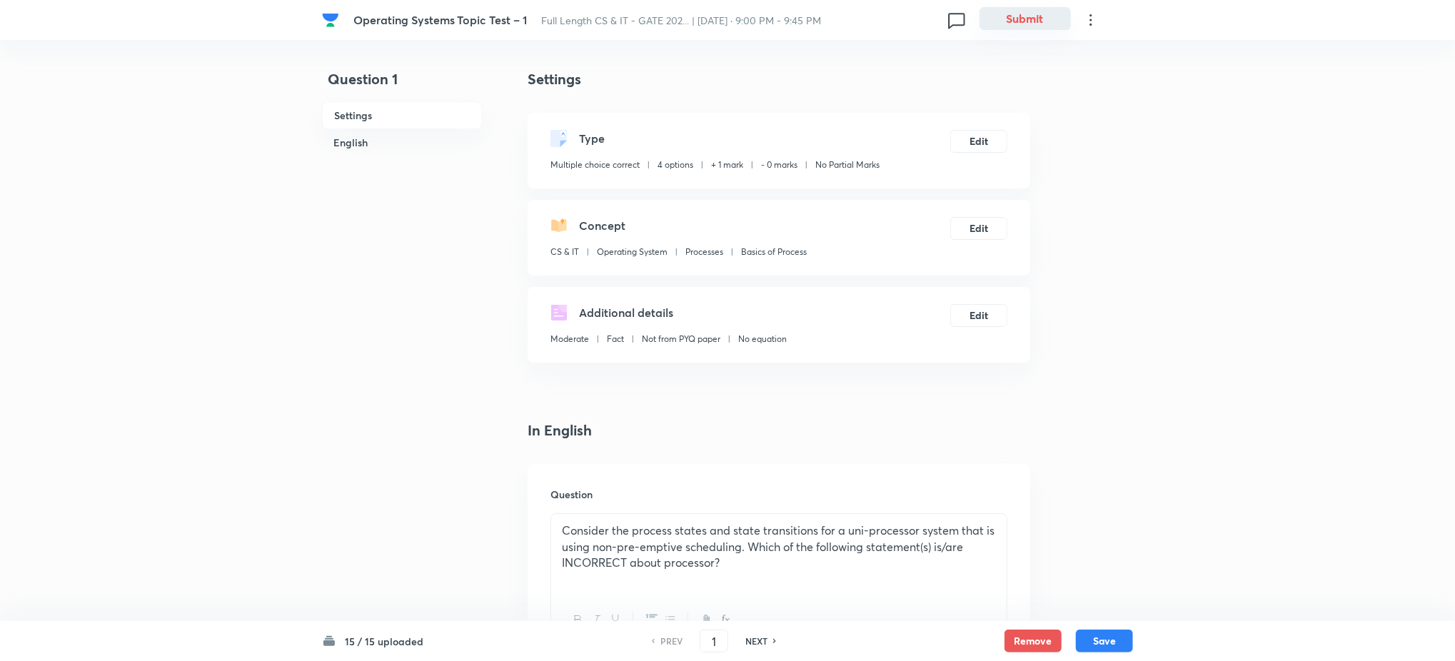
click at [1036, 10] on button "Submit" at bounding box center [1024, 18] width 91 height 23
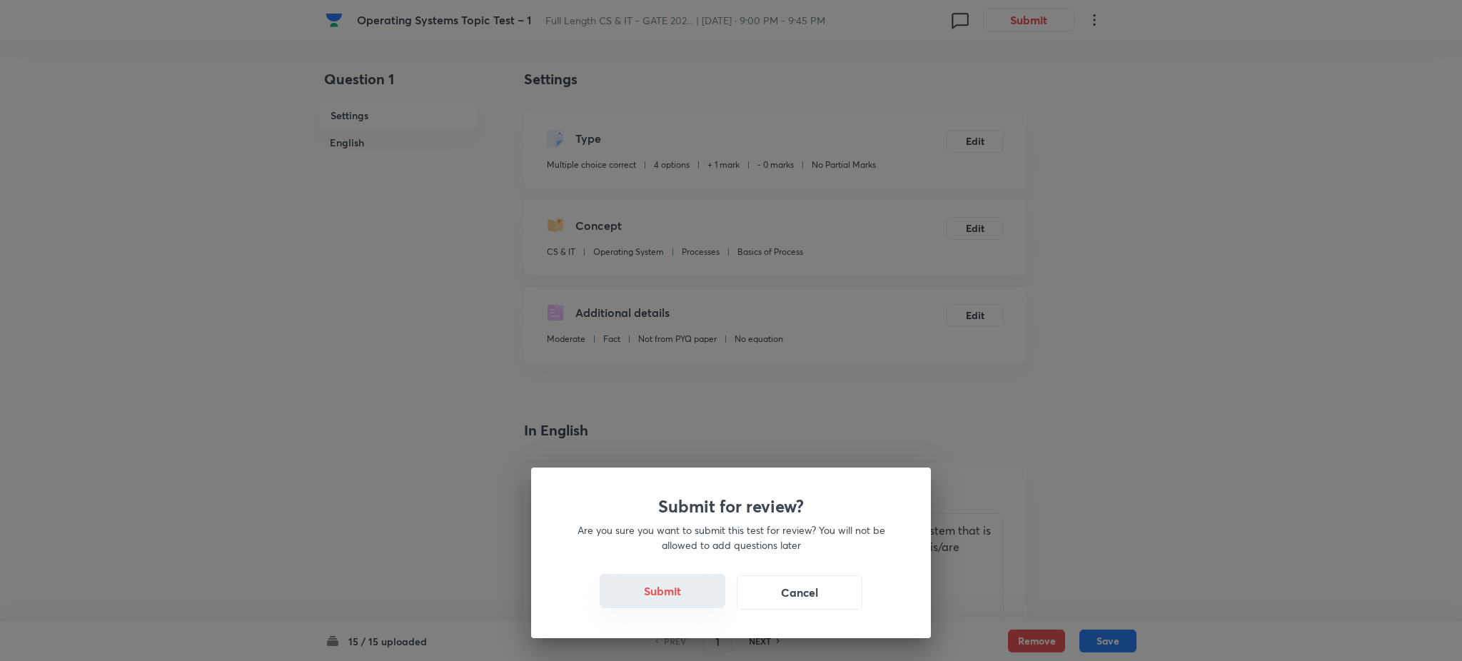
click at [667, 597] on button "Submit" at bounding box center [663, 591] width 126 height 34
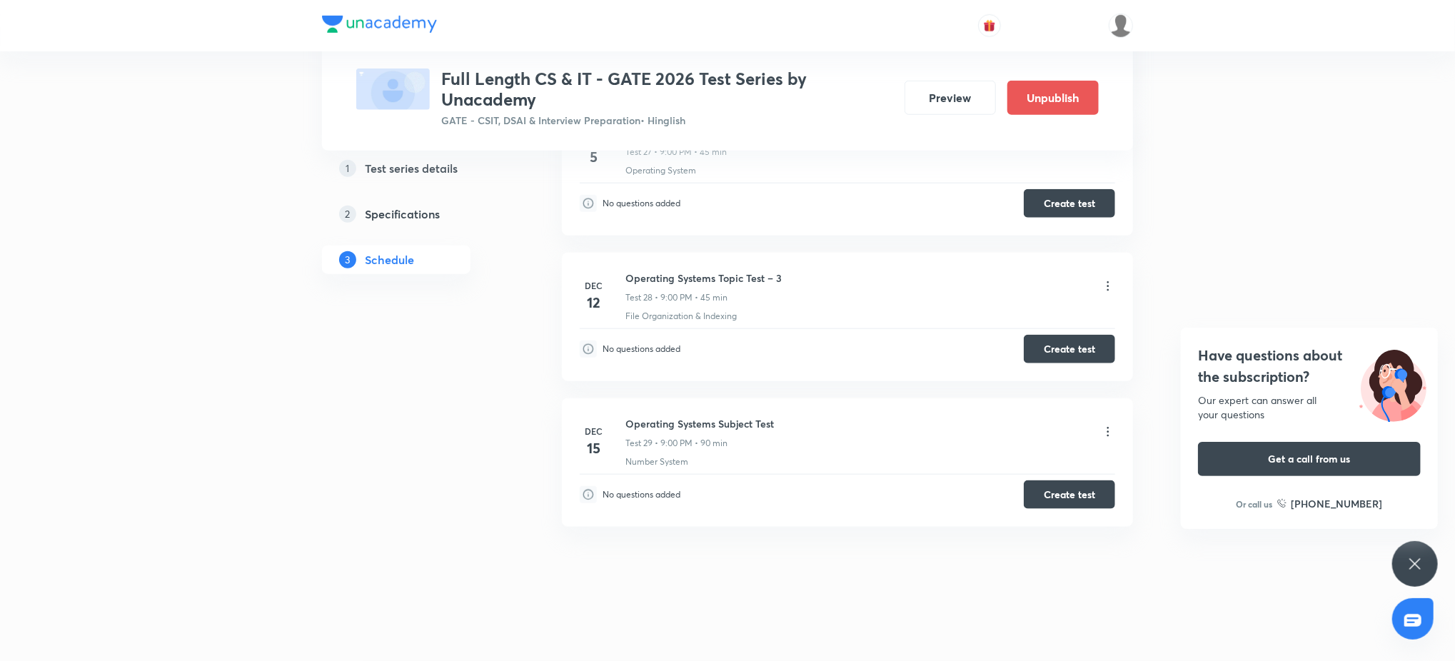
scroll to position [4511, 0]
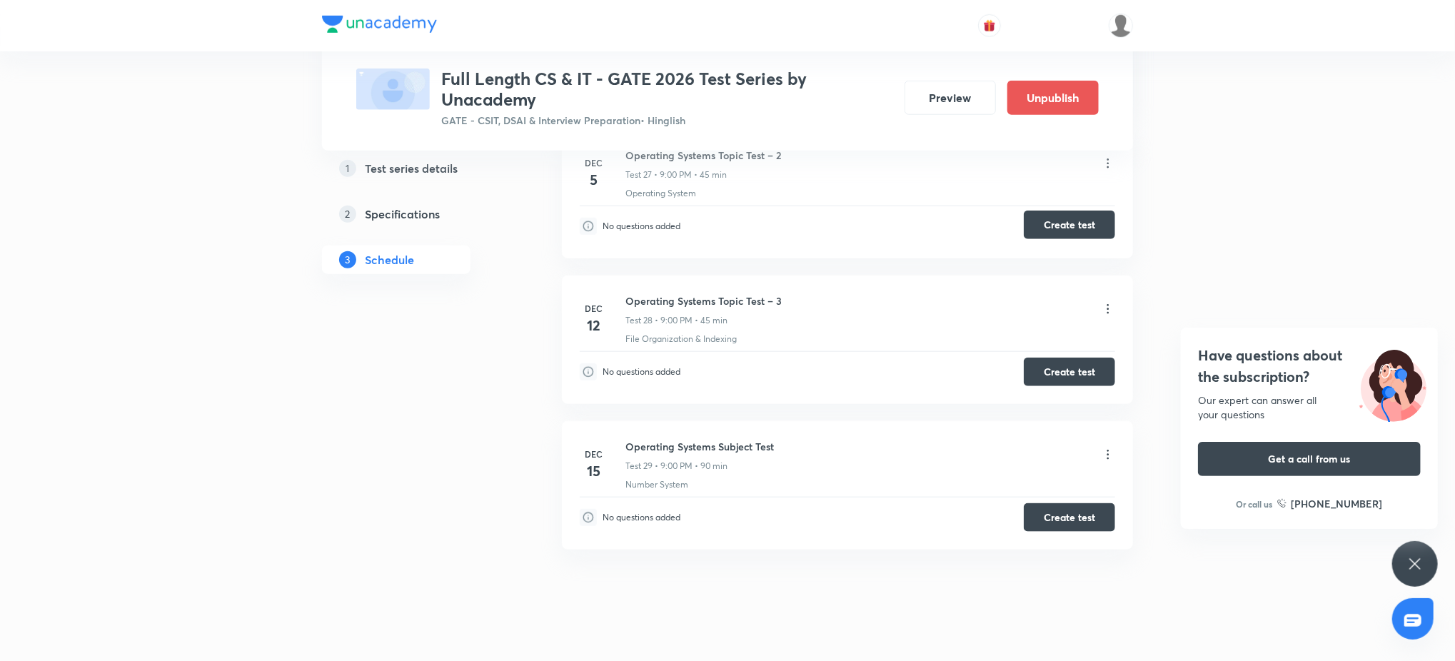
click at [1048, 234] on button "Create test" at bounding box center [1068, 225] width 91 height 29
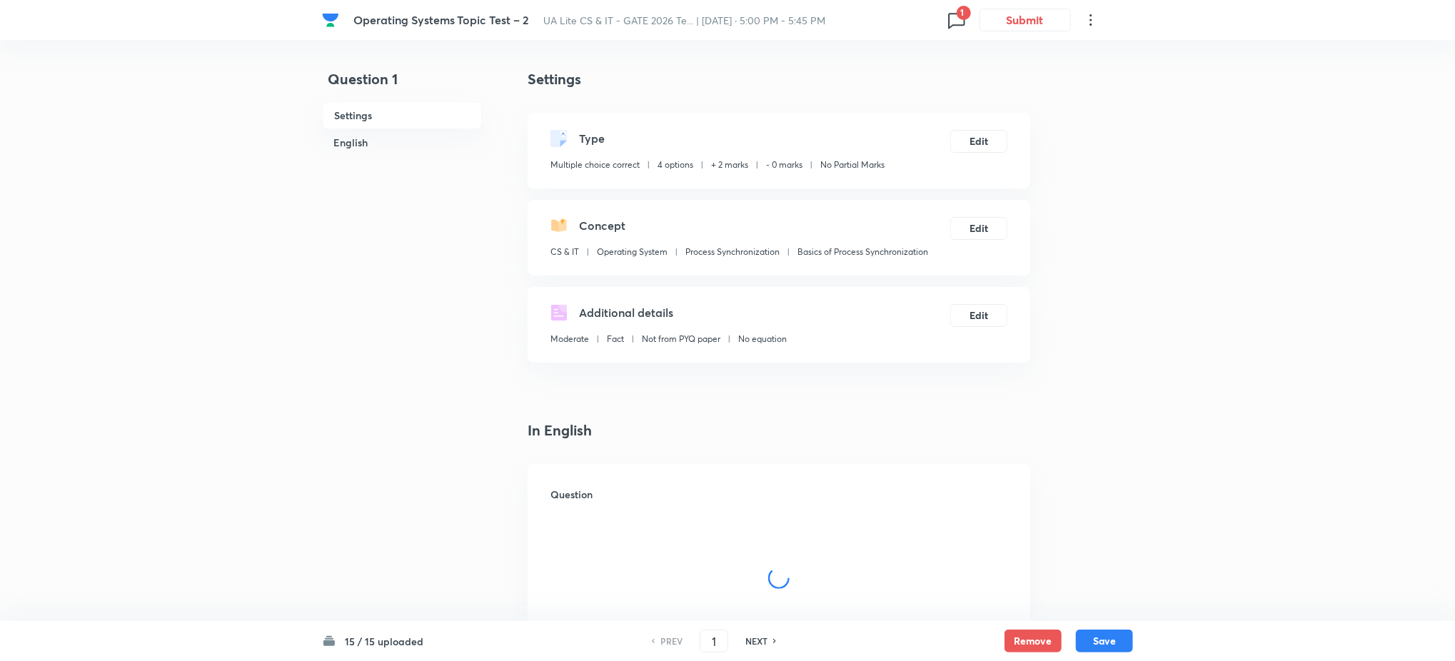
checkbox input "true"
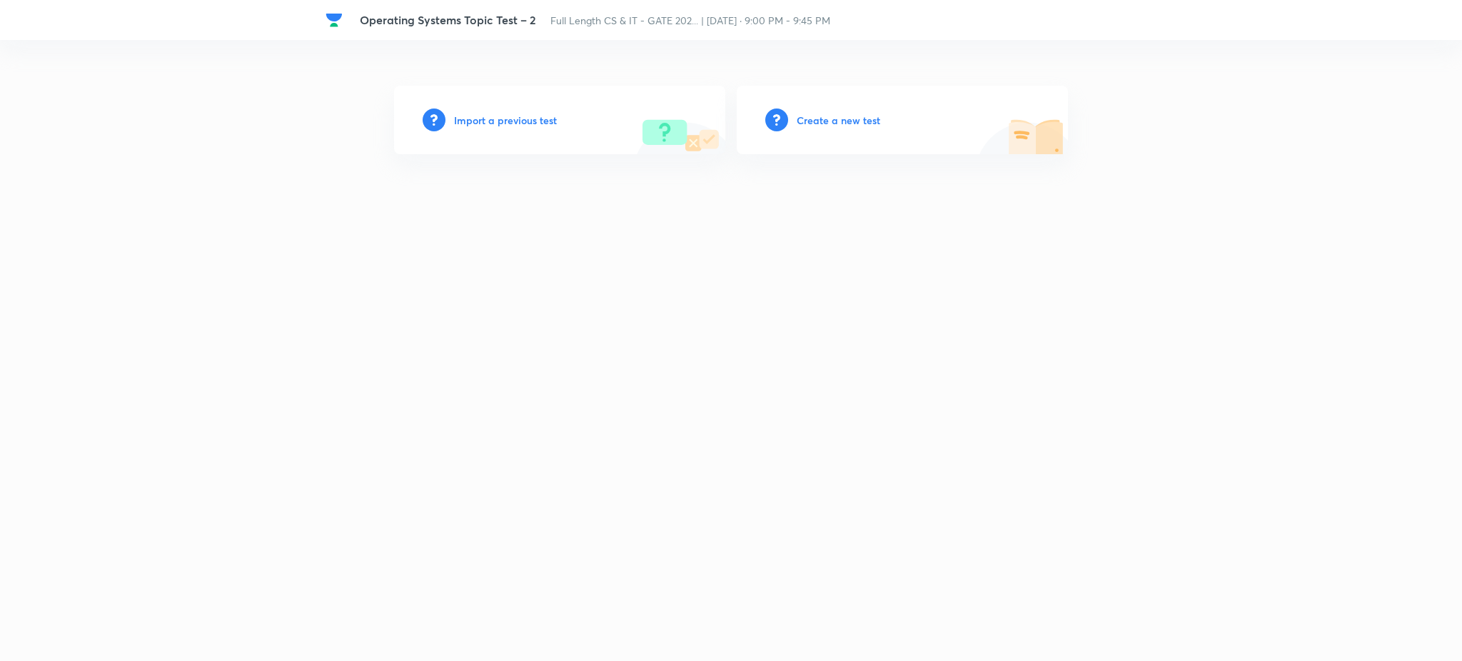
click at [509, 120] on h6 "Import a previous test" at bounding box center [505, 120] width 103 height 15
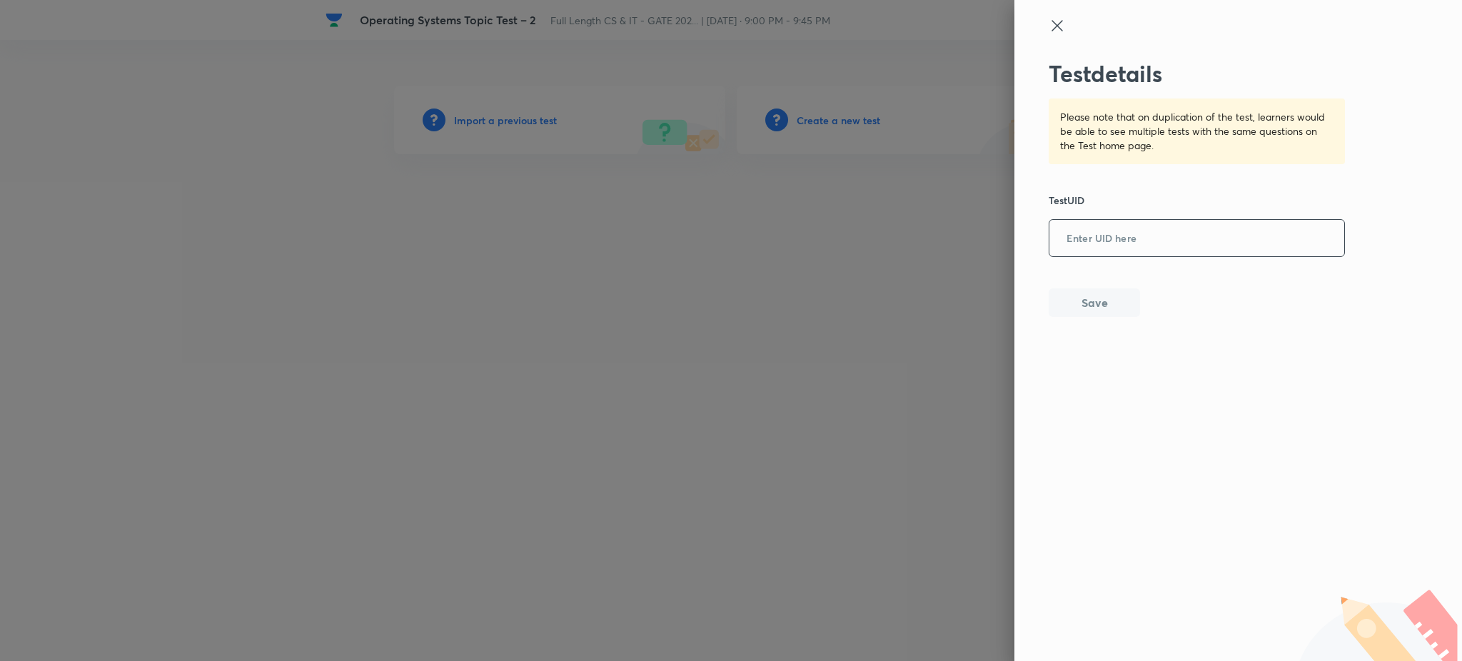
click at [1109, 248] on input "text" at bounding box center [1196, 238] width 295 height 35
paste input "APY319DB4V"
type input "APY319DB4V"
click at [1098, 290] on button "Save" at bounding box center [1093, 301] width 91 height 29
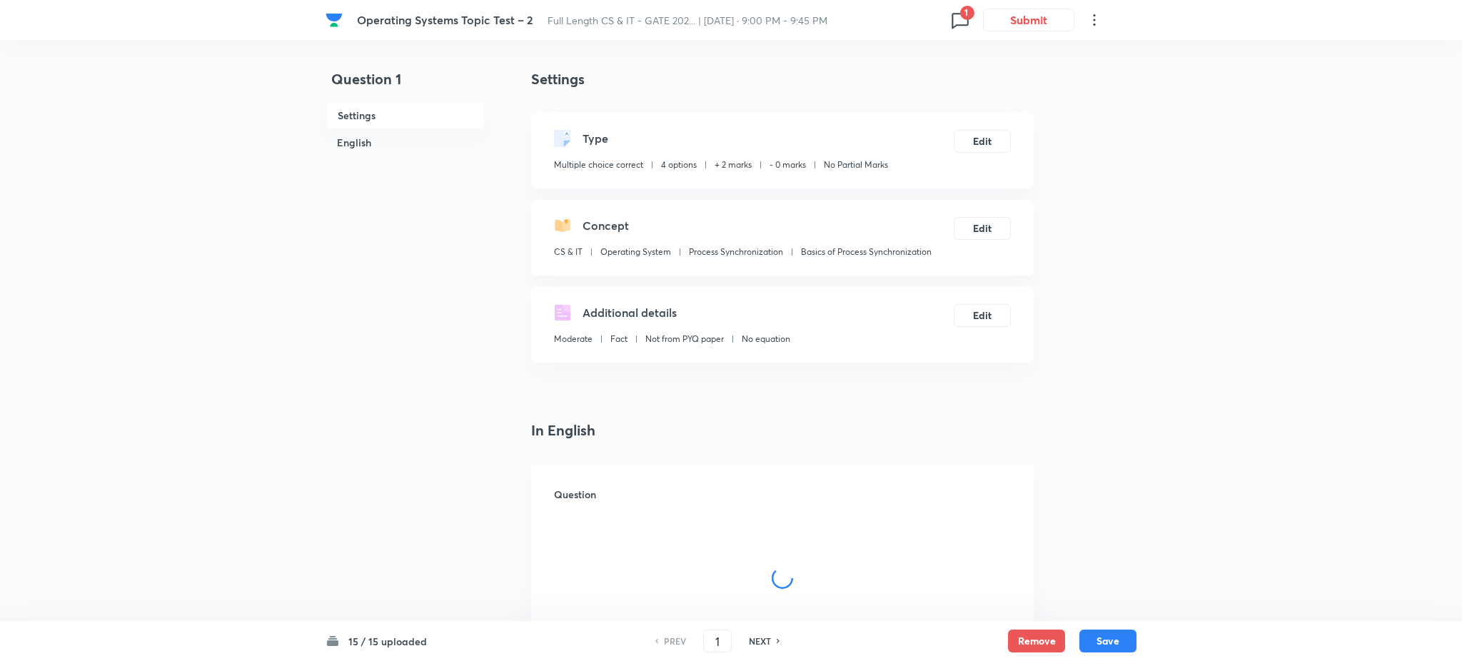
checkbox input "true"
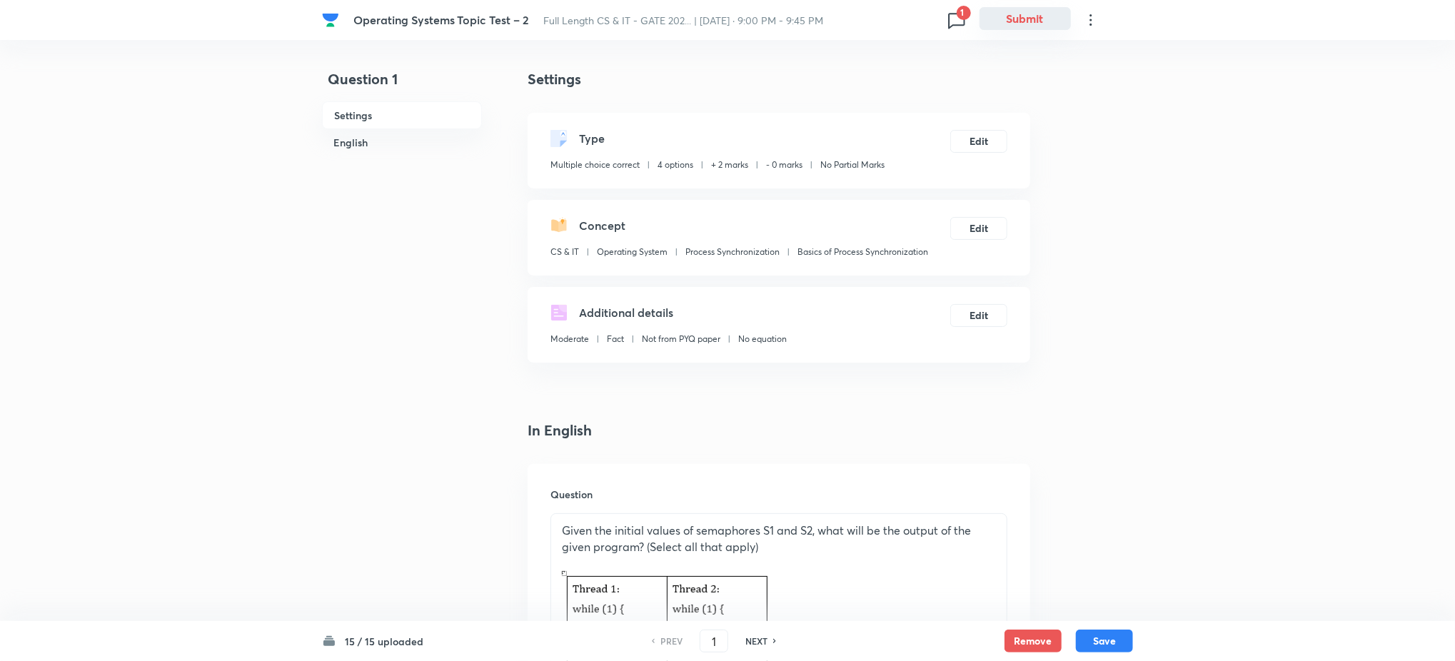
click at [1033, 26] on button "Submit" at bounding box center [1024, 18] width 91 height 23
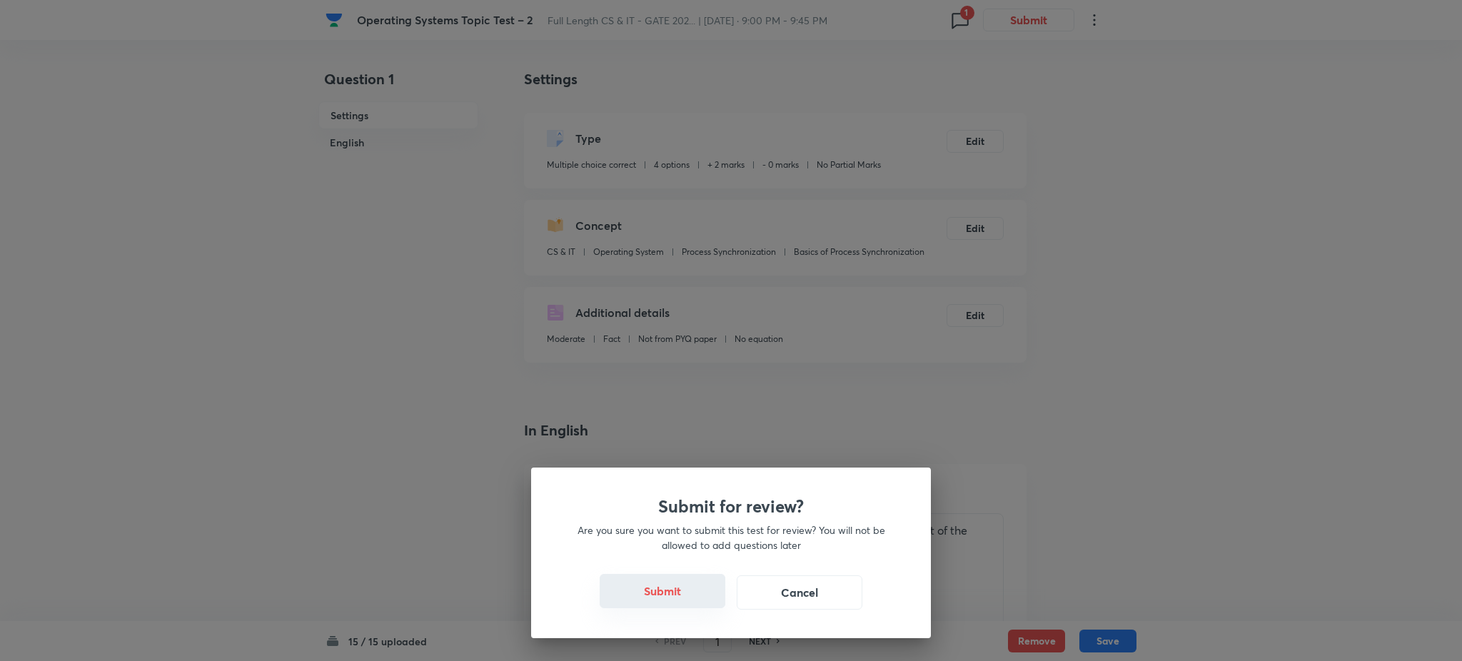
click at [665, 584] on button "Submit" at bounding box center [663, 591] width 126 height 34
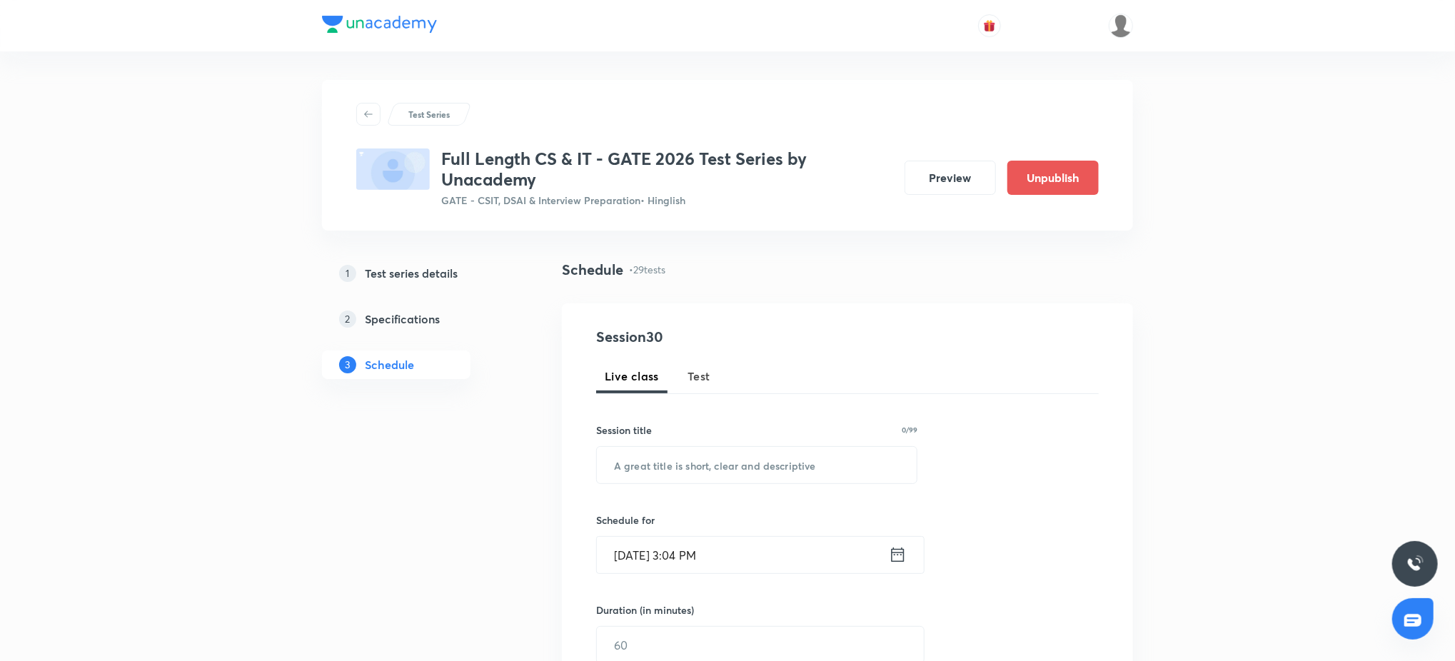
click at [1078, 320] on div "Session 30 Live class Test Session title 0/99 ​ Schedule for [DATE] 3:04 PM ​ D…" at bounding box center [847, 614] width 571 height 623
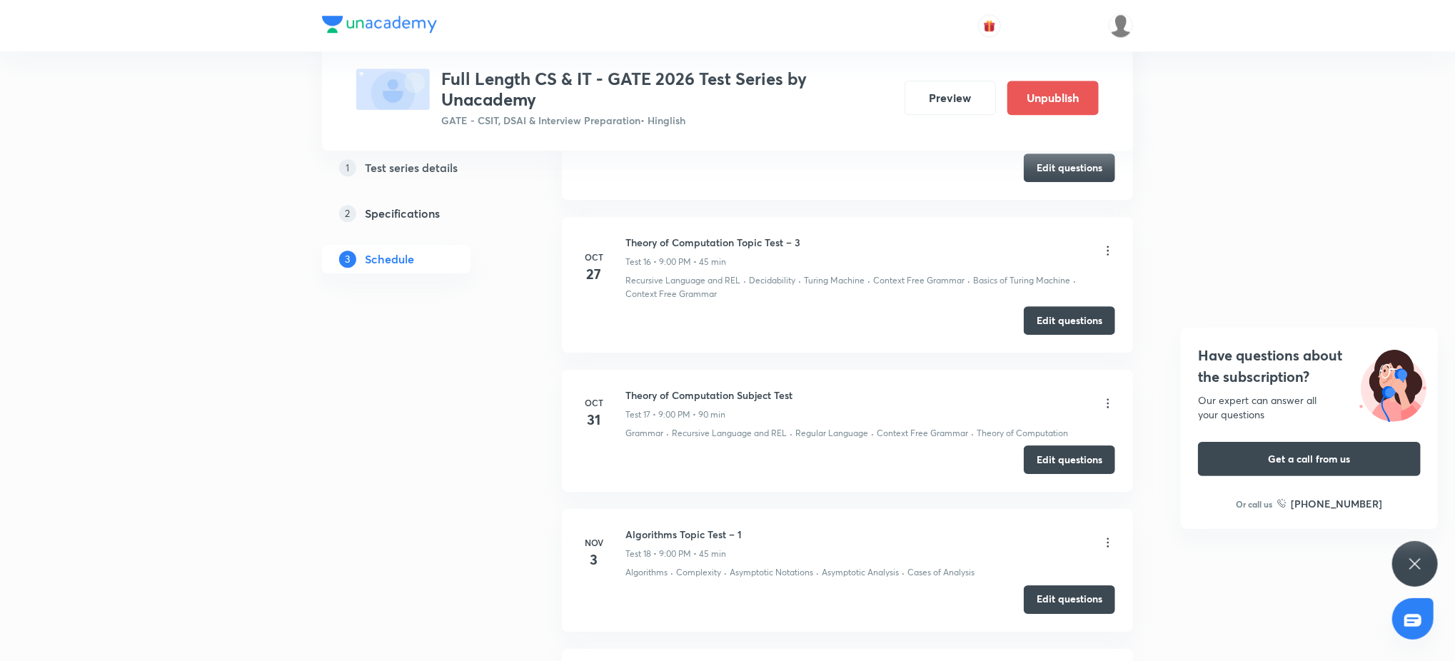
scroll to position [3350, 0]
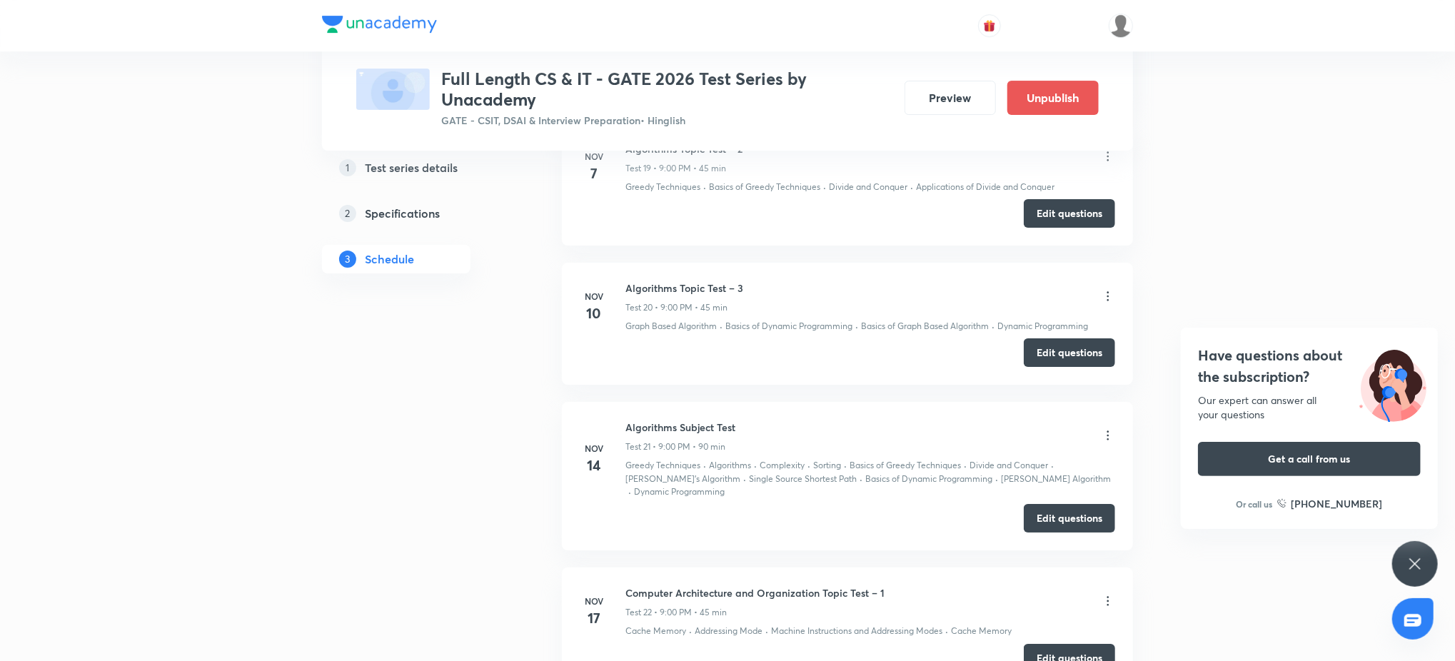
click at [1410, 555] on icon at bounding box center [1414, 563] width 17 height 17
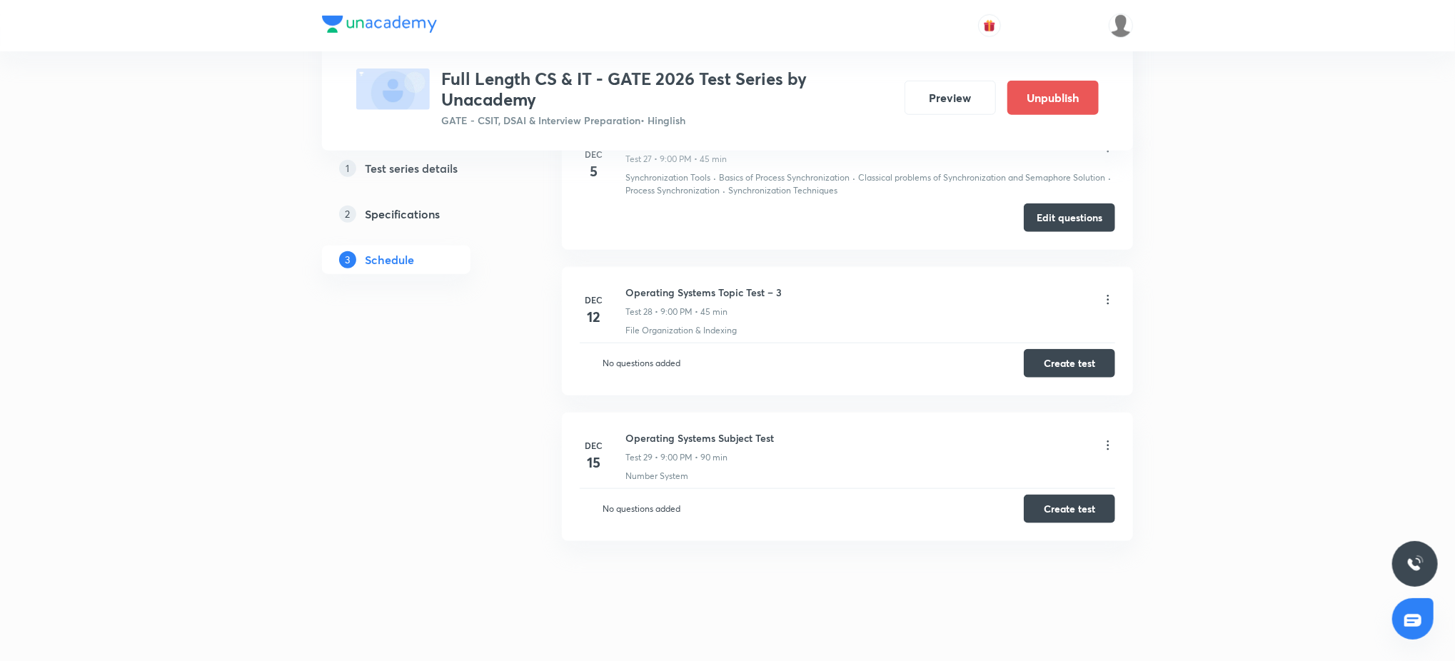
scroll to position [4542, 0]
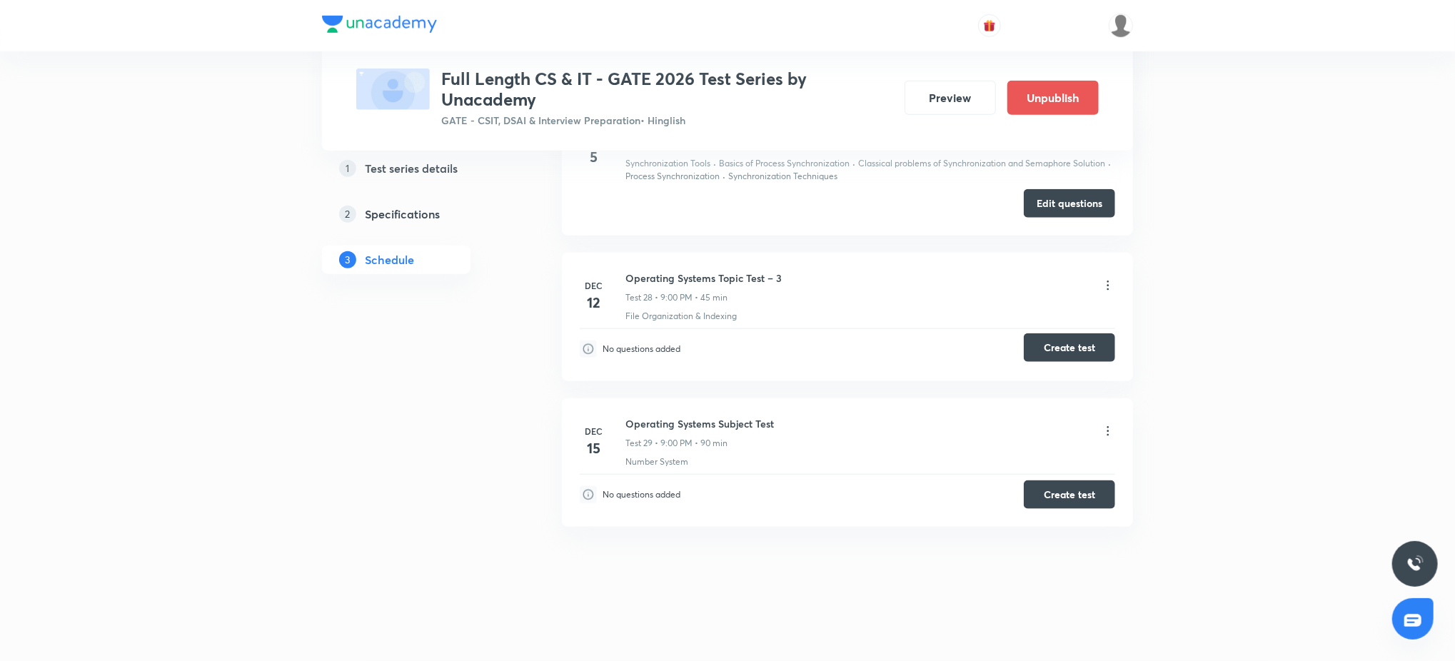
click at [1093, 341] on button "Create test" at bounding box center [1068, 347] width 91 height 29
click at [1072, 355] on button "Create test" at bounding box center [1068, 347] width 91 height 29
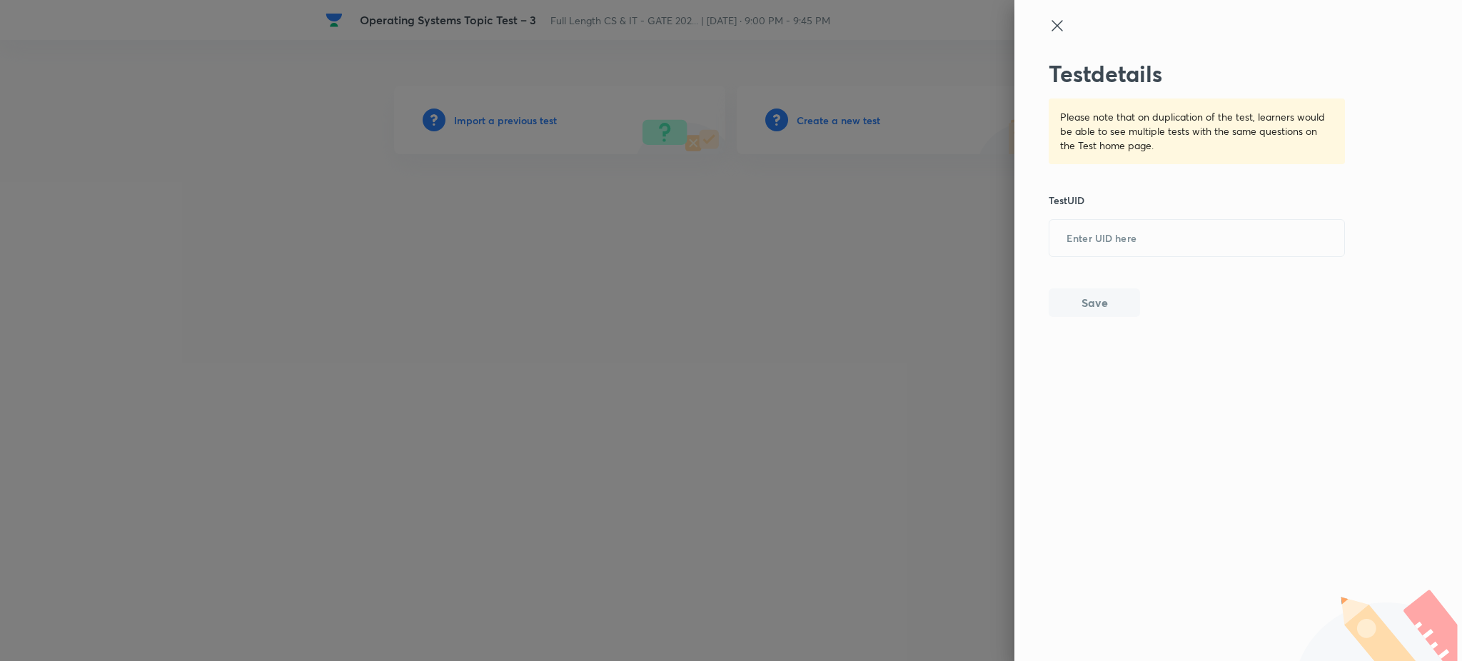
click at [1166, 258] on div "Test details Please note that on duplication of the test, learners would be abl…" at bounding box center [1196, 188] width 297 height 257
click at [1149, 246] on input "text" at bounding box center [1196, 238] width 295 height 35
paste input "EAW5WV31QQ"
type input "EAW5WV31QQ"
click at [1101, 296] on button "Save" at bounding box center [1093, 301] width 91 height 29
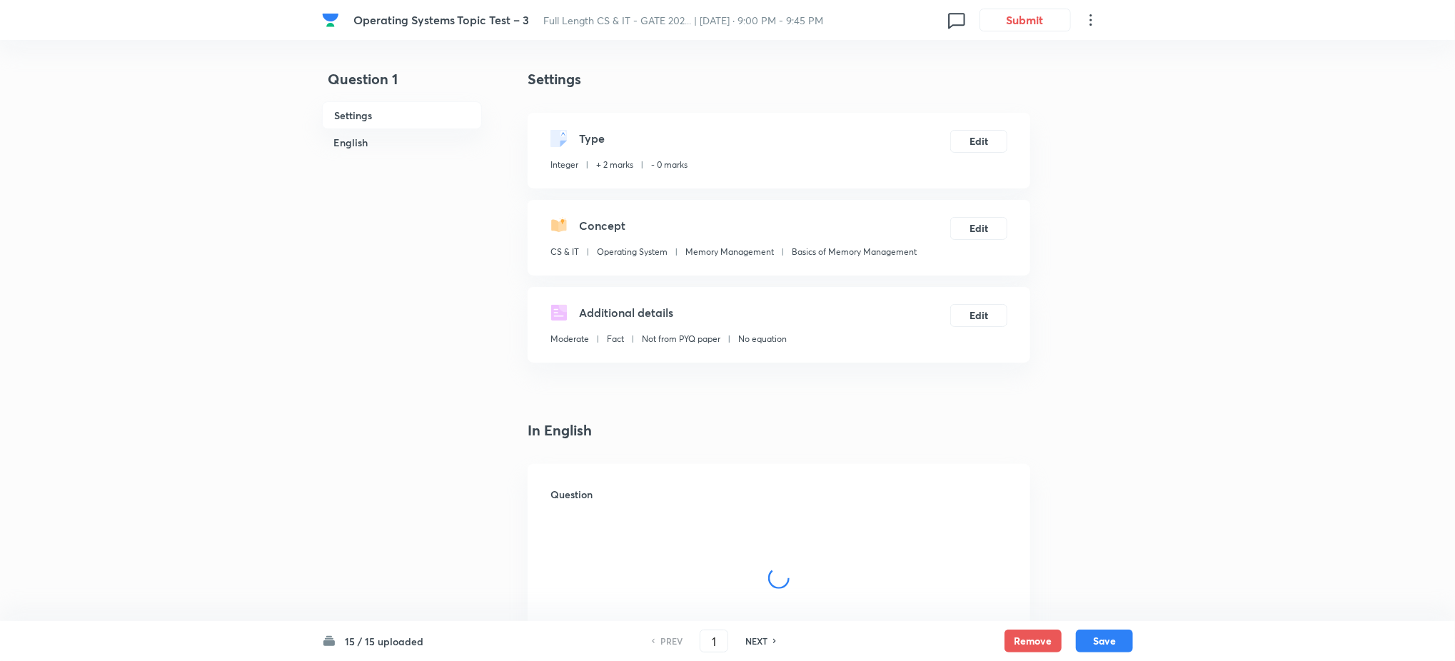
type input "3"
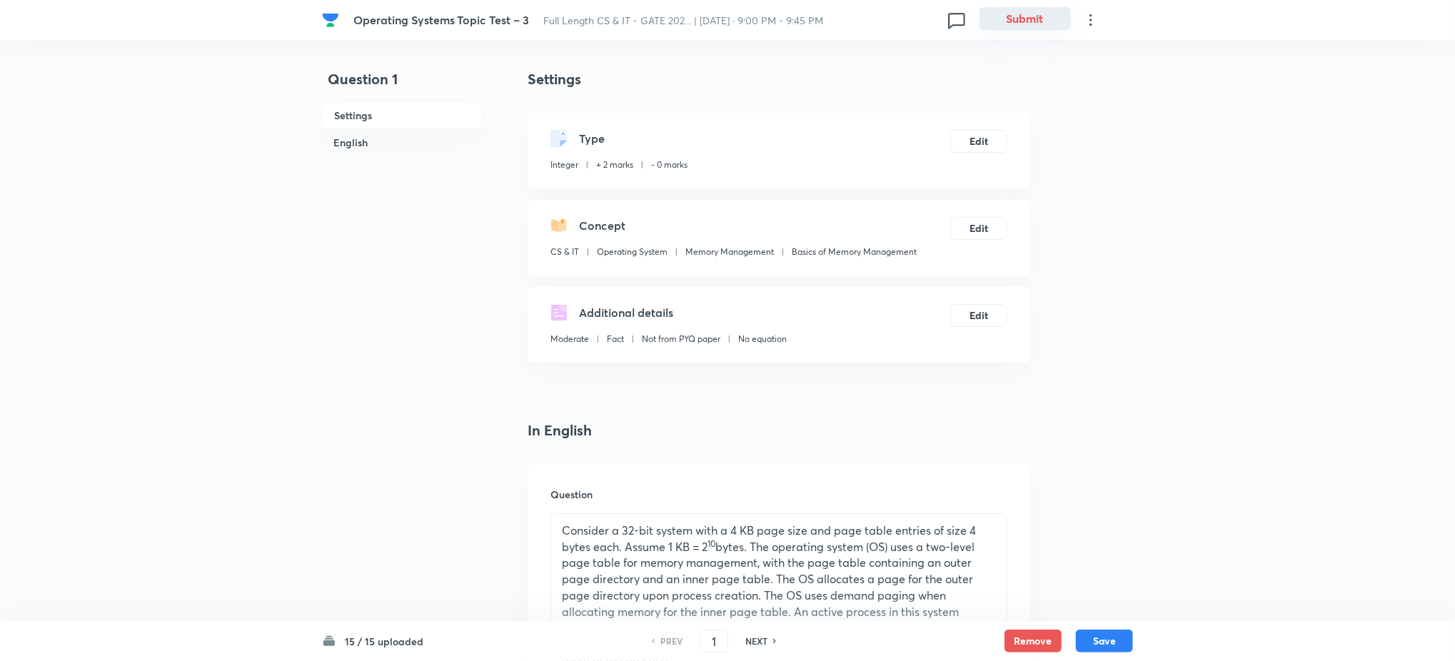
click at [1018, 13] on button "Submit" at bounding box center [1024, 18] width 91 height 23
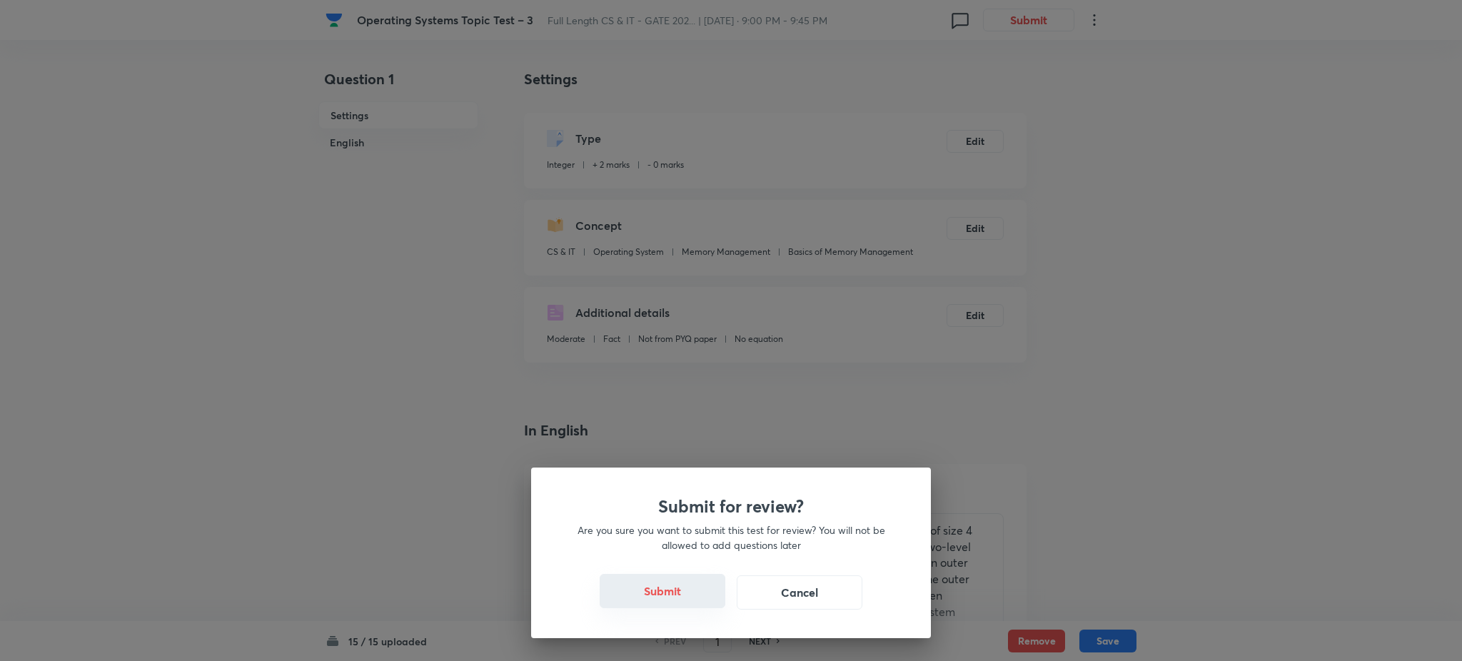
click at [661, 580] on button "Submit" at bounding box center [663, 591] width 126 height 34
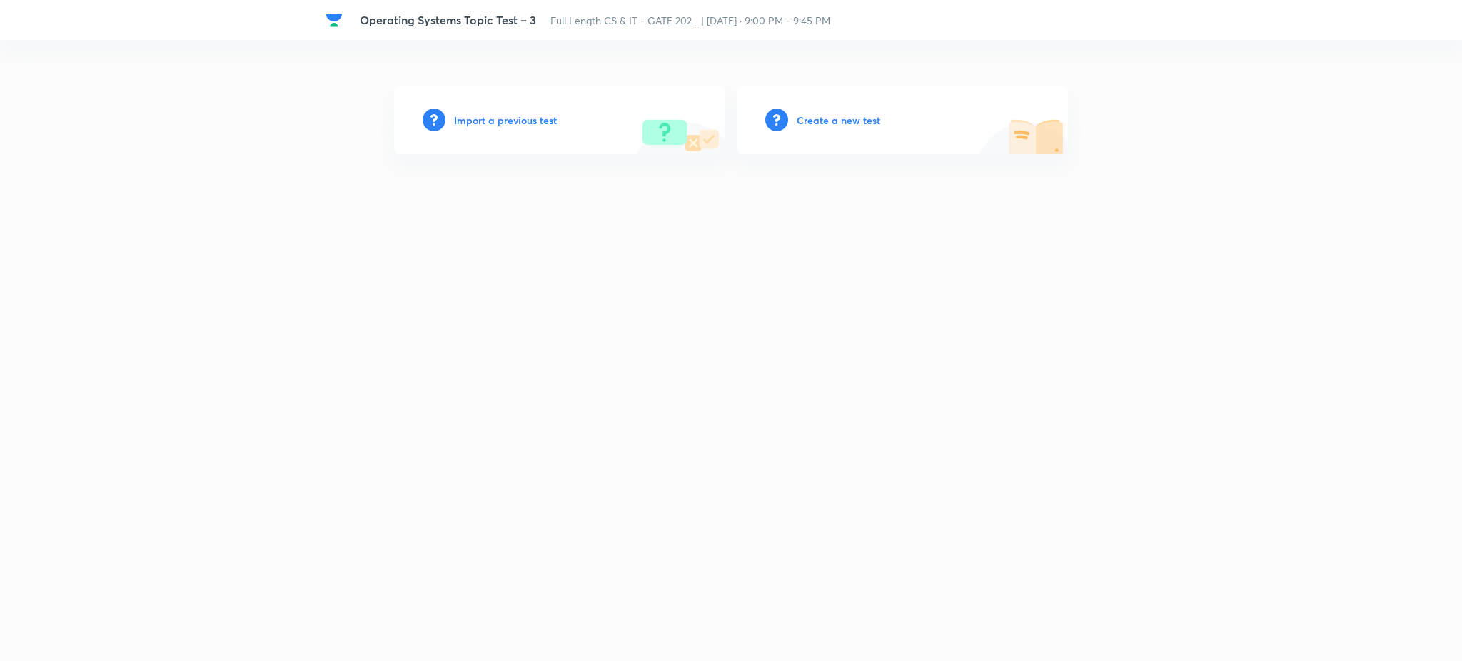
click at [525, 123] on h6 "Import a previous test" at bounding box center [505, 120] width 103 height 15
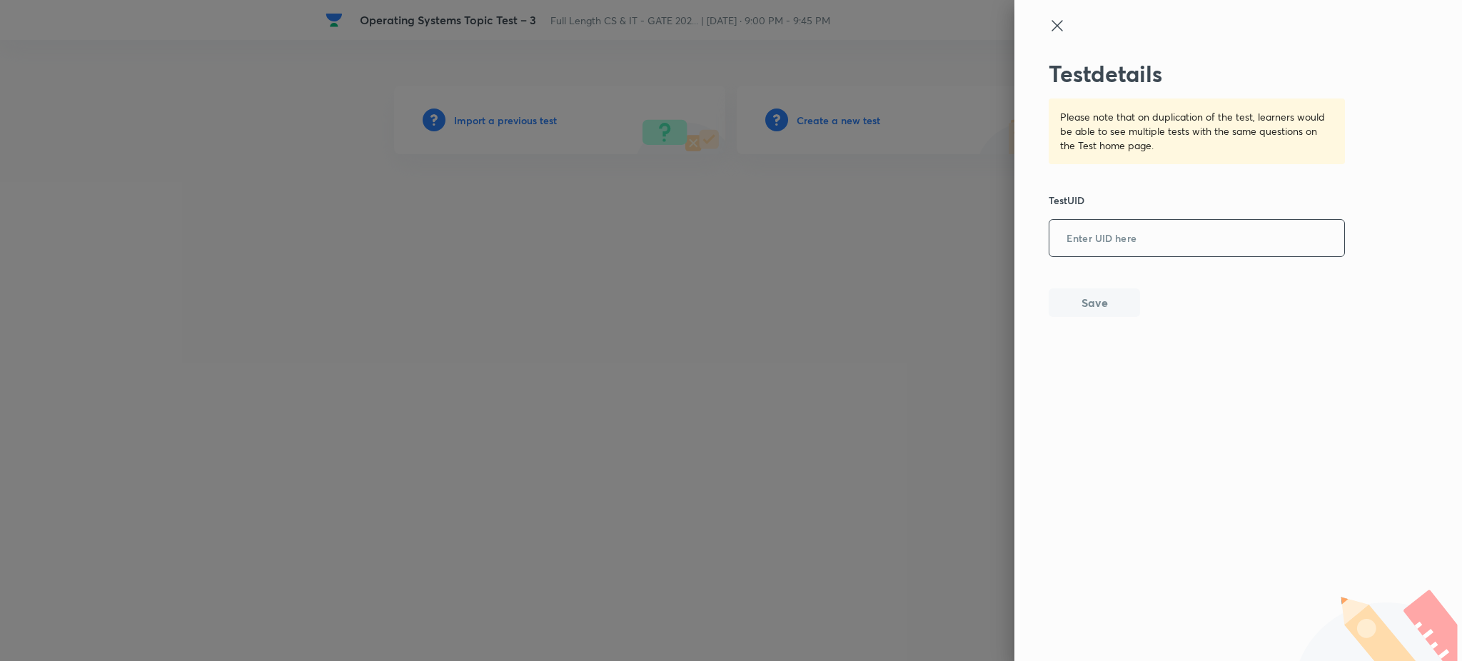
click at [1143, 254] on input "text" at bounding box center [1196, 238] width 295 height 35
paste input "EAW5WV31QQ"
type input "EAW5WV31QQ"
click at [1073, 318] on div "Test details Please note that on duplication of the test, learners would be abl…" at bounding box center [1238, 330] width 448 height 661
click at [1070, 307] on button "Save" at bounding box center [1093, 301] width 91 height 29
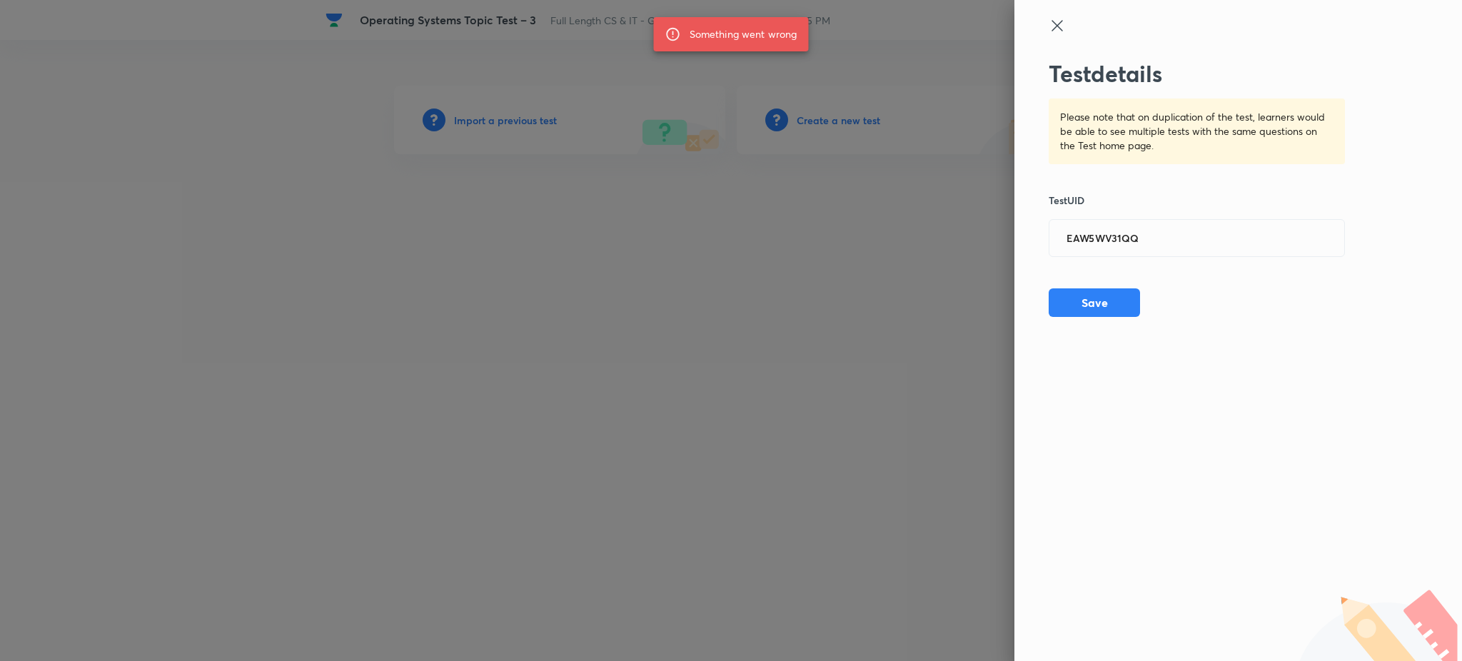
click at [998, 260] on div at bounding box center [731, 330] width 1462 height 661
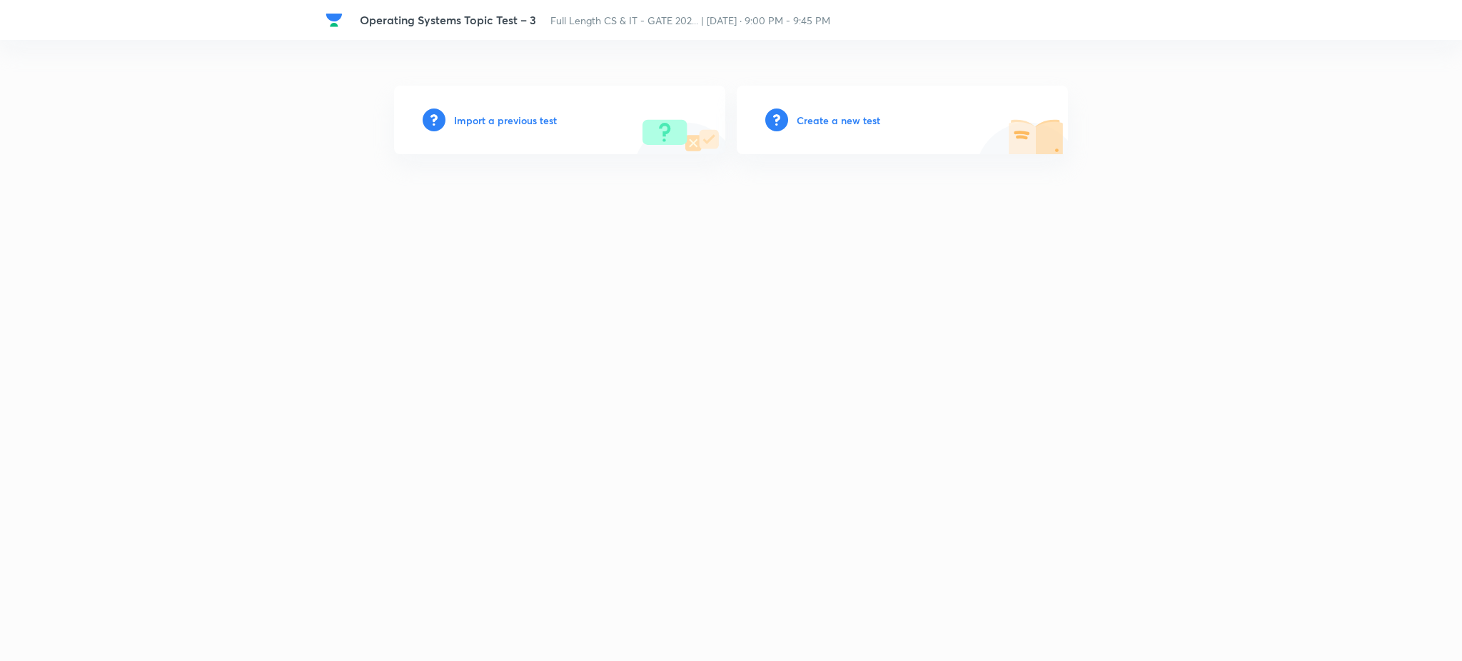
click at [520, 118] on h6 "Import a previous test" at bounding box center [505, 120] width 103 height 15
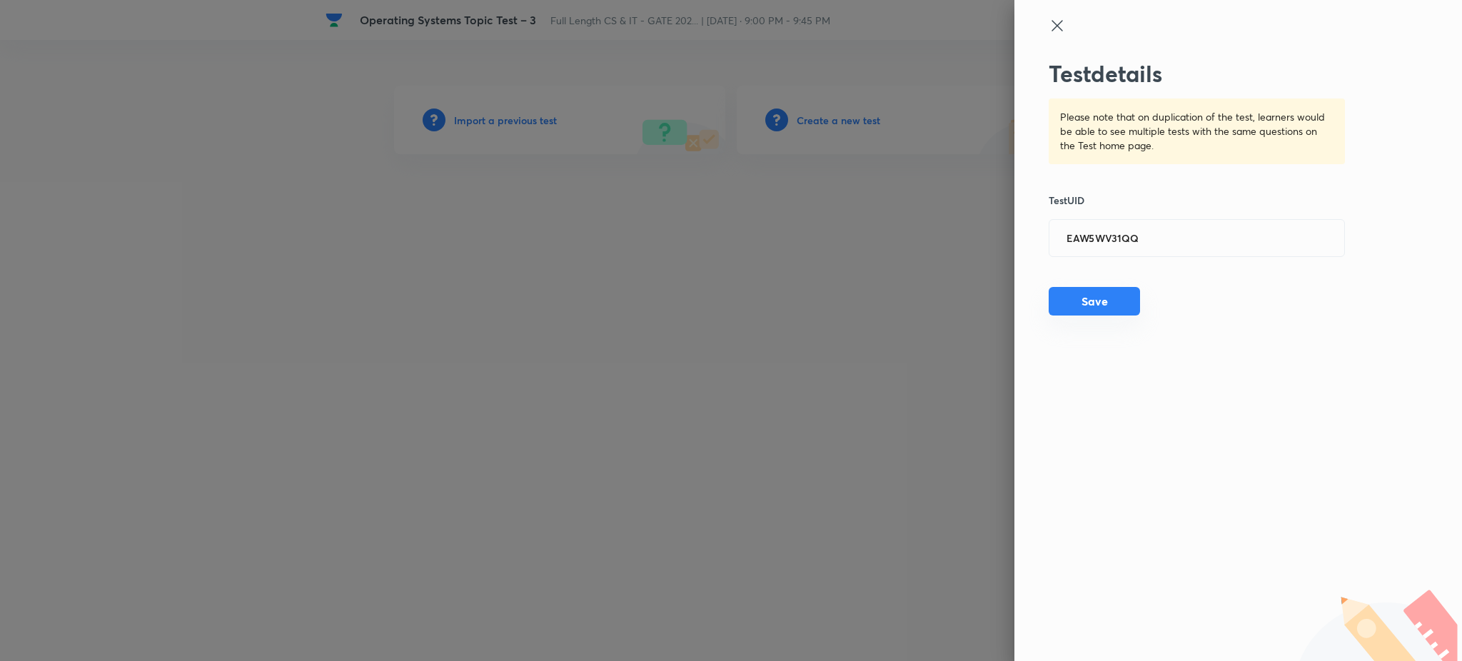
click at [1110, 302] on button "Save" at bounding box center [1093, 301] width 91 height 29
click at [1055, 23] on icon at bounding box center [1056, 25] width 11 height 11
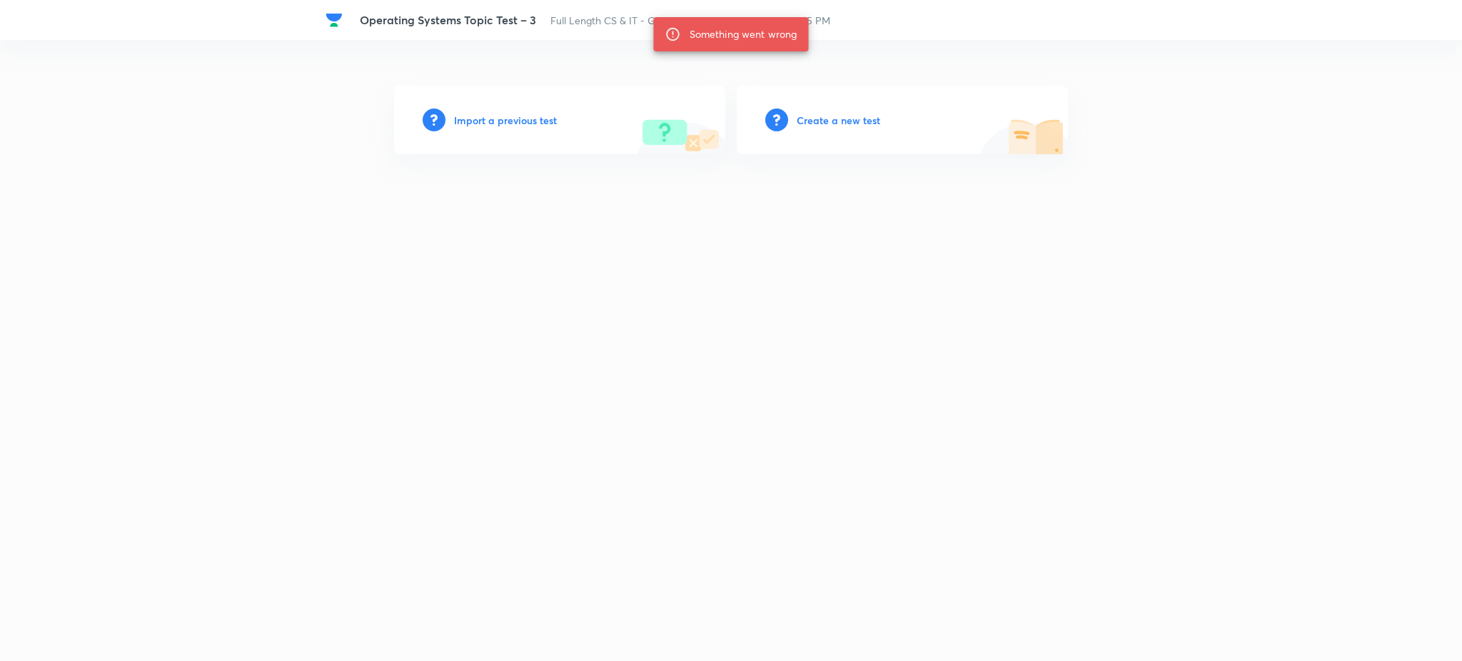
click at [468, 116] on h6 "Import a previous test" at bounding box center [505, 120] width 103 height 15
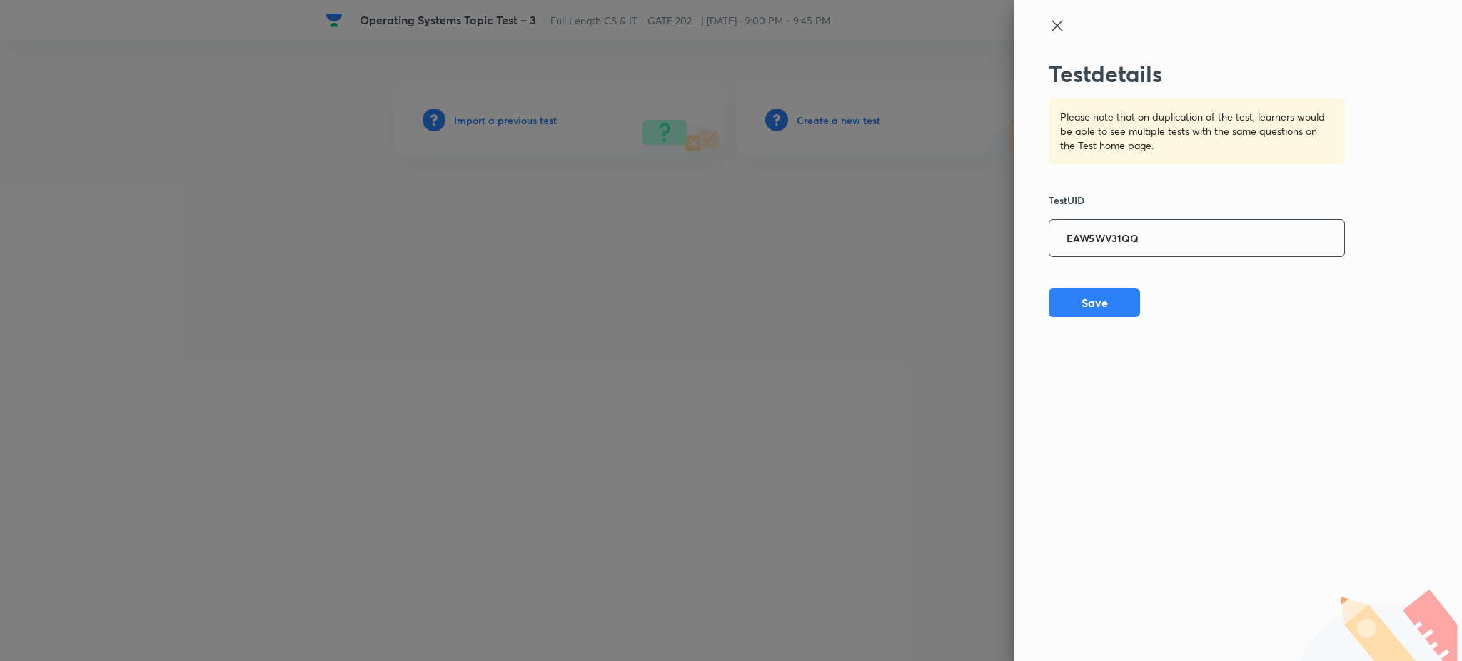
drag, startPoint x: 1131, startPoint y: 261, endPoint x: 1119, endPoint y: 241, distance: 23.6
click at [1119, 241] on div "Test details Please note that on duplication of the test, learners would be abl…" at bounding box center [1196, 188] width 297 height 257
click at [1119, 241] on input "EAW5WV31QQ" at bounding box center [1196, 238] width 295 height 35
drag, startPoint x: 1116, startPoint y: 277, endPoint x: 1105, endPoint y: 290, distance: 17.3
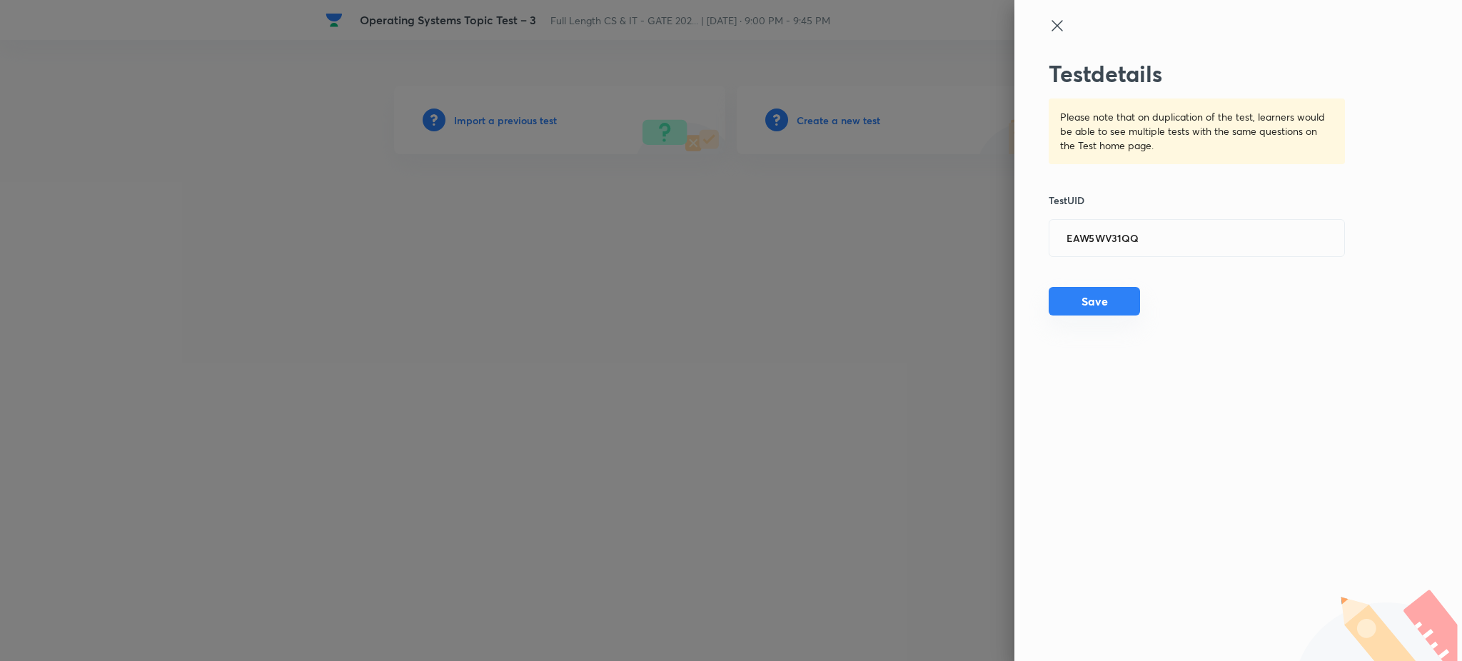
click at [1105, 290] on div "Test details Please note that on duplication of the test, learners would be abl…" at bounding box center [1196, 188] width 297 height 257
click at [1105, 290] on button "Save" at bounding box center [1093, 301] width 91 height 29
click at [1048, 34] on div at bounding box center [1213, 38] width 331 height 43
click at [1057, 24] on icon at bounding box center [1056, 25] width 17 height 17
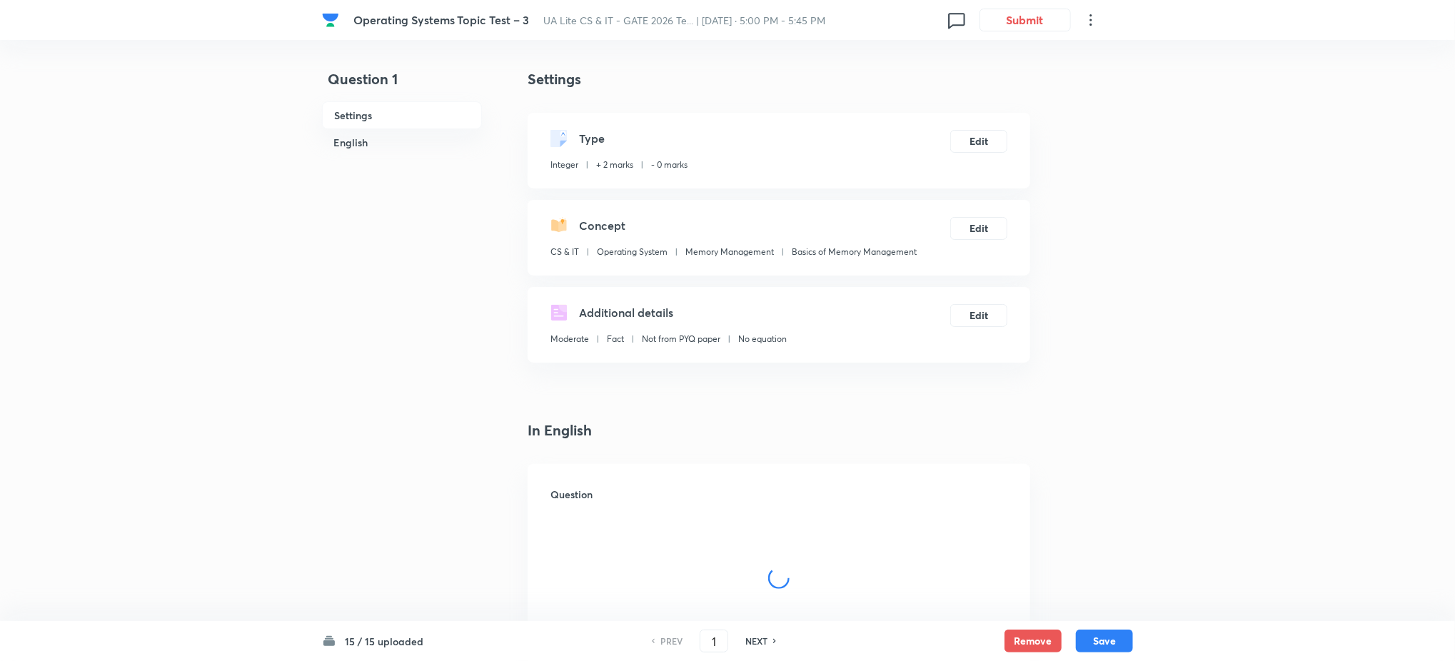
type input "3"
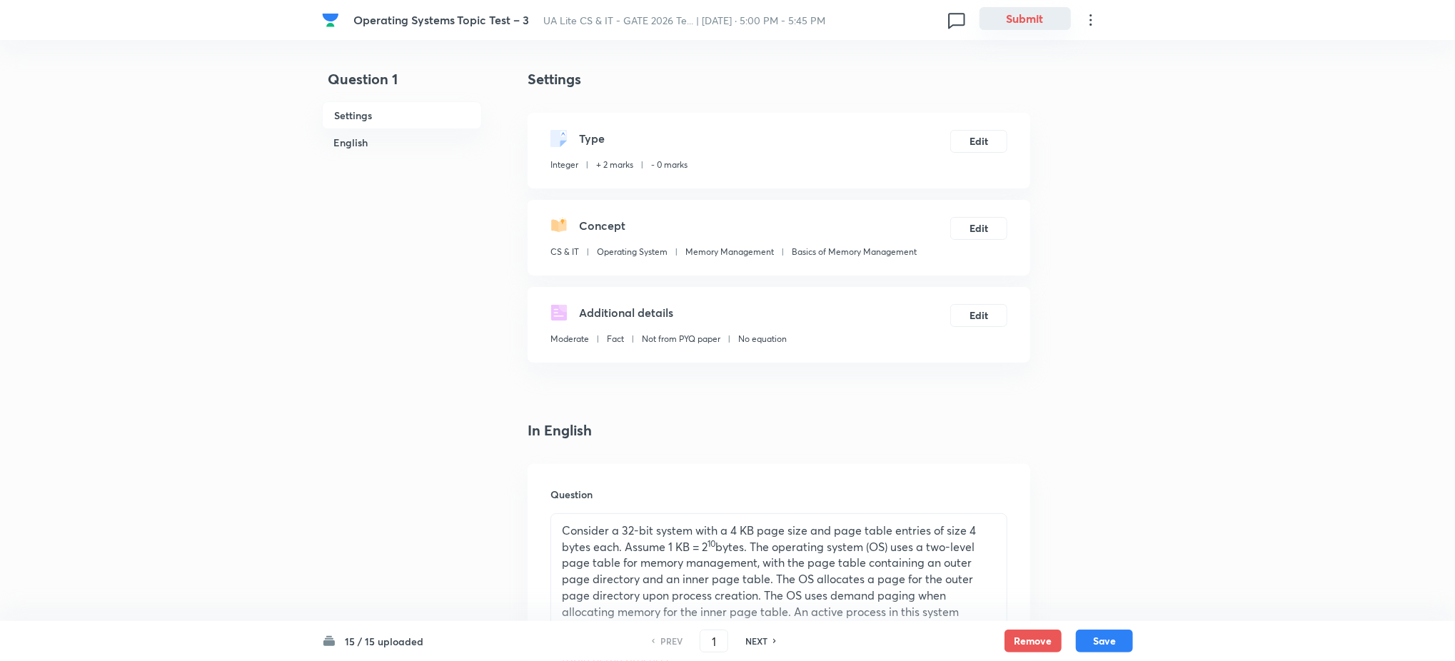
click at [1042, 19] on button "Submit" at bounding box center [1024, 18] width 91 height 23
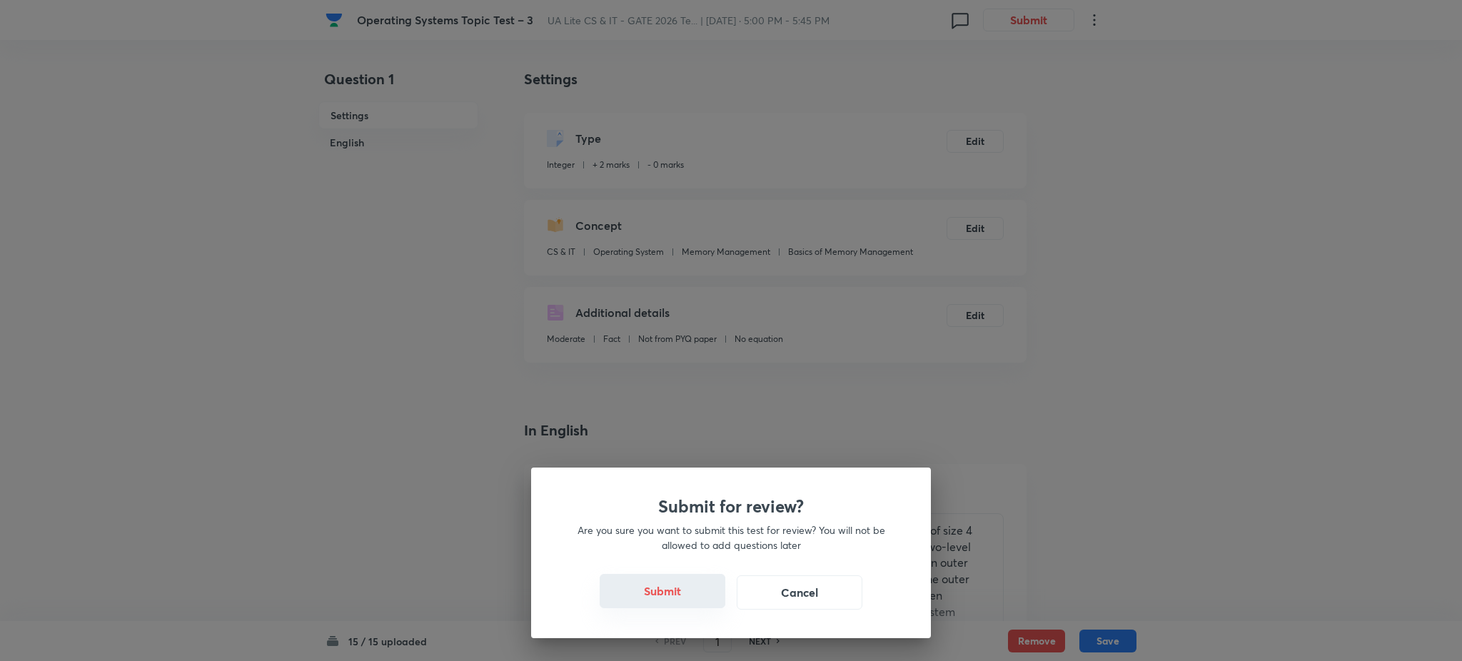
click at [664, 591] on button "Submit" at bounding box center [663, 591] width 126 height 34
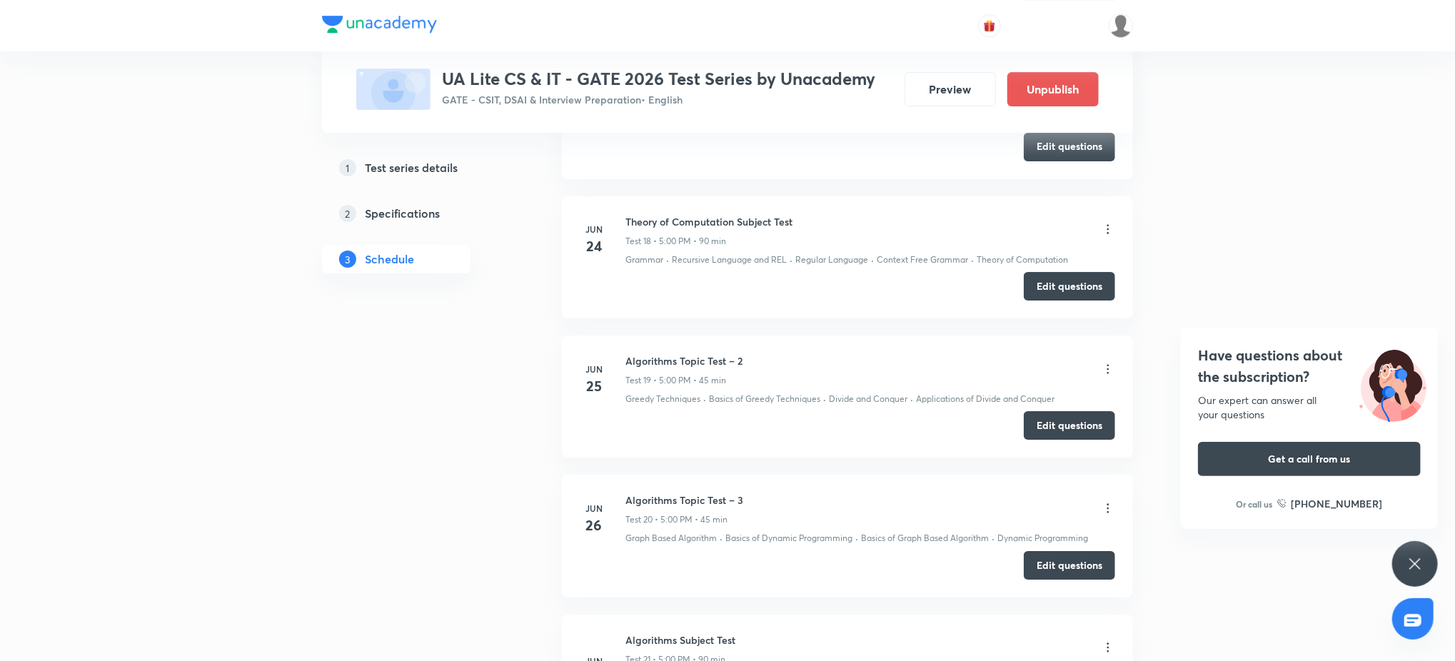
scroll to position [3121, 0]
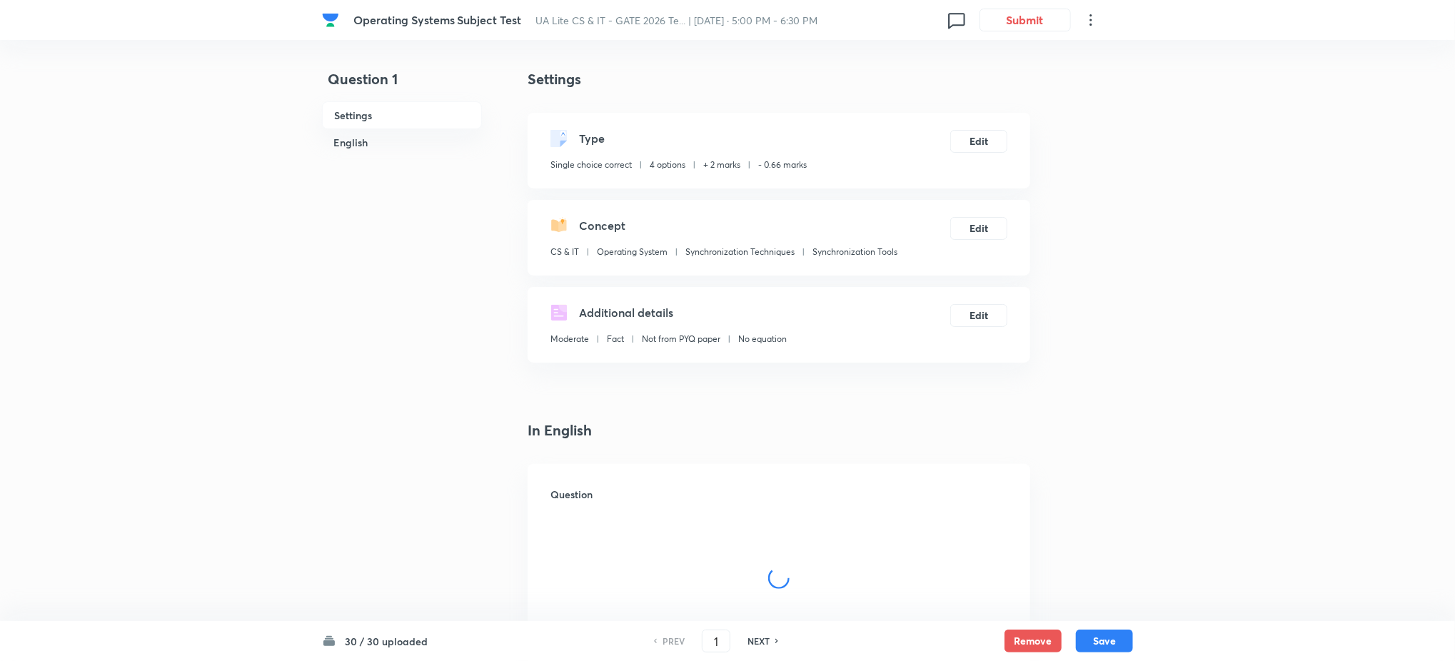
checkbox input "true"
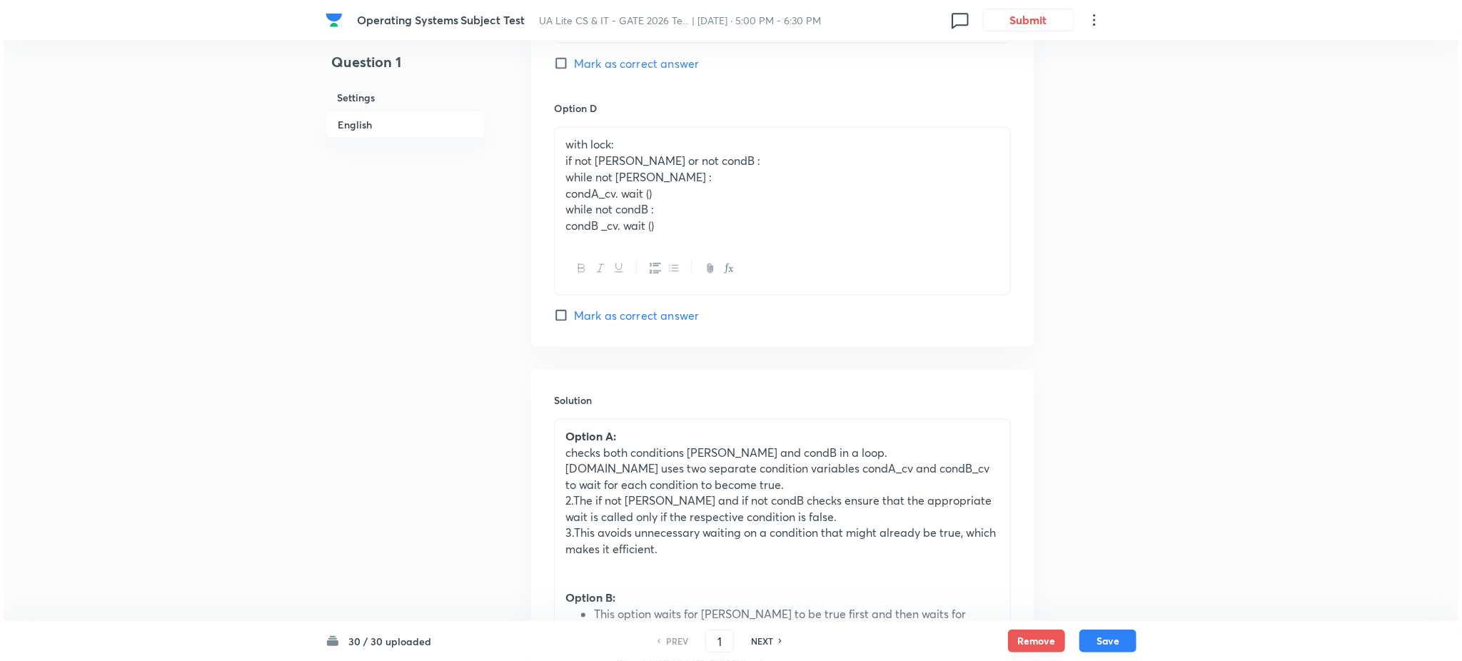
scroll to position [1300, 0]
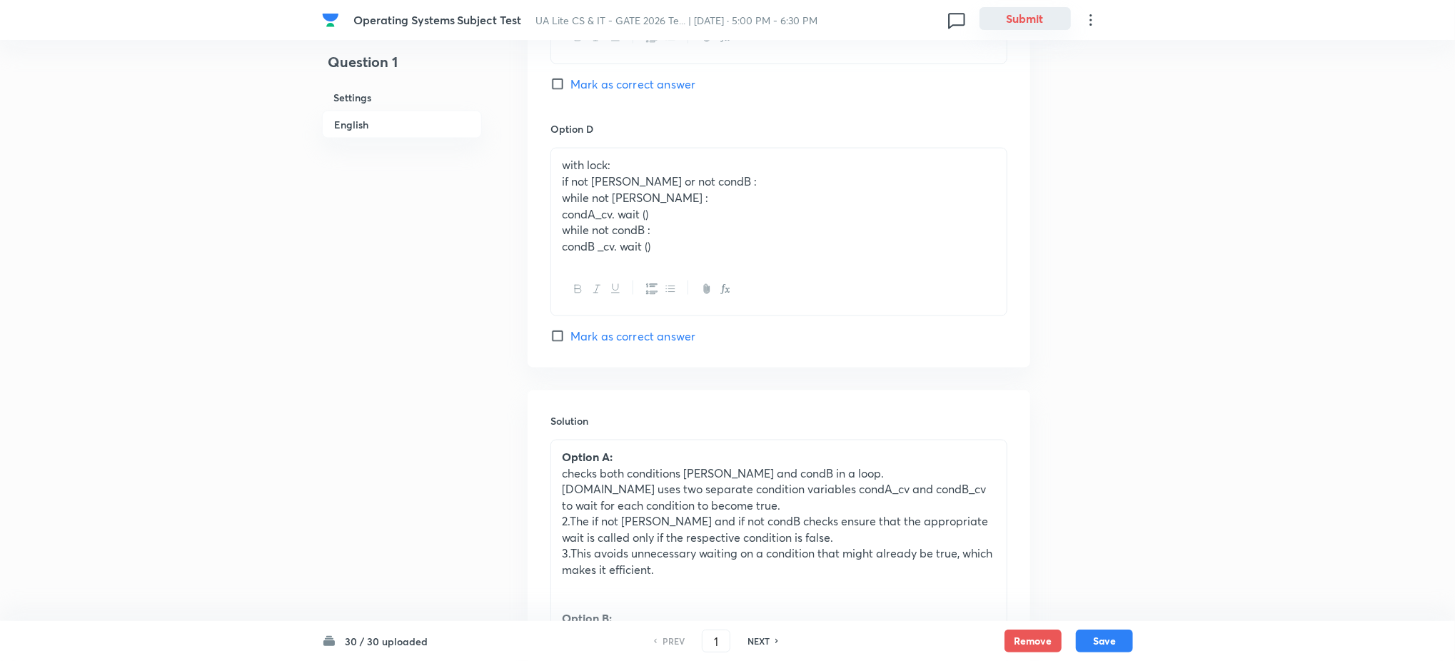
click at [1016, 19] on button "Submit" at bounding box center [1024, 18] width 91 height 23
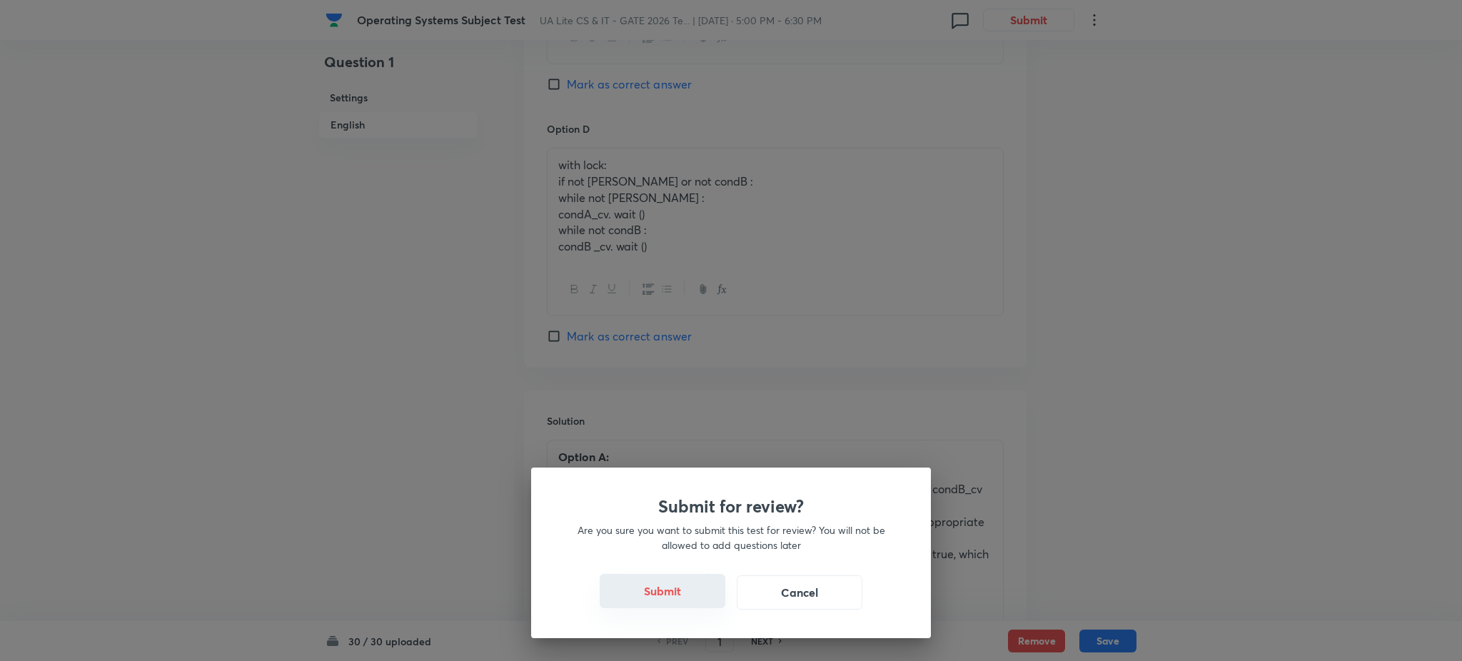
click at [679, 588] on button "Submit" at bounding box center [663, 591] width 126 height 34
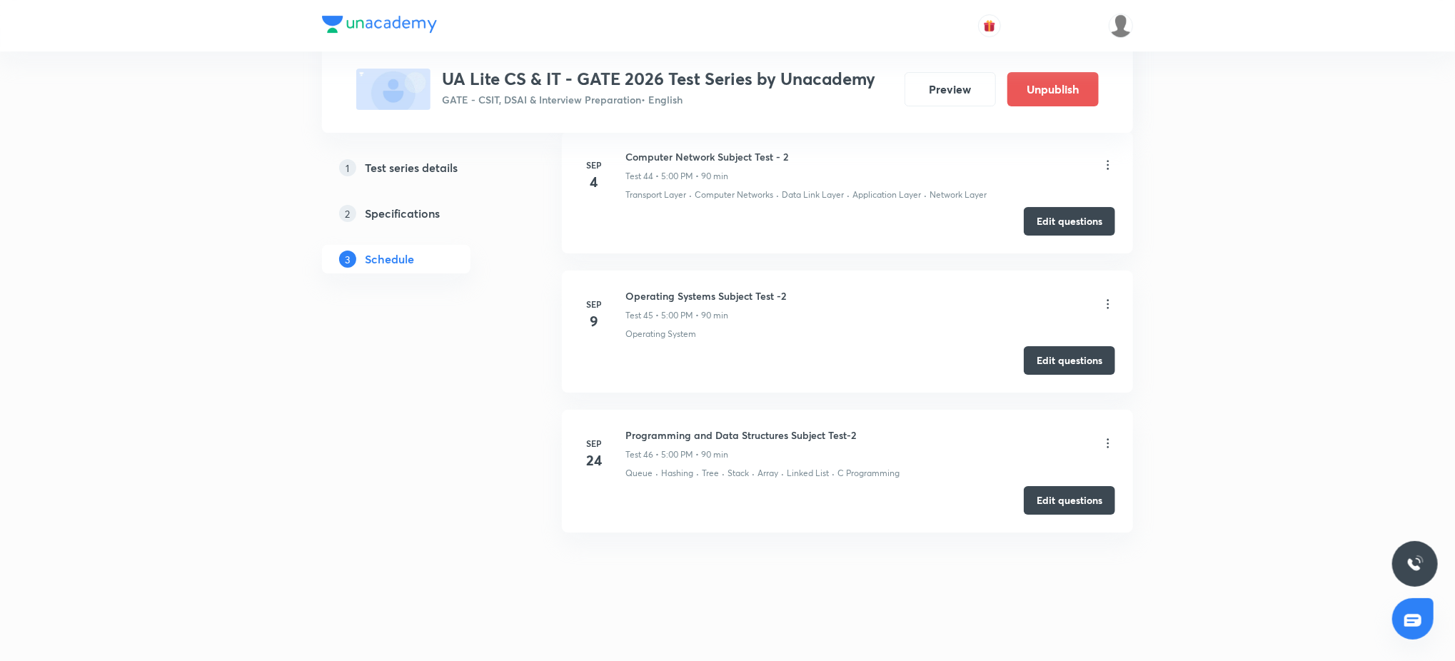
scroll to position [6898, 0]
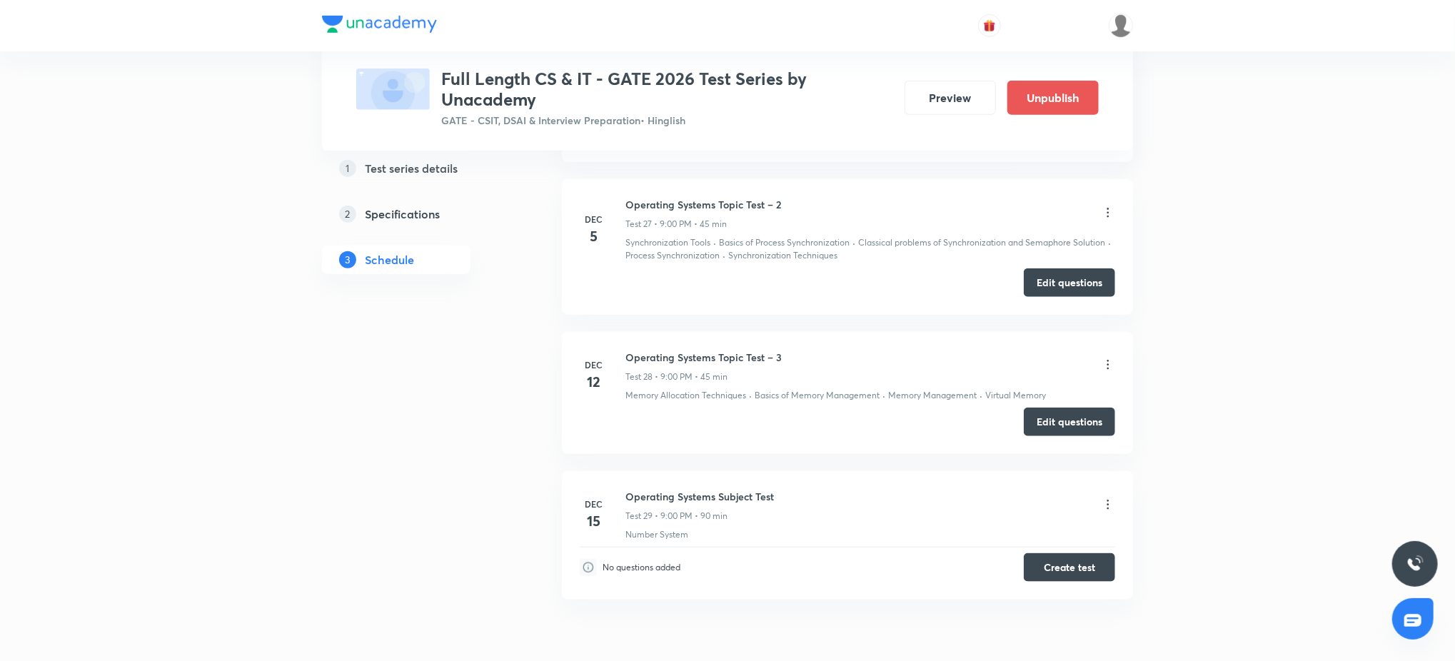
scroll to position [4460, 0]
click at [1071, 575] on button "Create test" at bounding box center [1068, 567] width 91 height 29
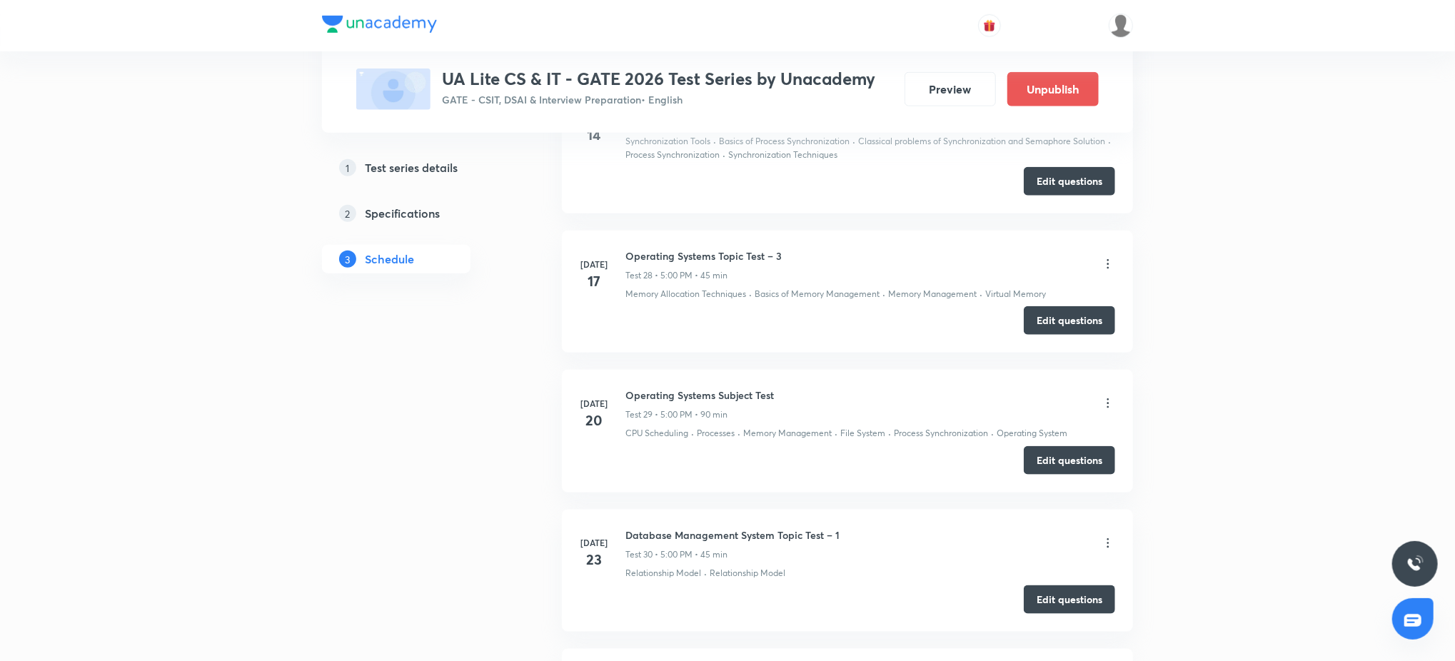
scroll to position [4461, 0]
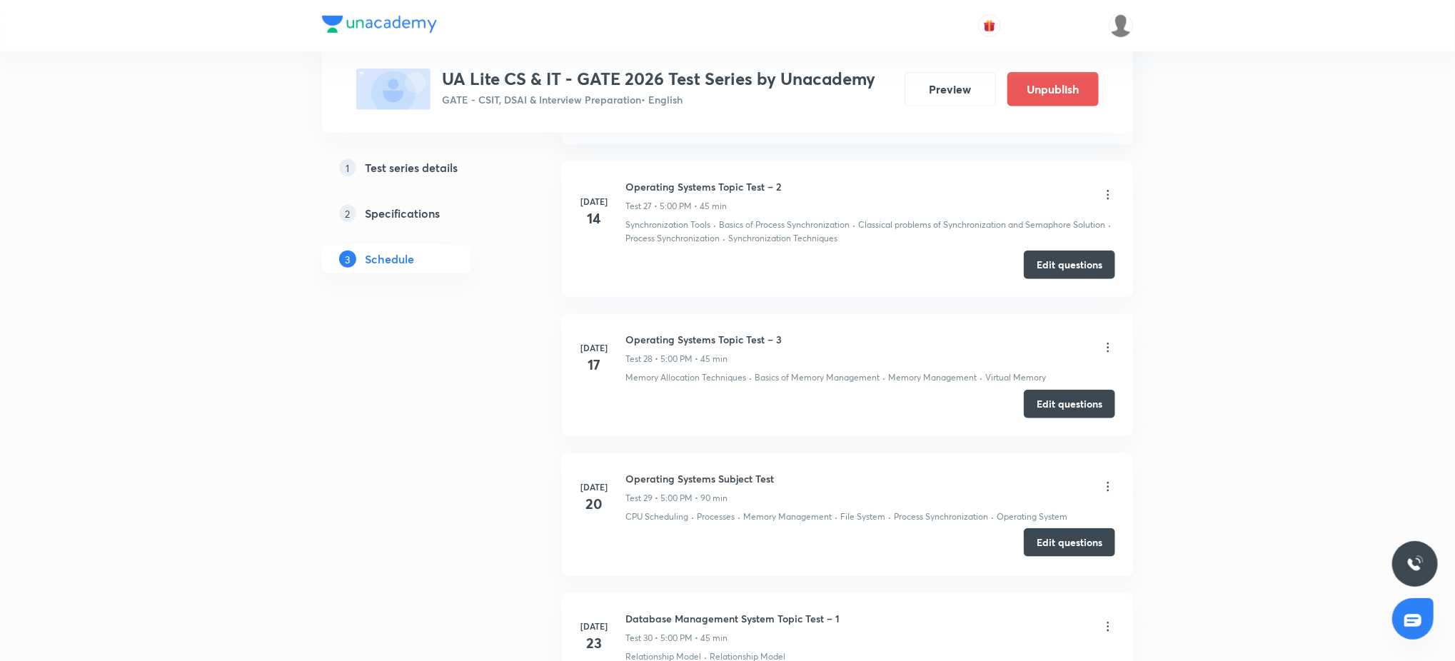
click at [1078, 549] on button "Edit questions" at bounding box center [1068, 542] width 91 height 29
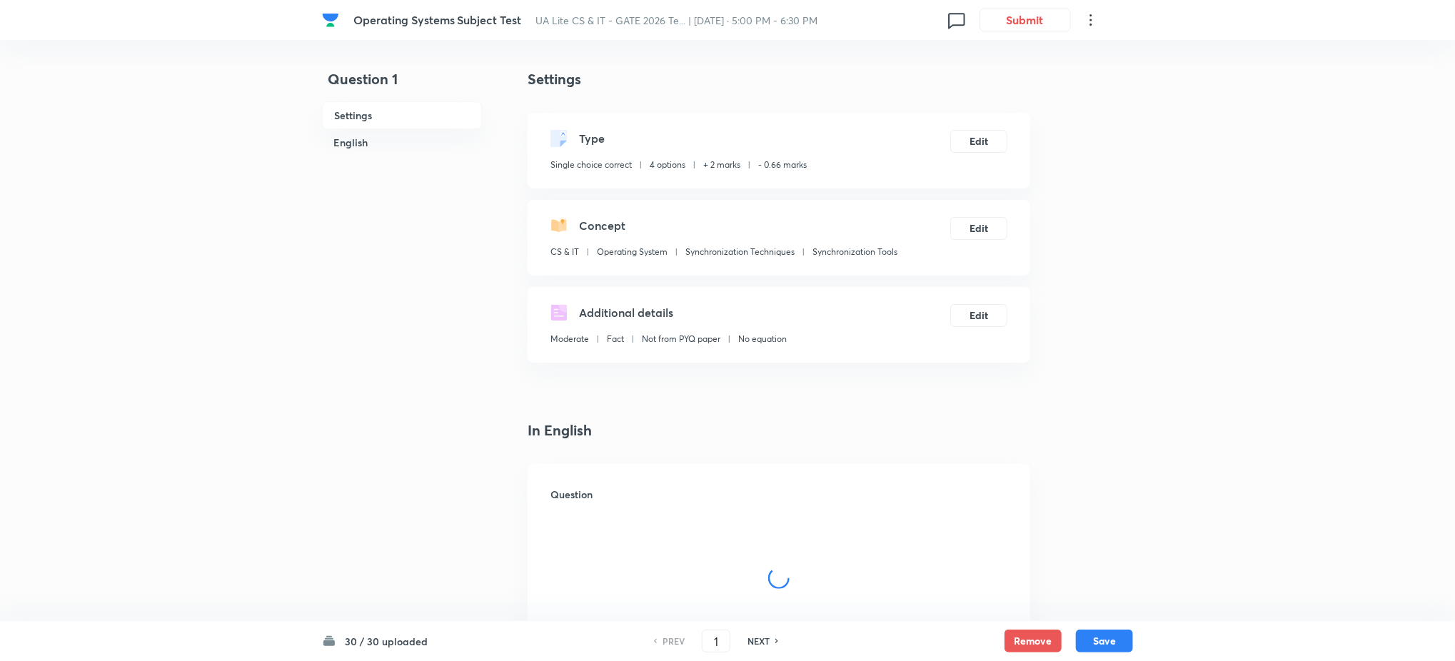
checkbox input "true"
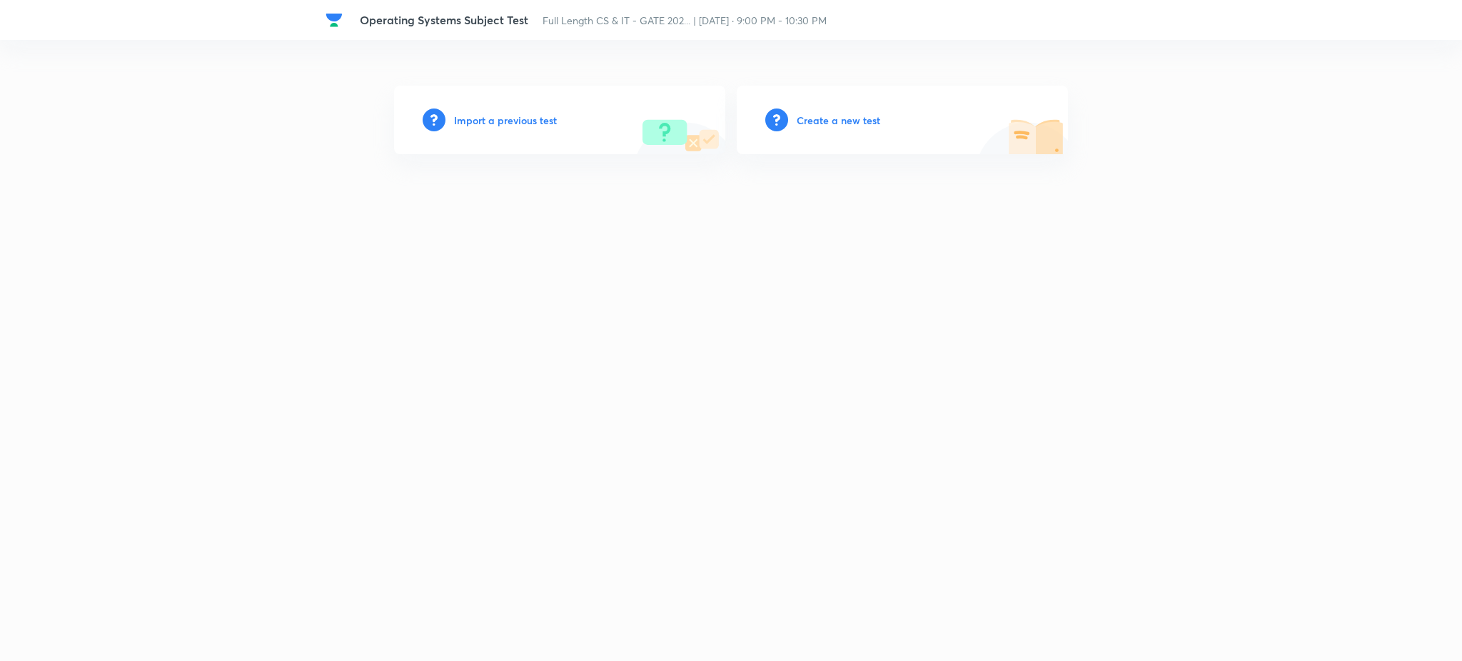
click at [510, 118] on h6 "Import a previous test" at bounding box center [505, 120] width 103 height 15
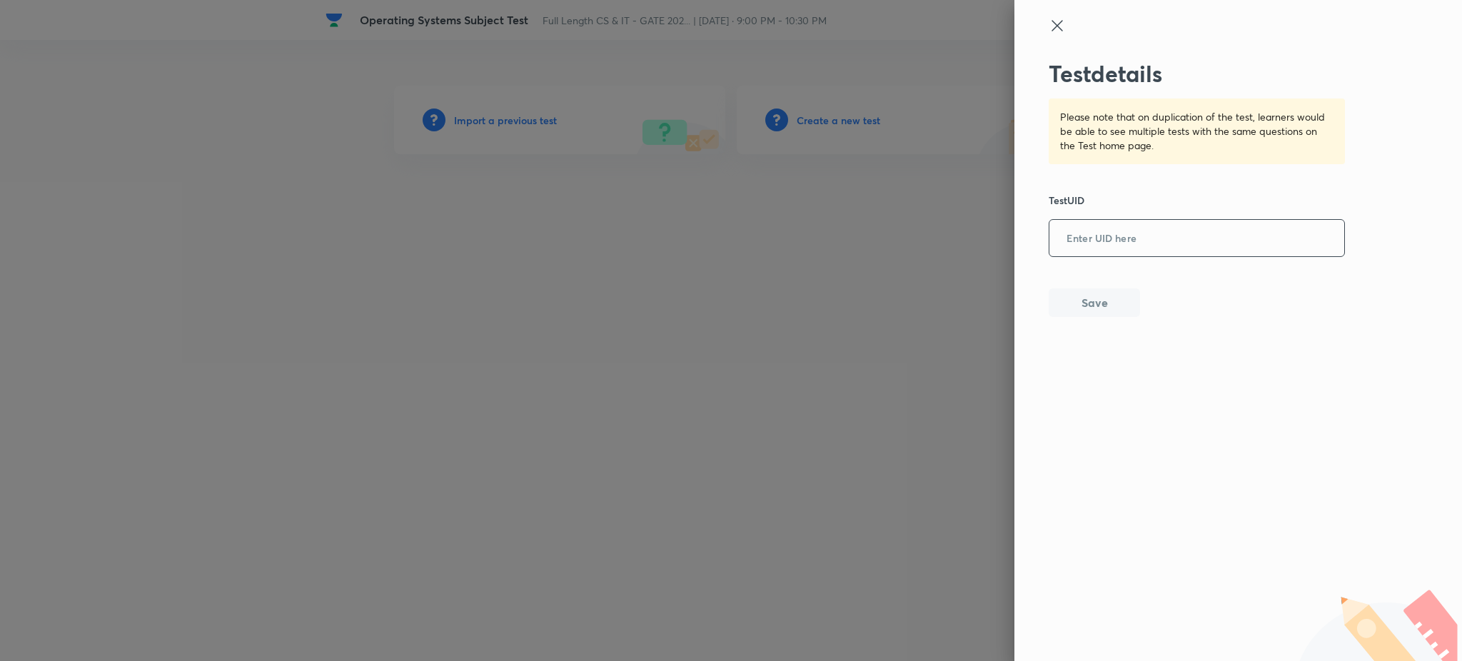
click at [1124, 248] on input "text" at bounding box center [1196, 238] width 295 height 35
paste input "TSXHL8YTZU"
type input "TSXHL8YTZU"
click at [1110, 300] on button "Save" at bounding box center [1093, 301] width 91 height 29
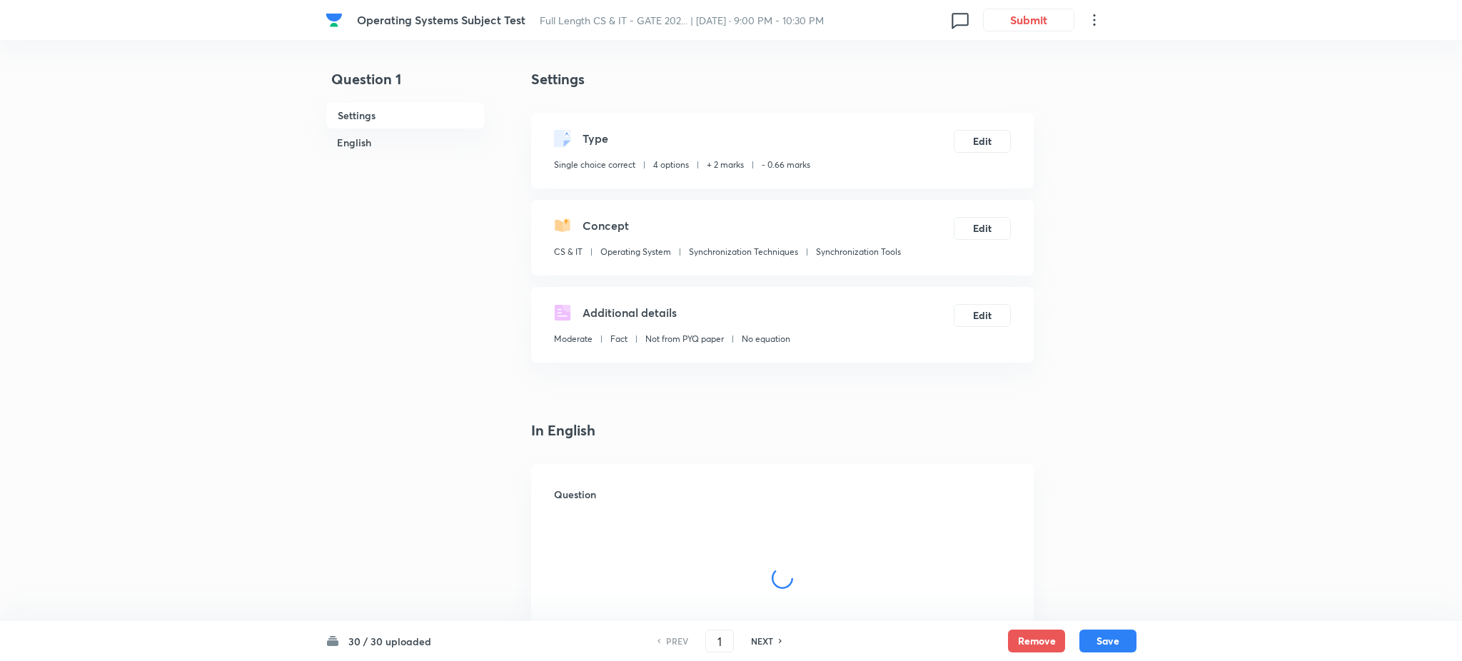
checkbox input "true"
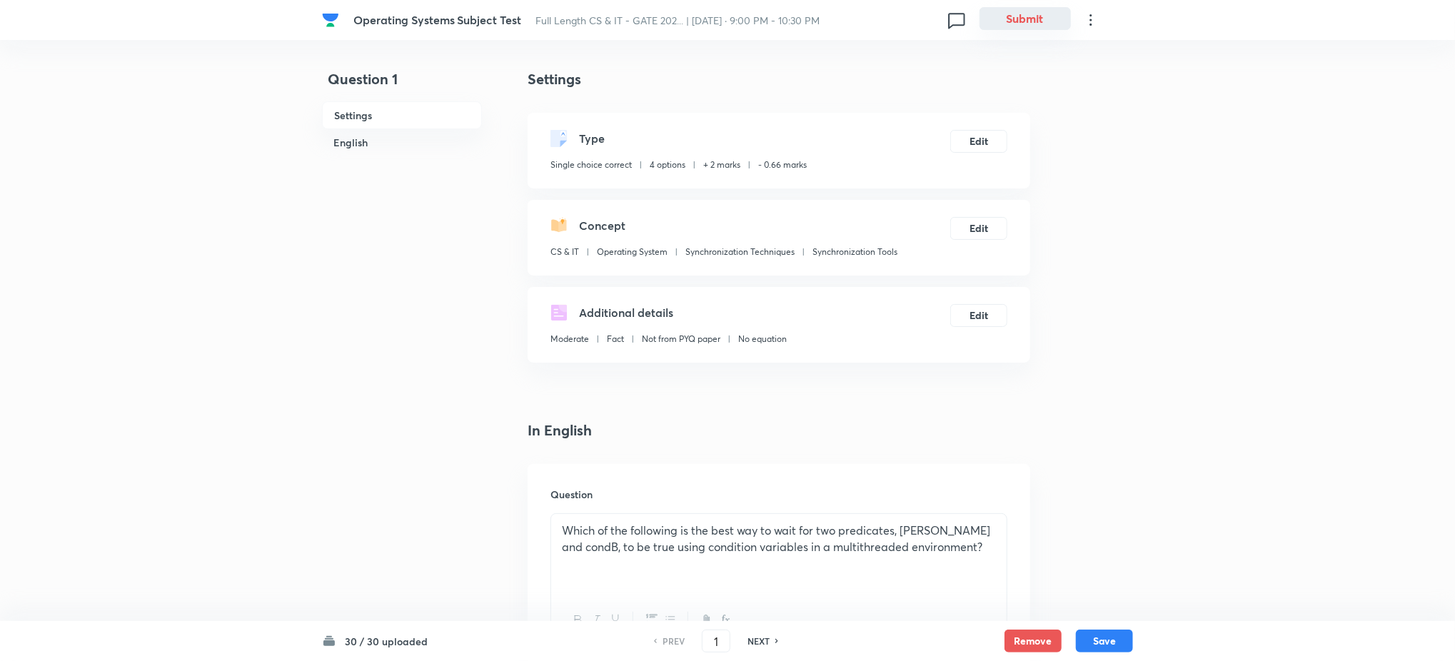
click at [1045, 21] on button "Submit" at bounding box center [1024, 18] width 91 height 23
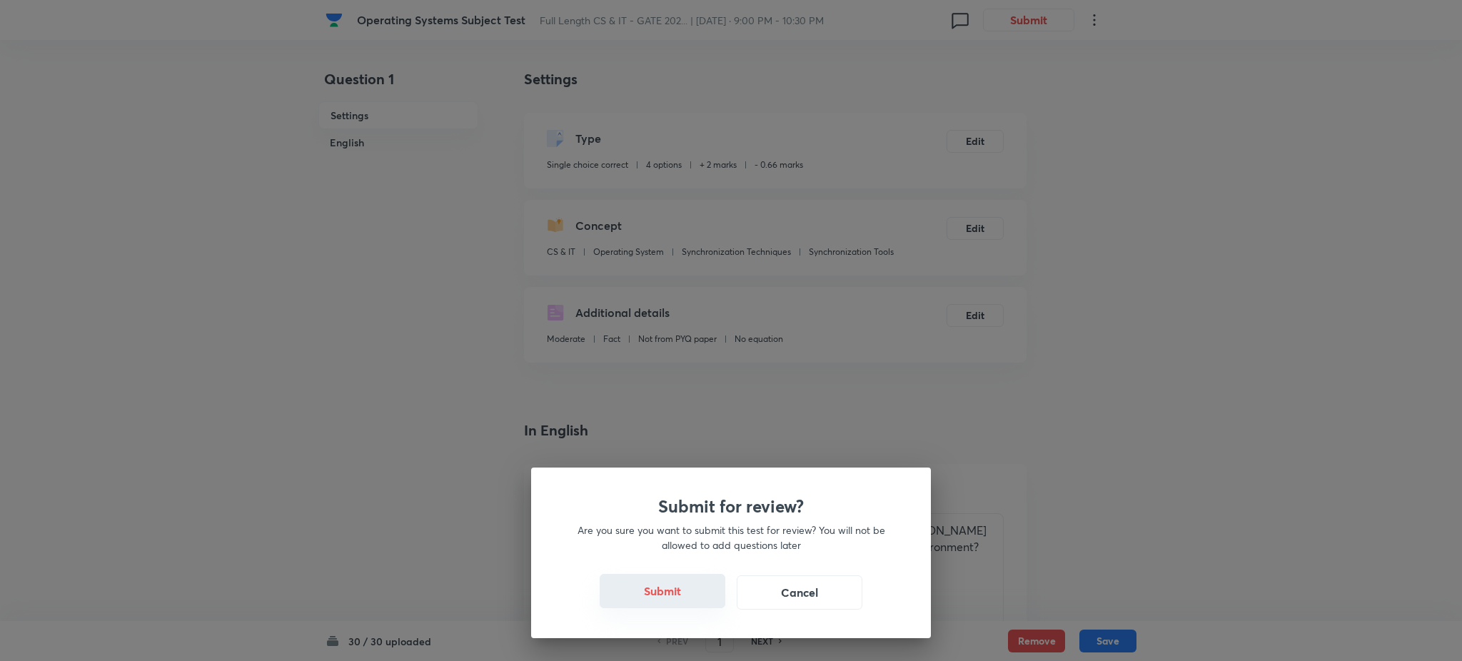
click at [652, 603] on button "Submit" at bounding box center [663, 591] width 126 height 34
